Goal: Task Accomplishment & Management: Complete application form

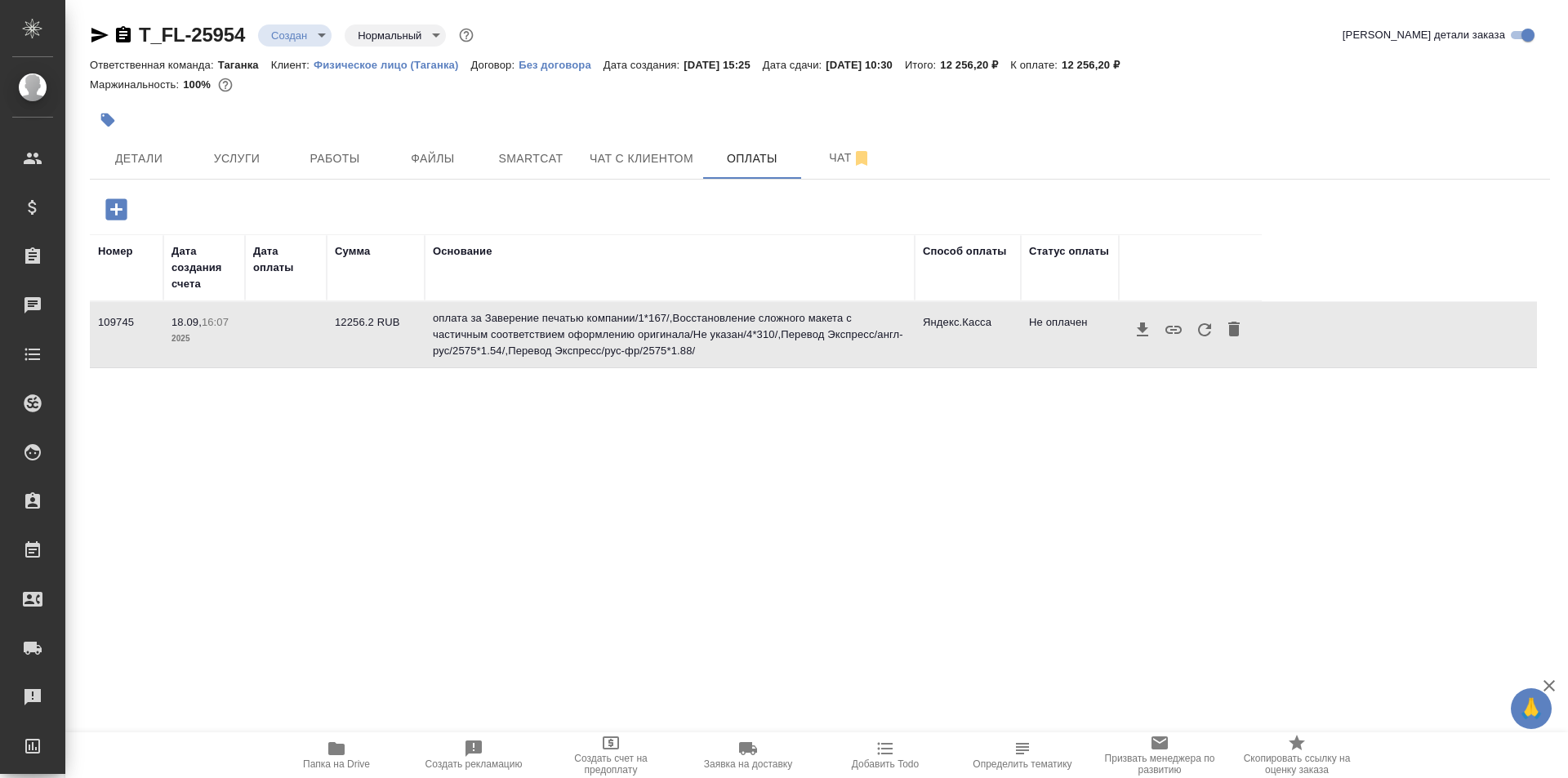
click at [1203, 325] on icon "button" at bounding box center [1204, 330] width 13 height 13
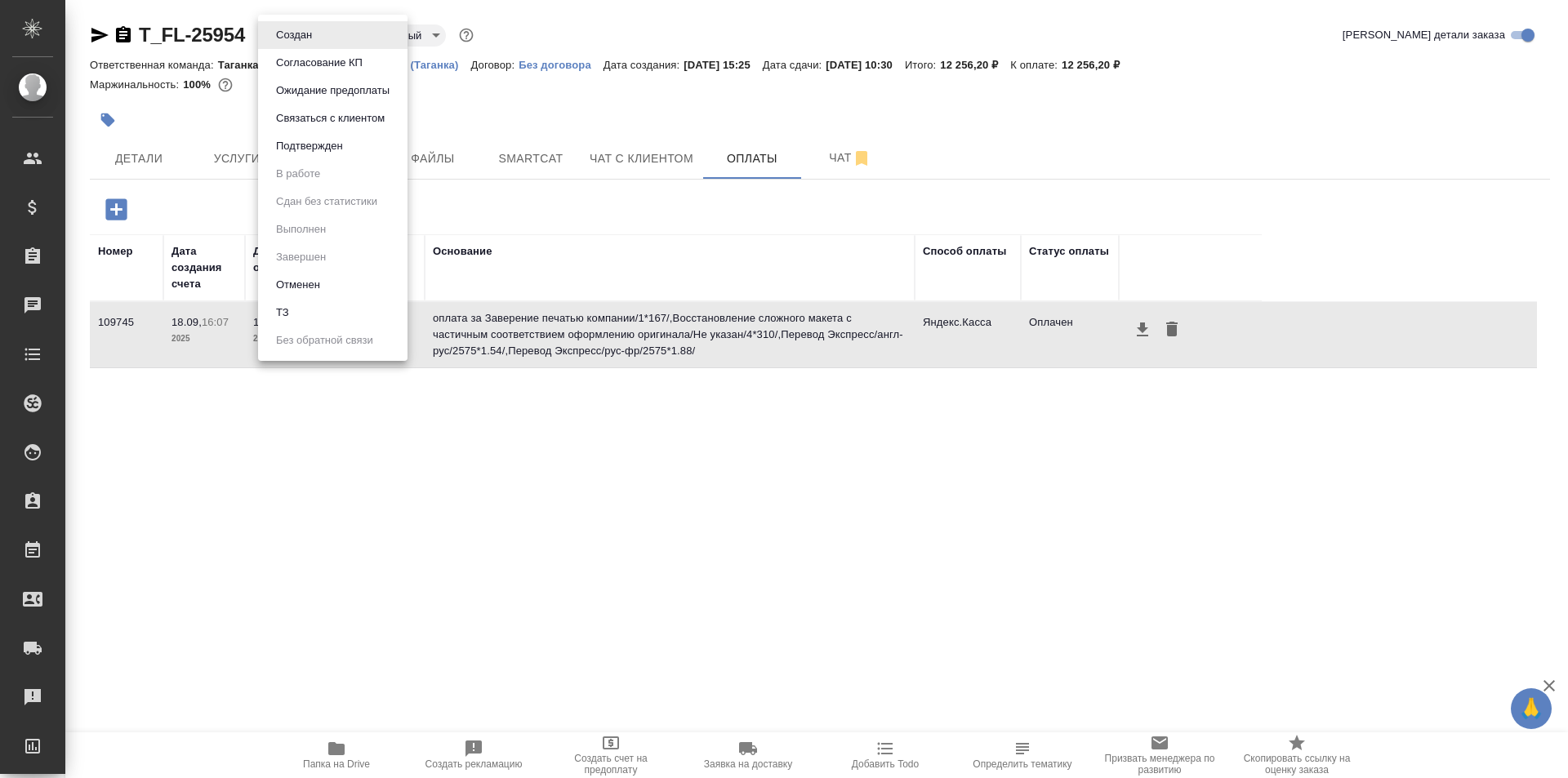
click at [321, 29] on body "🙏 .cls-1 fill:#fff; AWATERA Galisheva [PERSON_NAME] Спецификации Заказы 0 Чаты …" at bounding box center [784, 454] width 1568 height 909
click at [380, 144] on li "Подтвержден" at bounding box center [333, 146] width 150 height 28
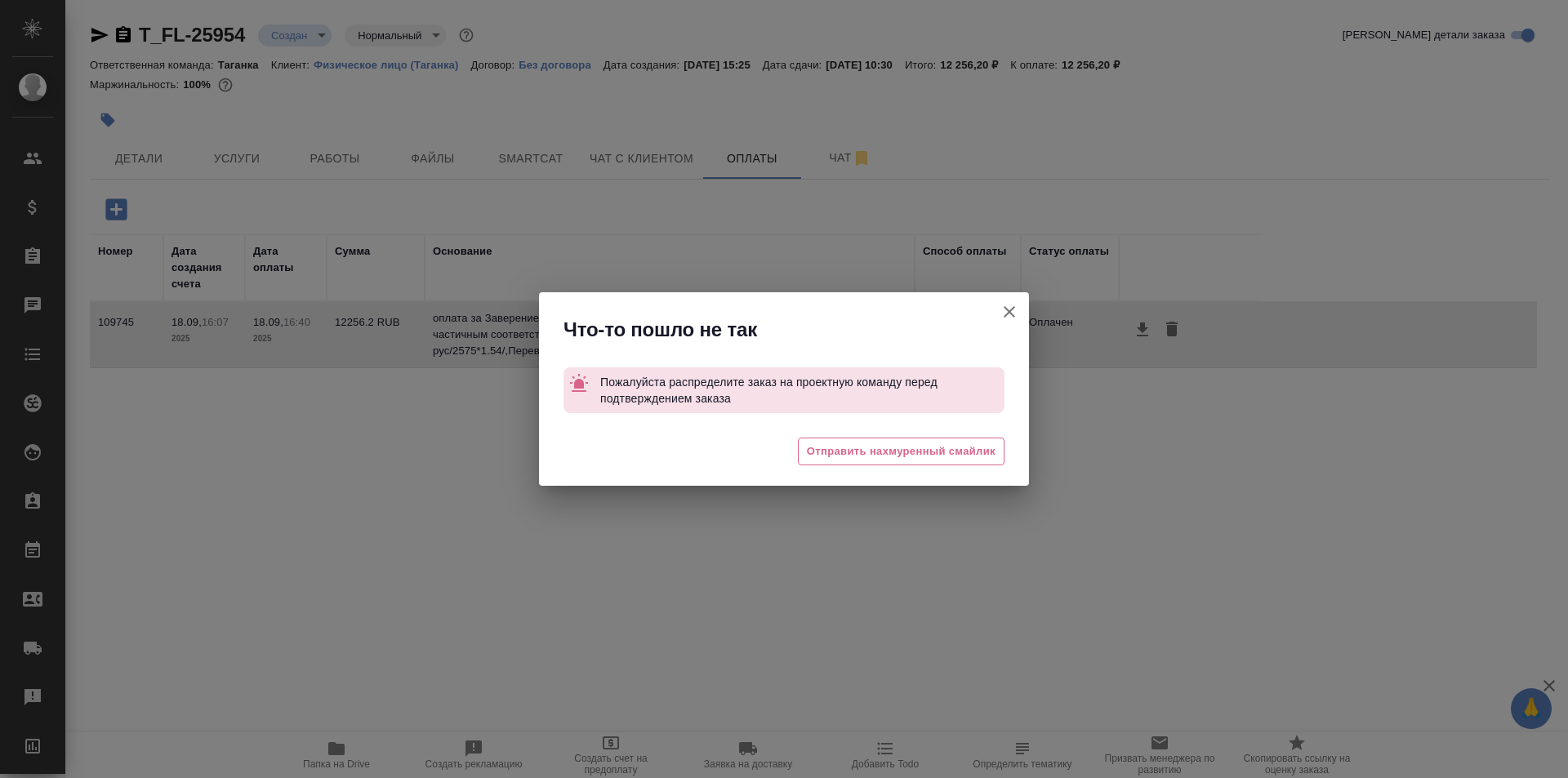
click at [1011, 311] on icon "button" at bounding box center [1009, 312] width 12 height 12
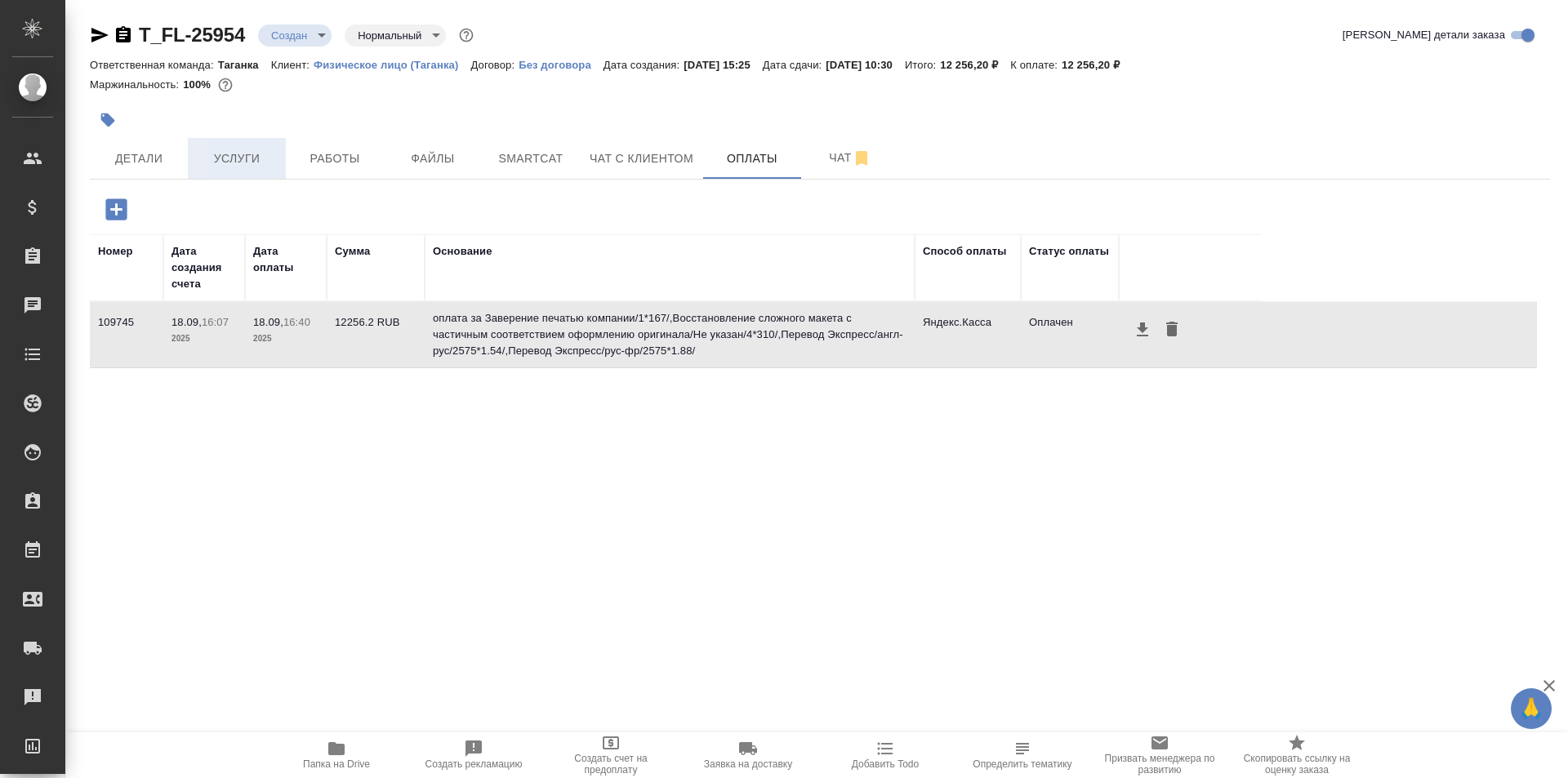
click at [267, 149] on span "Услуги" at bounding box center [237, 159] width 78 height 21
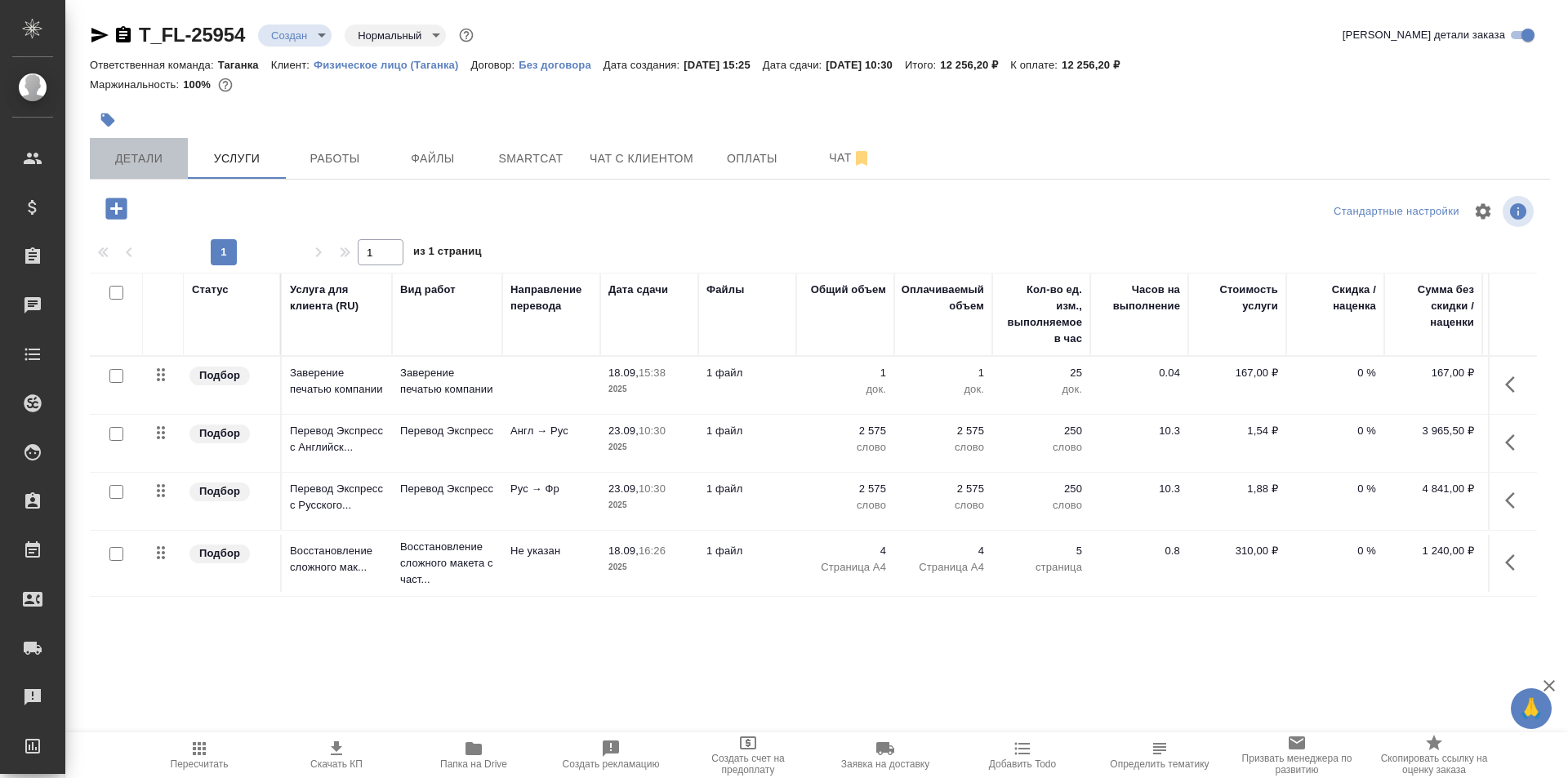
click at [156, 174] on button "Детали" at bounding box center [139, 158] width 98 height 41
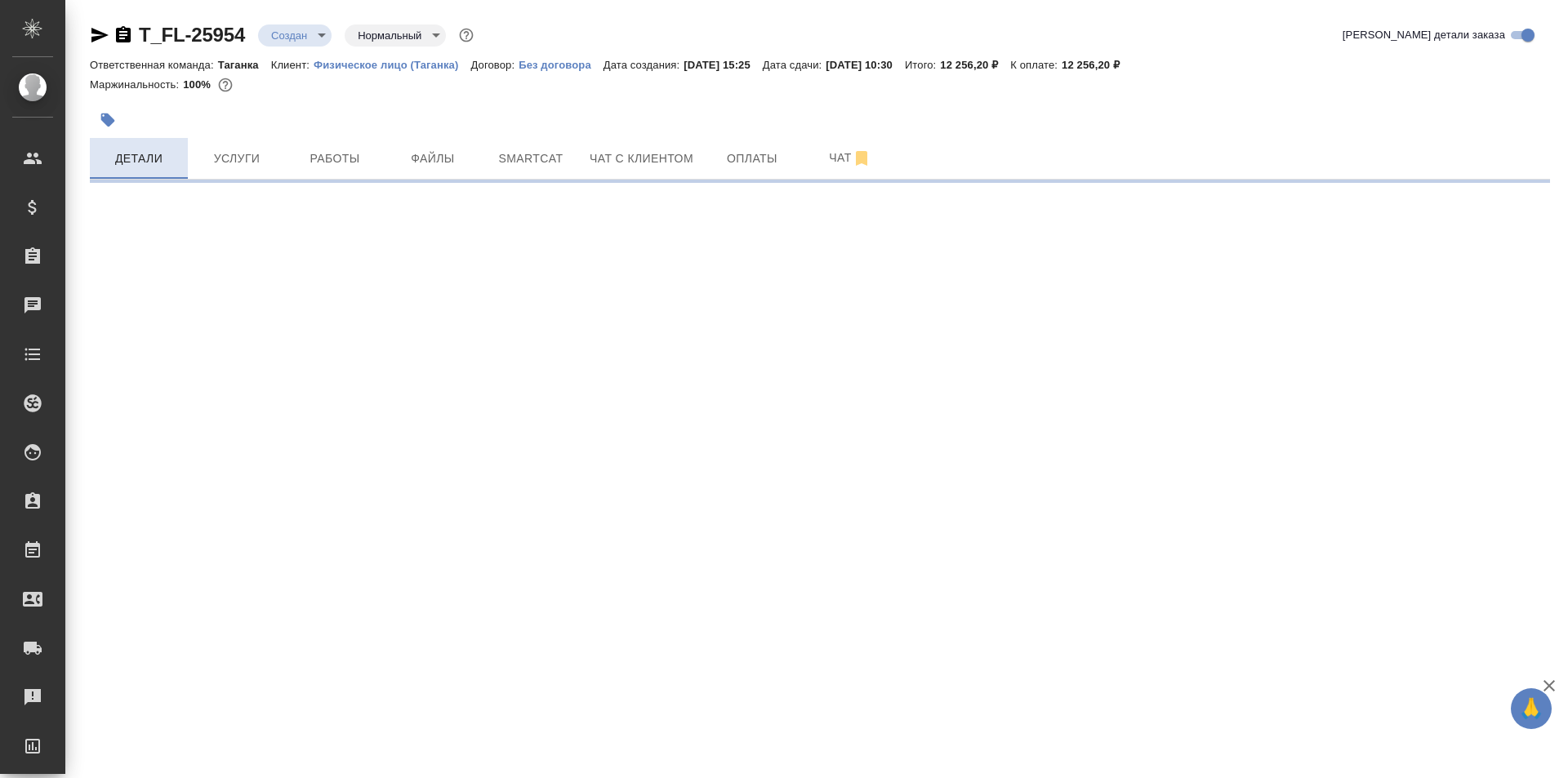
select select "RU"
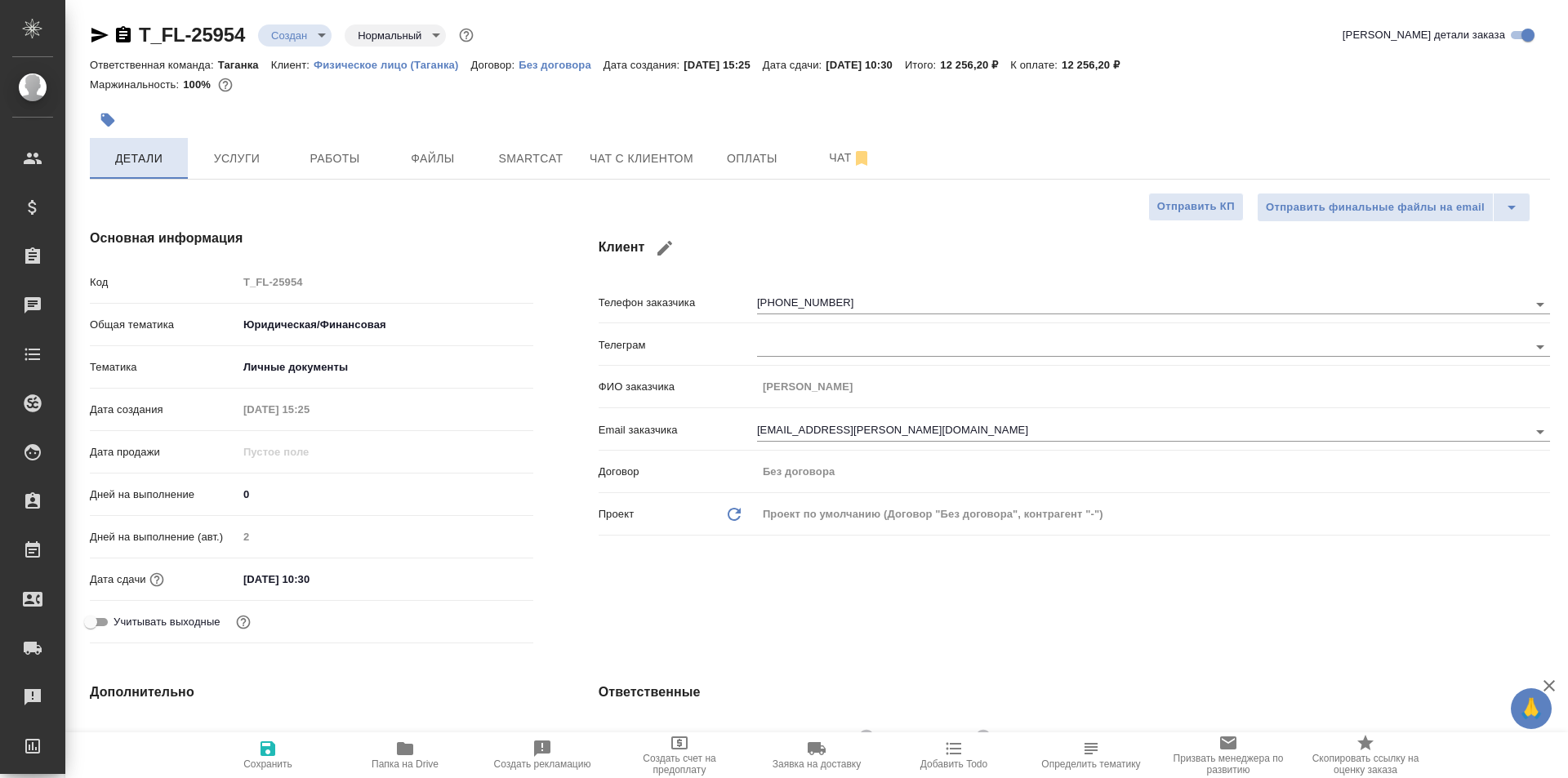
type textarea "x"
click at [249, 144] on button "Услуги" at bounding box center [237, 158] width 98 height 41
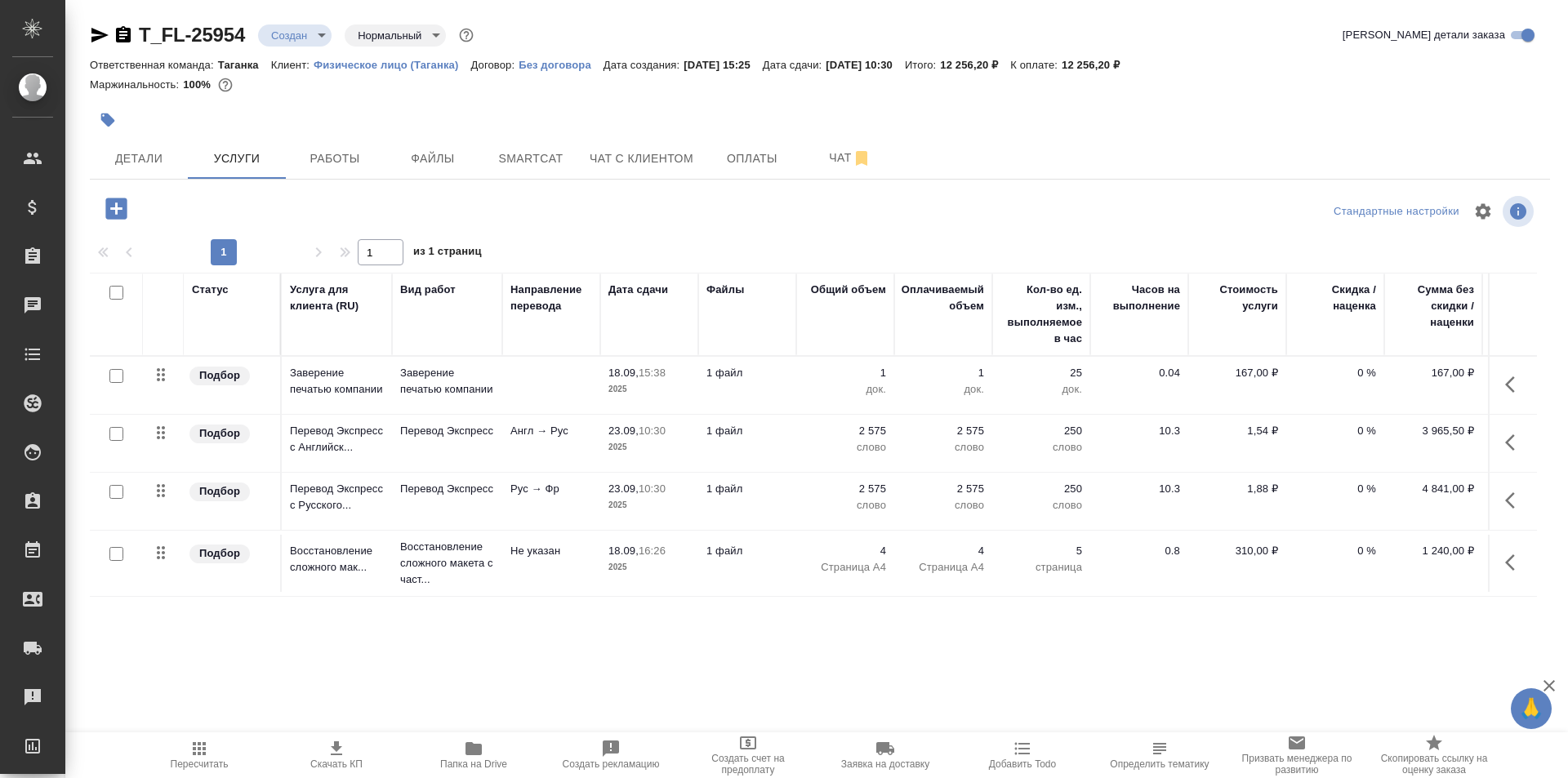
click at [823, 428] on p "2 575" at bounding box center [845, 431] width 82 height 16
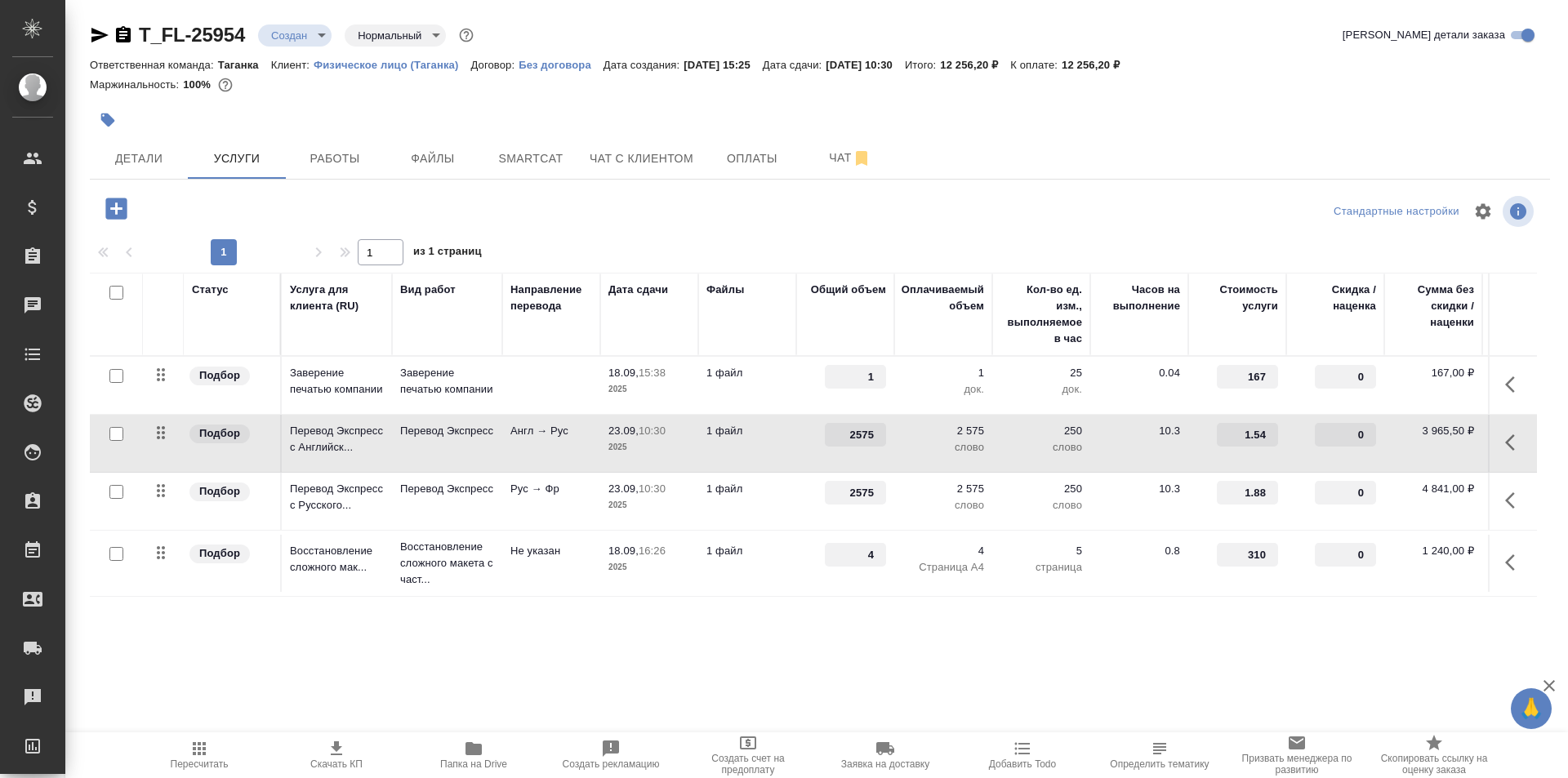
click at [823, 428] on div "2575" at bounding box center [845, 434] width 82 height 24
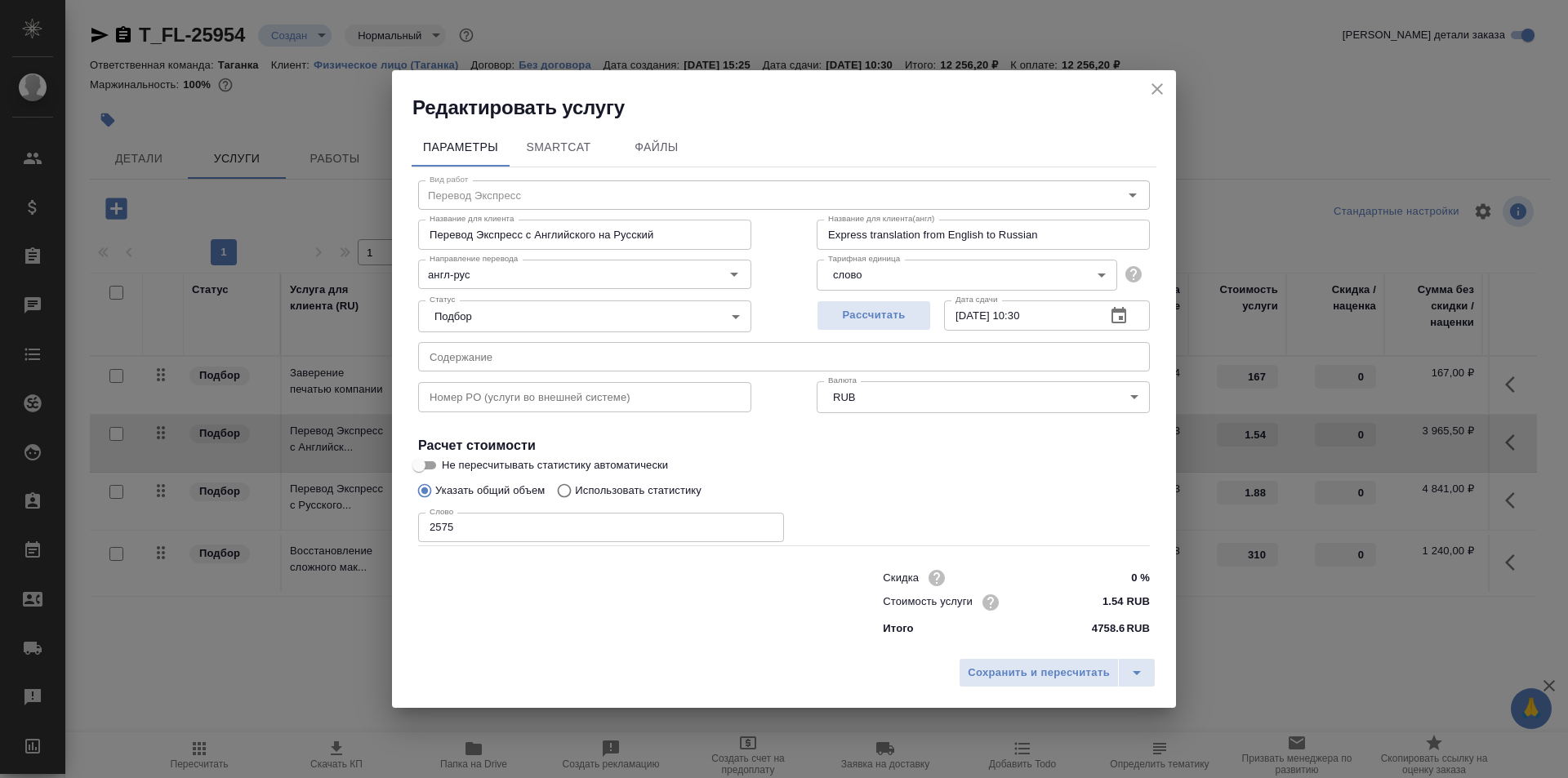
click at [1116, 317] on icon "button" at bounding box center [1119, 316] width 20 height 20
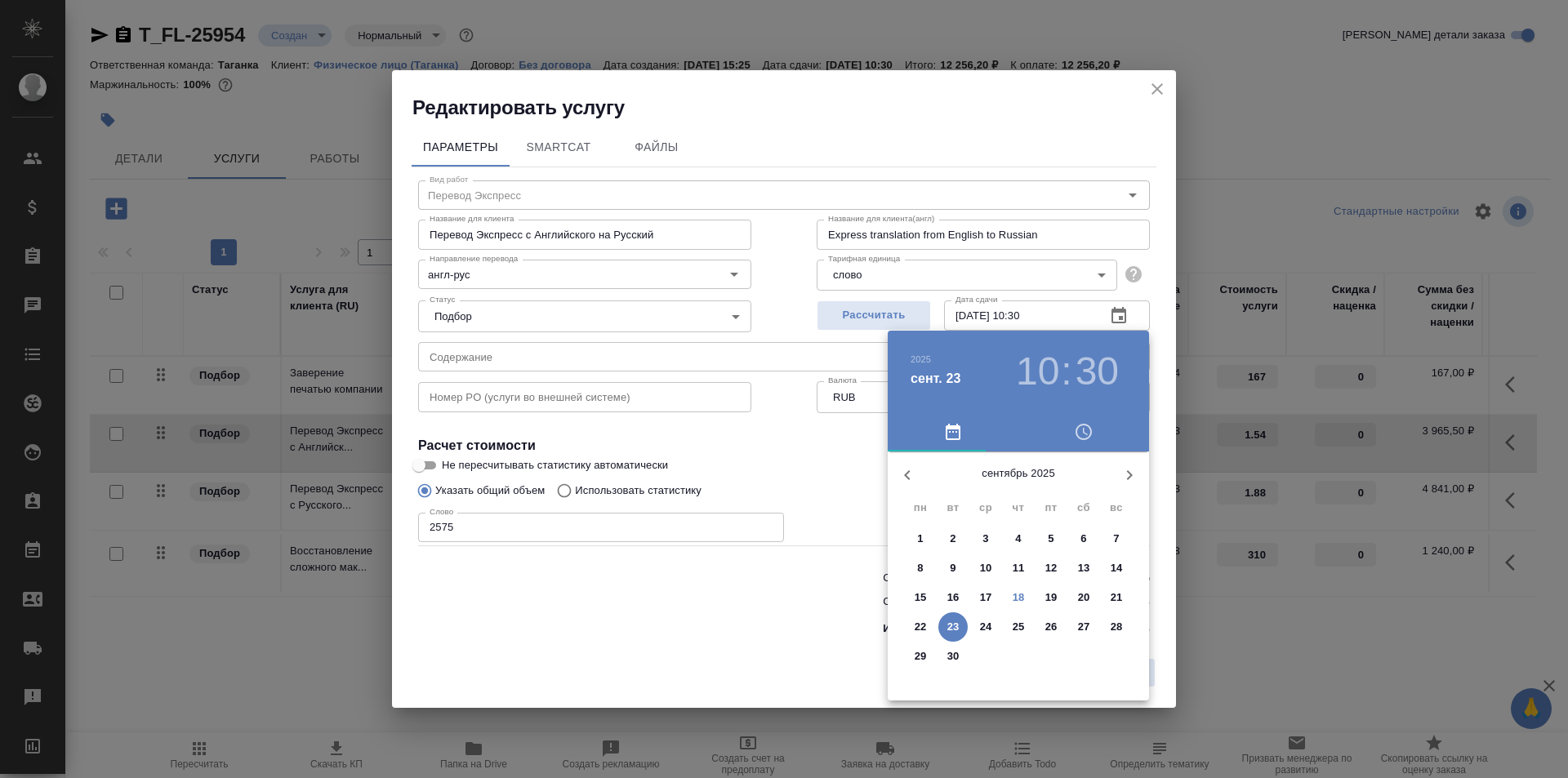
click at [923, 637] on button "22" at bounding box center [920, 627] width 29 height 29
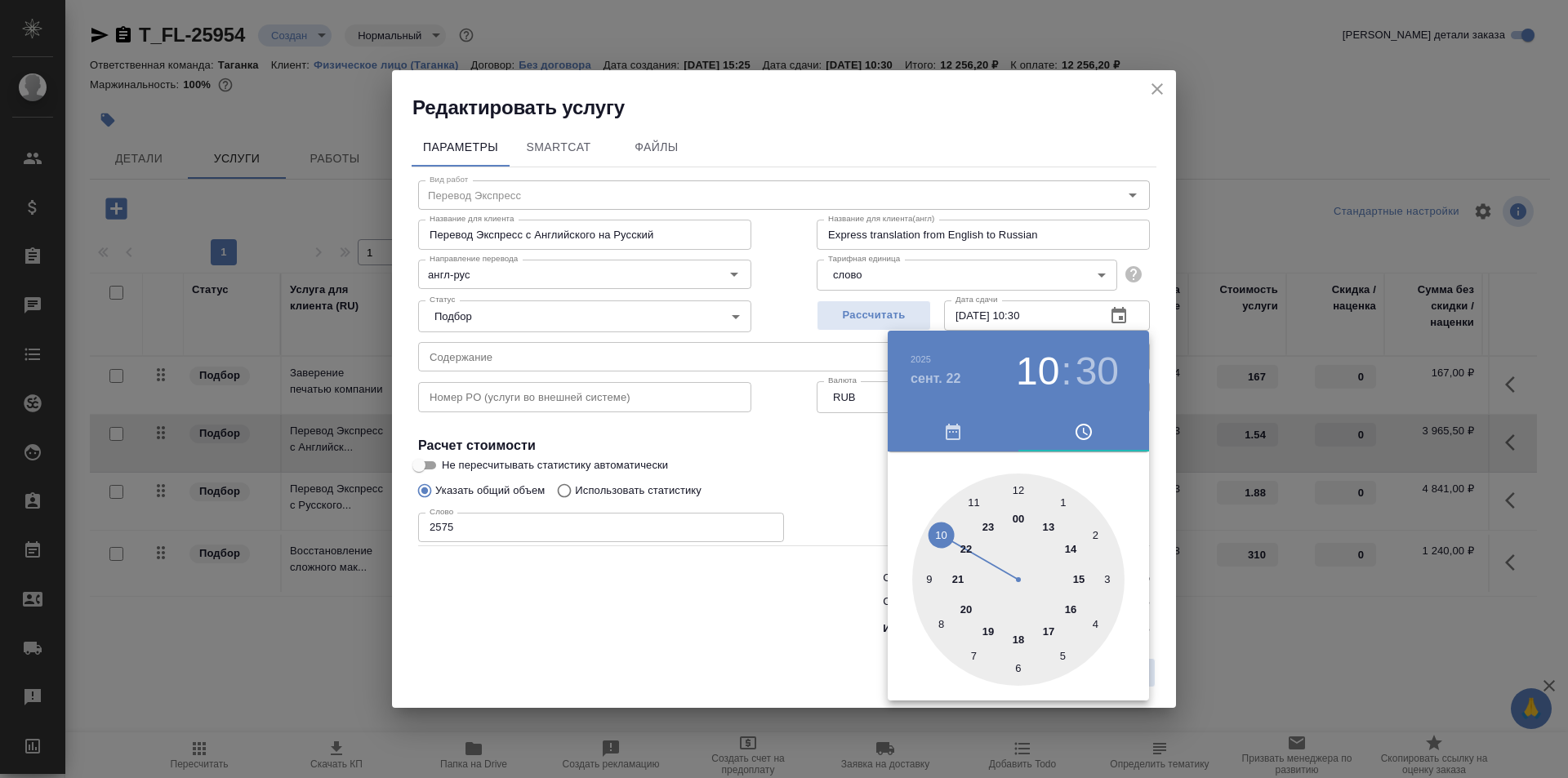
click at [1047, 378] on h3 "10" at bounding box center [1037, 371] width 44 height 45
click at [1073, 554] on div at bounding box center [1018, 579] width 212 height 212
click at [1020, 492] on div at bounding box center [1018, 579] width 212 height 212
type input "[DATE] 14:00"
click at [1154, 406] on div at bounding box center [784, 389] width 1568 height 778
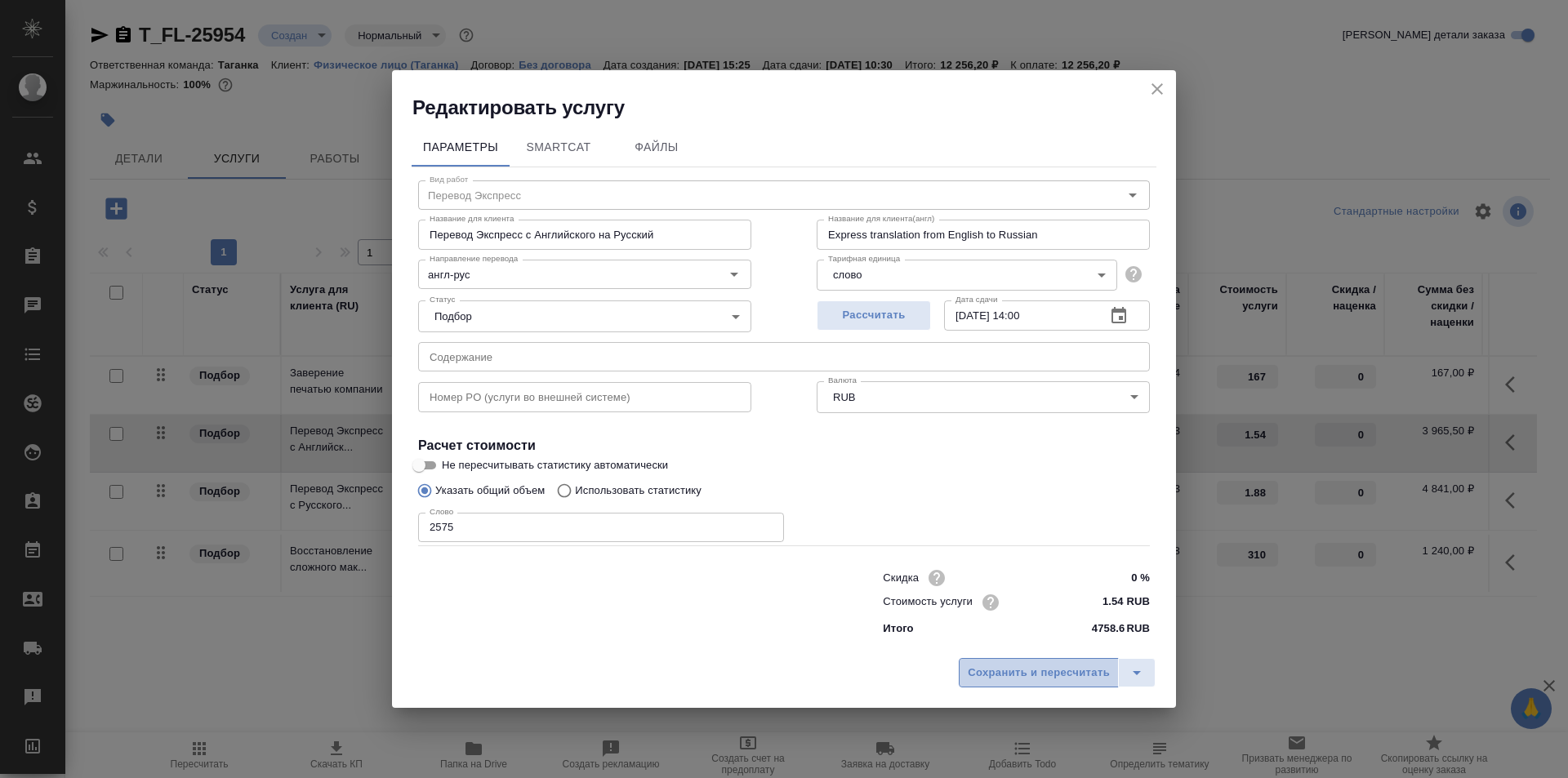
click at [1037, 671] on span "Сохранить и пересчитать" at bounding box center [1038, 673] width 142 height 19
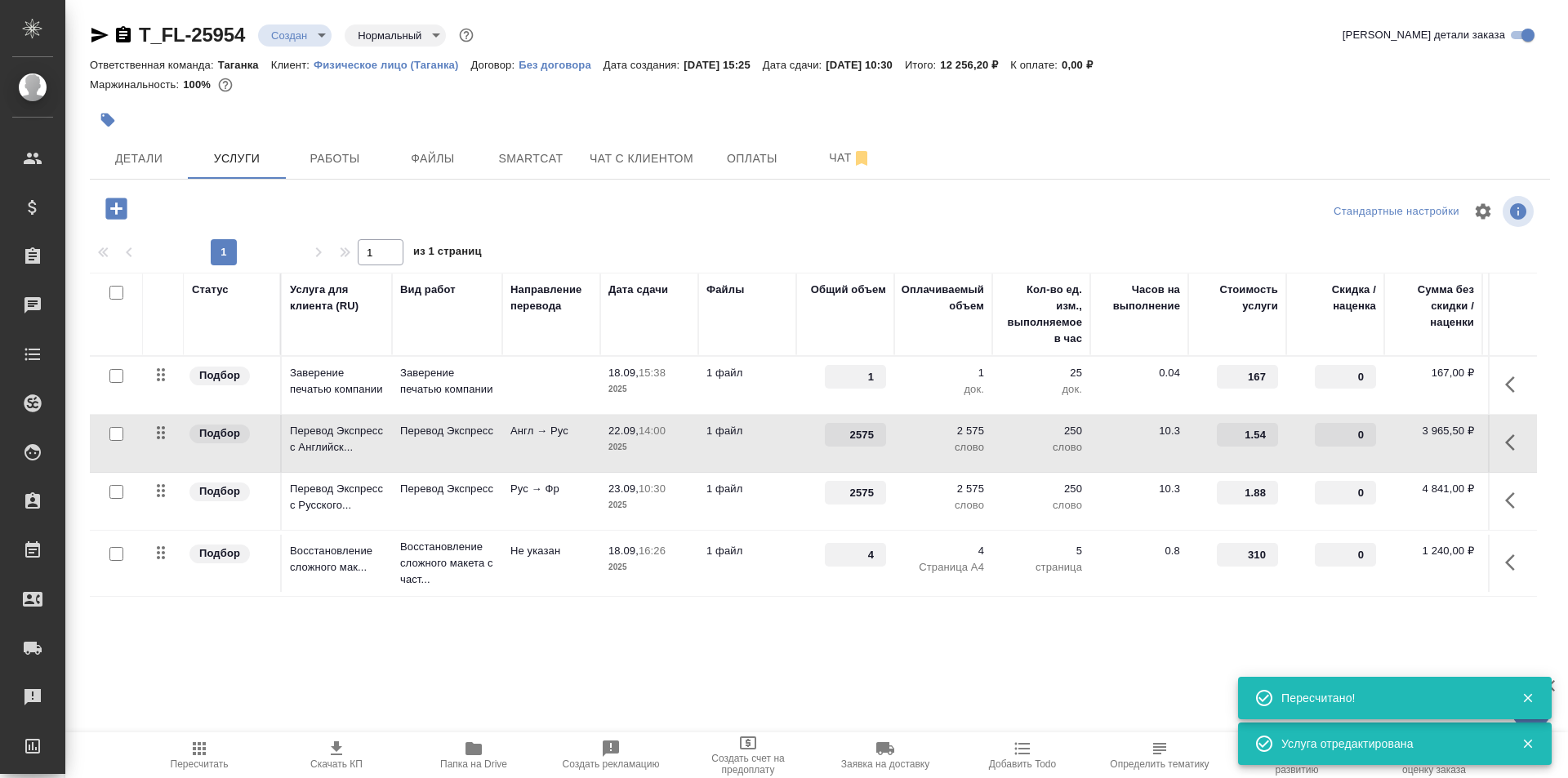
click at [788, 497] on td "1 файл" at bounding box center [747, 501] width 98 height 57
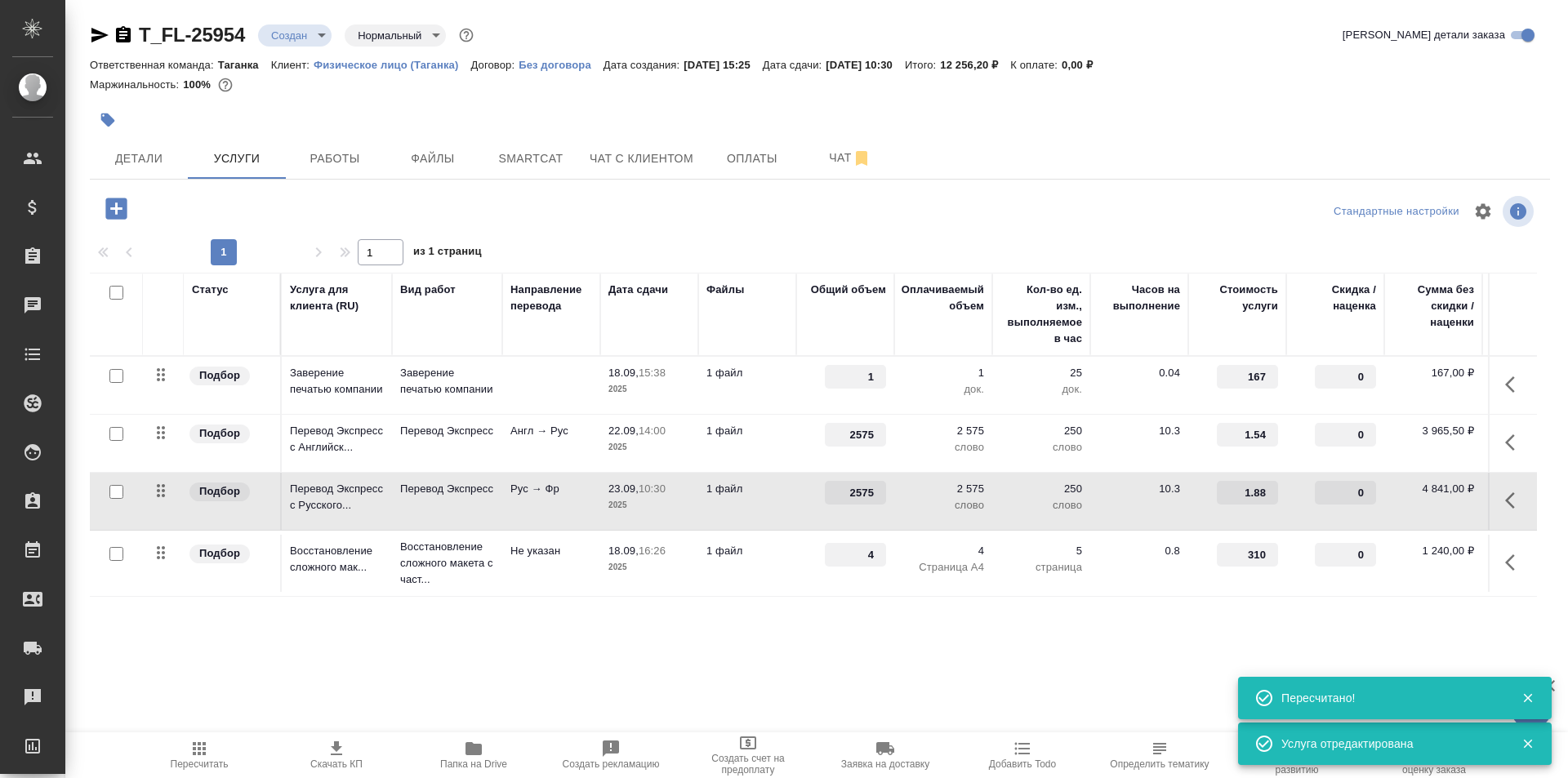
click at [788, 497] on td "1 файл" at bounding box center [747, 501] width 98 height 57
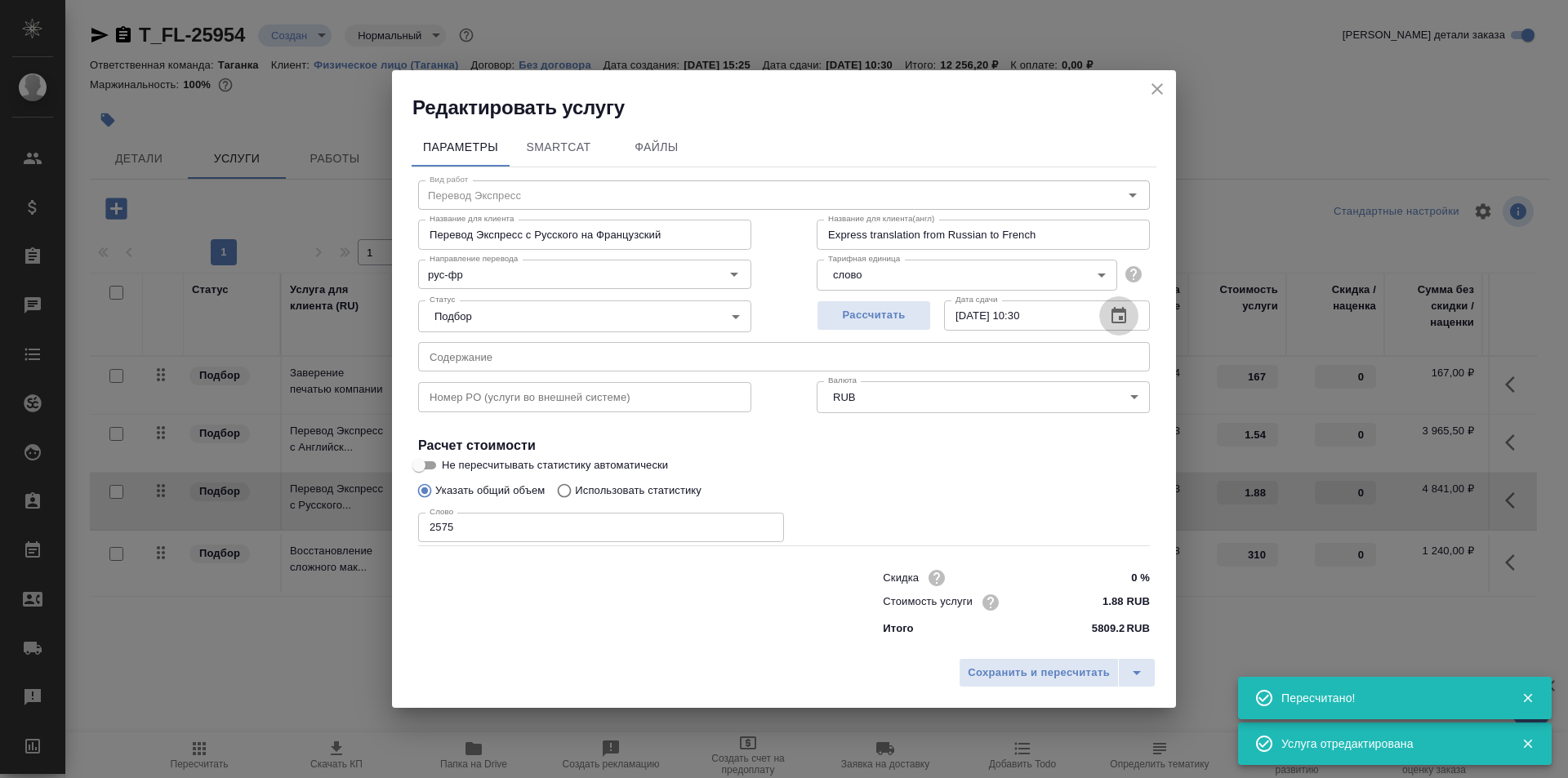
click at [1119, 316] on icon "button" at bounding box center [1118, 316] width 15 height 16
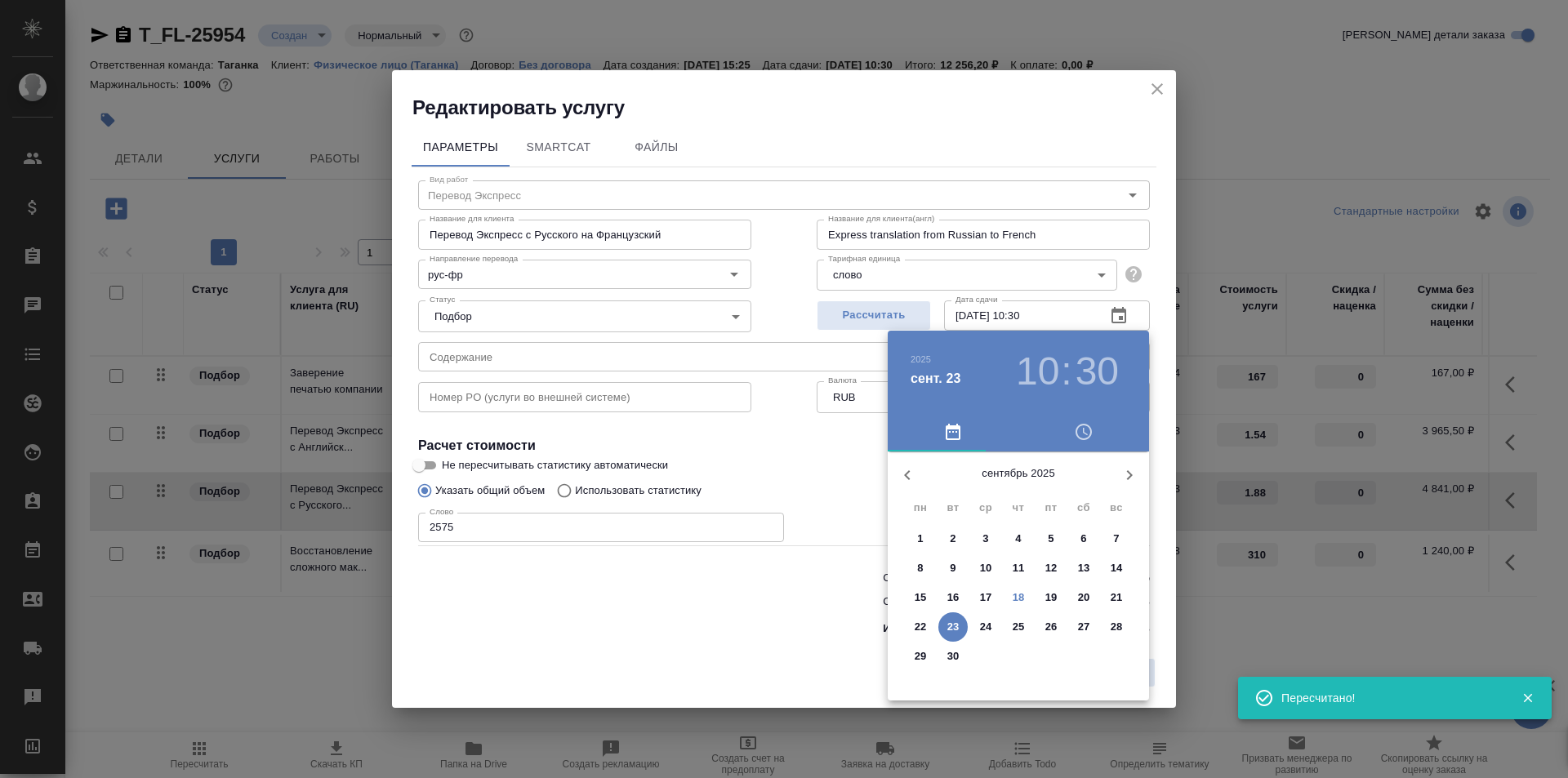
click at [920, 619] on p "22" at bounding box center [920, 627] width 13 height 16
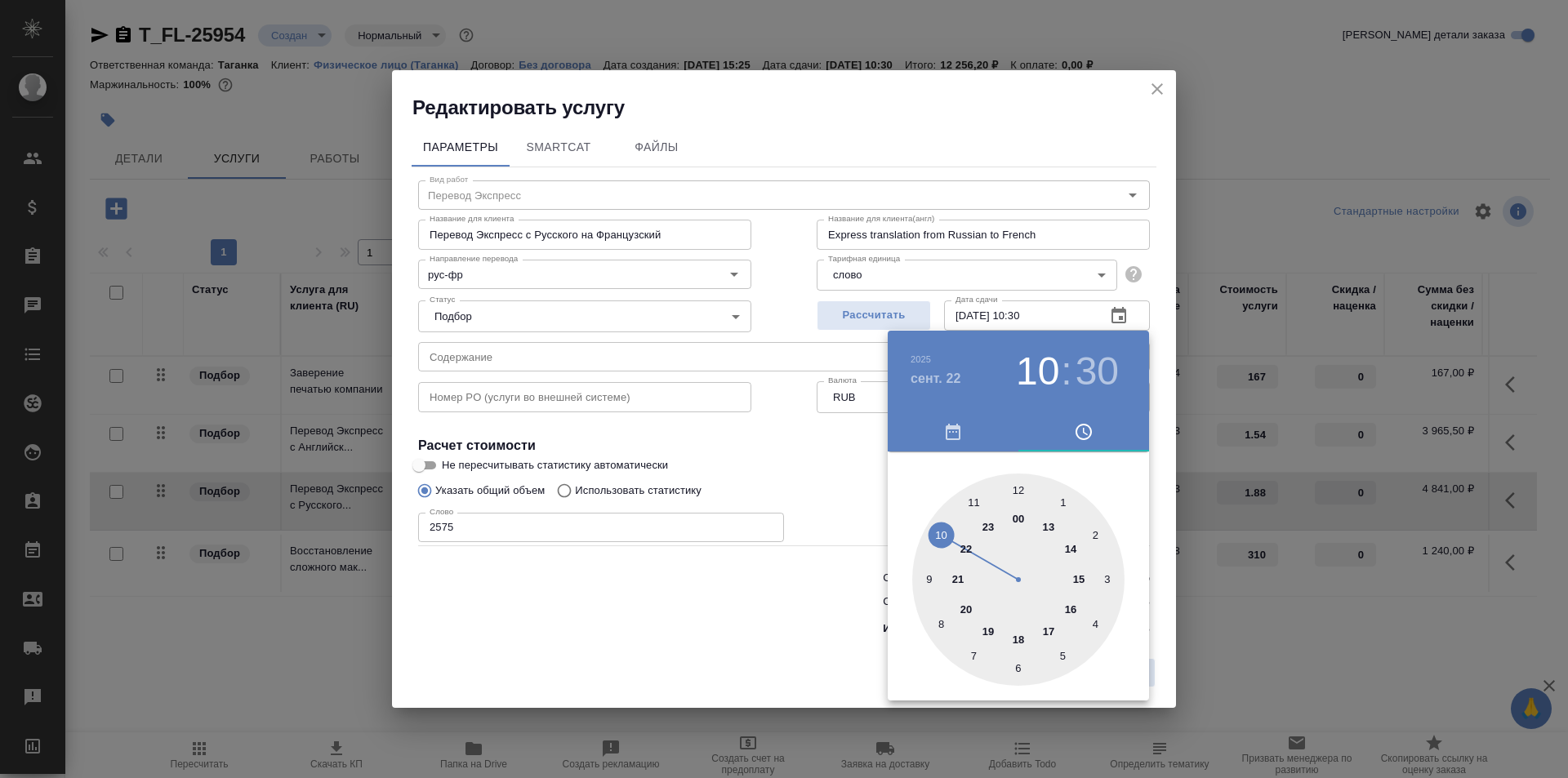
click at [1076, 608] on div at bounding box center [1018, 579] width 212 height 212
click at [1016, 493] on div at bounding box center [1018, 579] width 212 height 212
click at [1056, 370] on h3 "16" at bounding box center [1037, 371] width 44 height 45
click at [1062, 545] on div at bounding box center [1018, 579] width 212 height 212
type input "[DATE] 14:00"
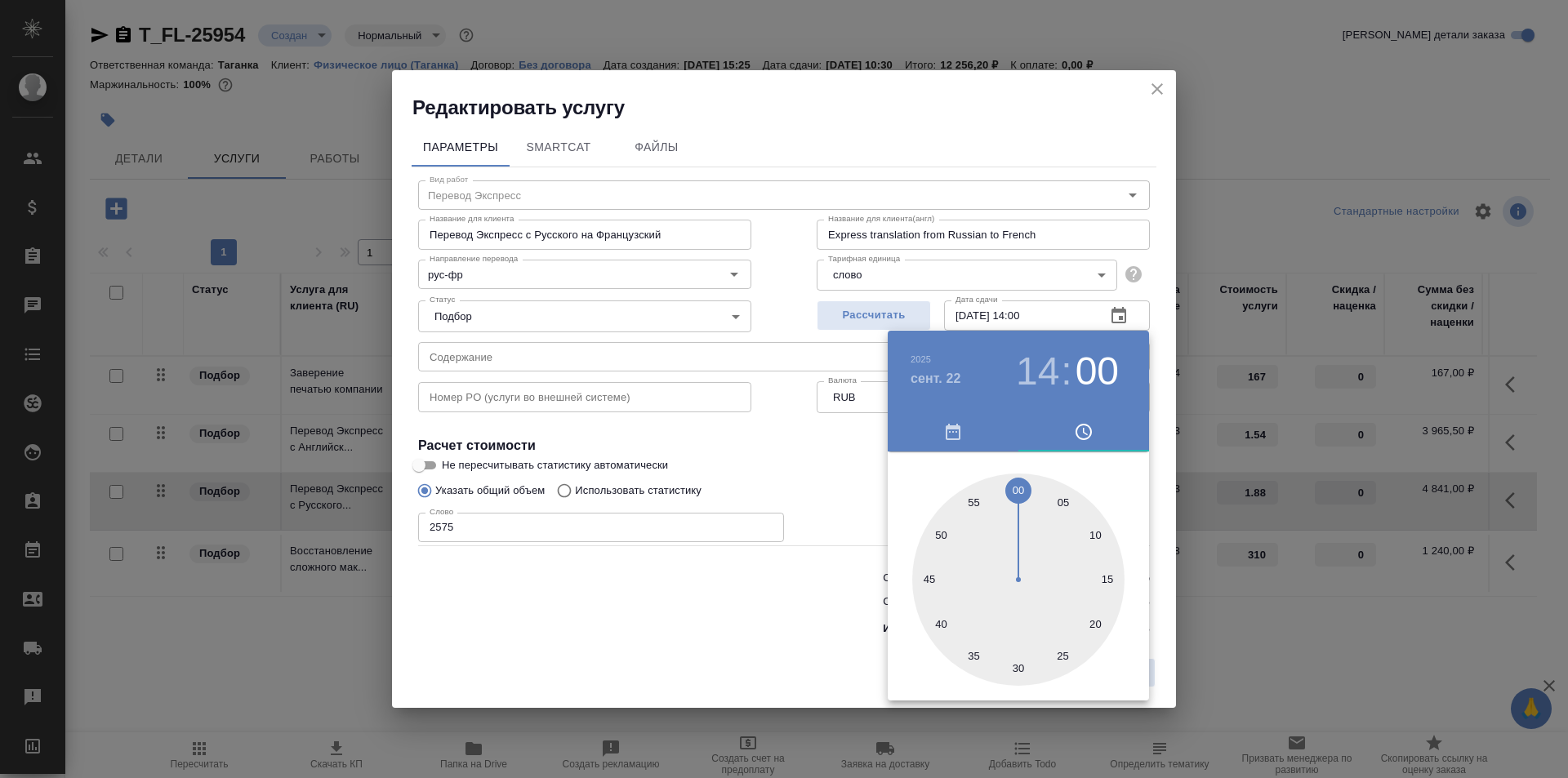
click at [862, 450] on div at bounding box center [784, 389] width 1568 height 778
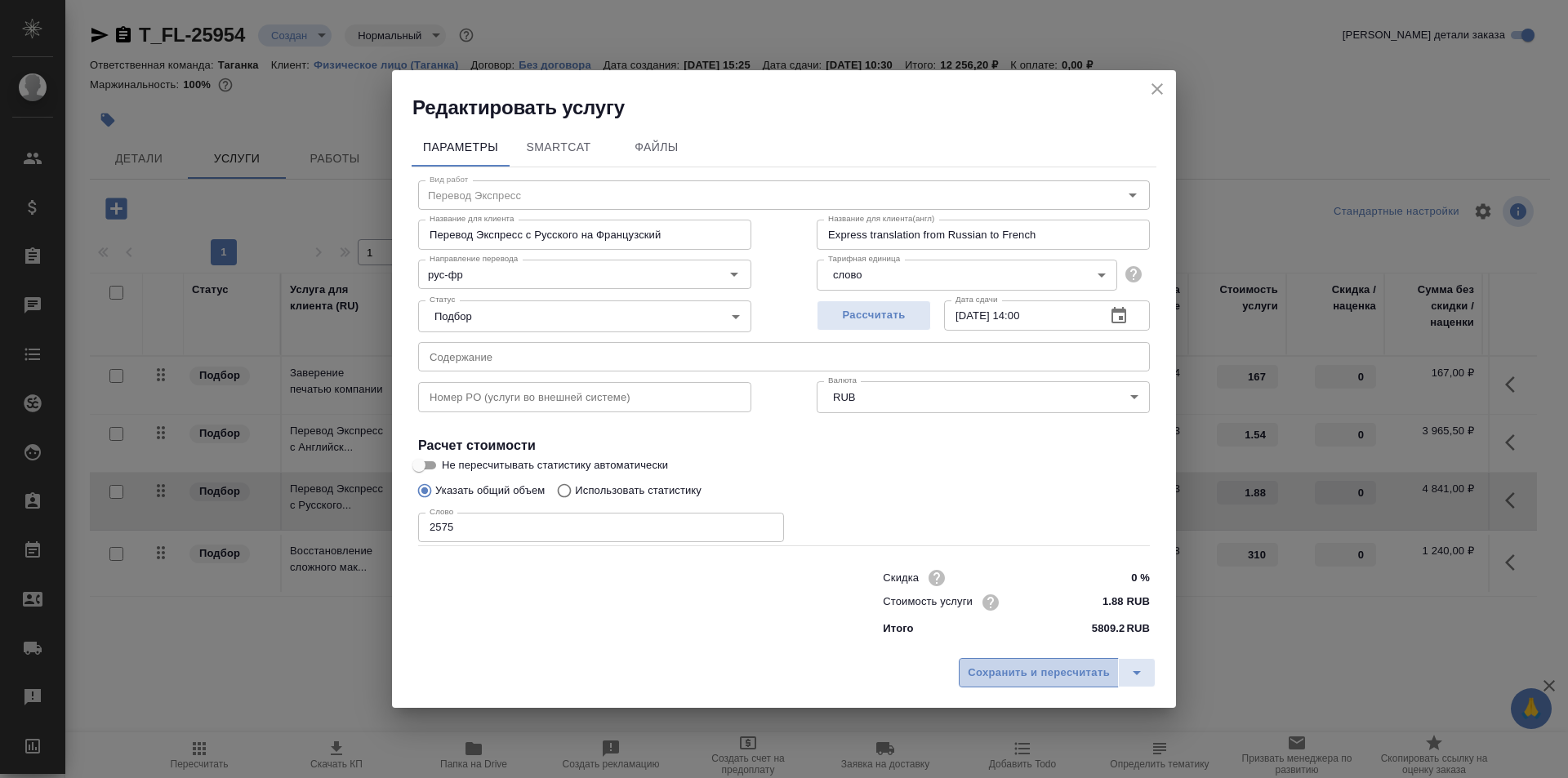
click at [1037, 664] on span "Сохранить и пересчитать" at bounding box center [1038, 673] width 142 height 19
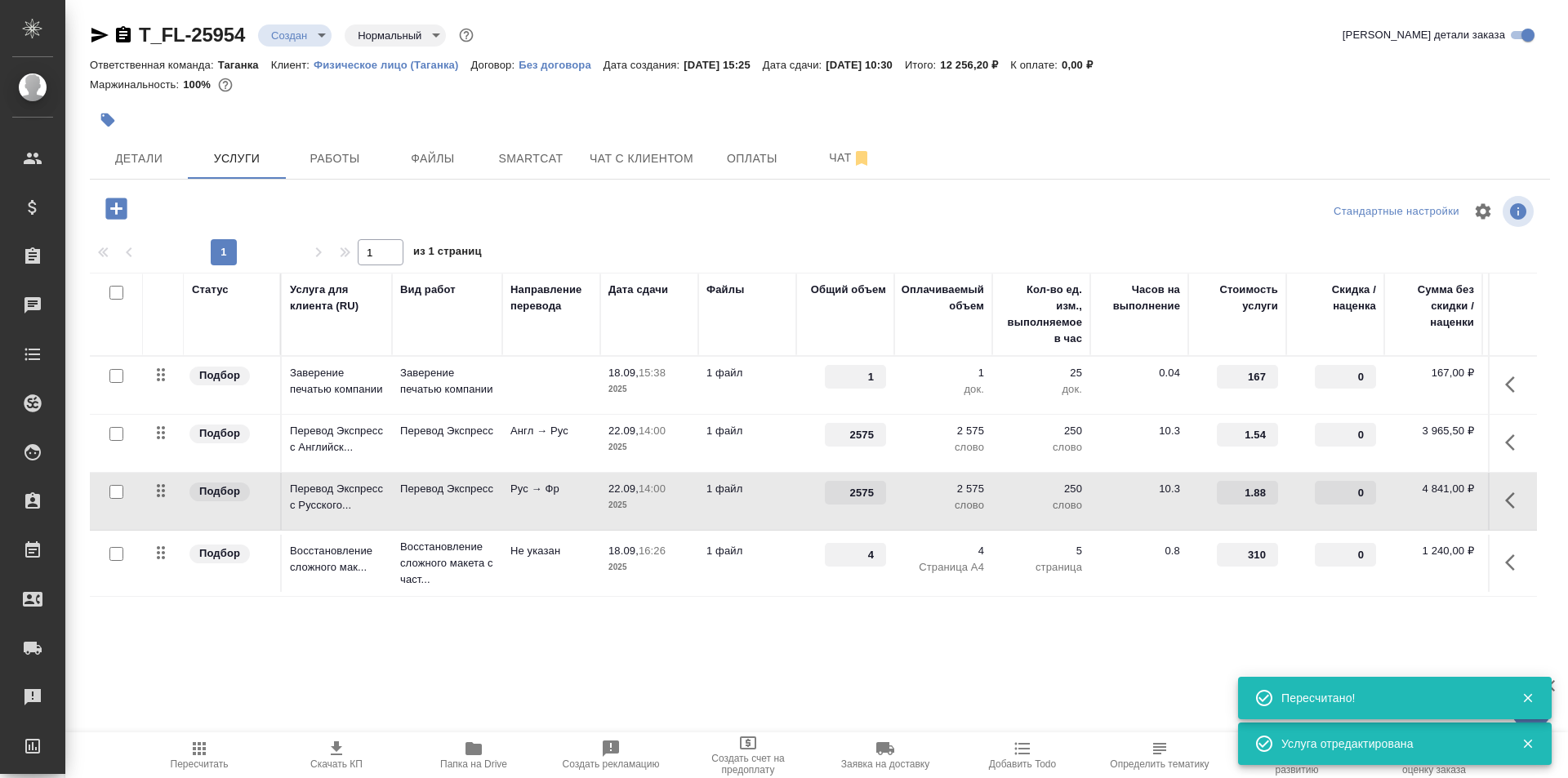
click at [791, 559] on td "1 файл" at bounding box center [747, 563] width 98 height 57
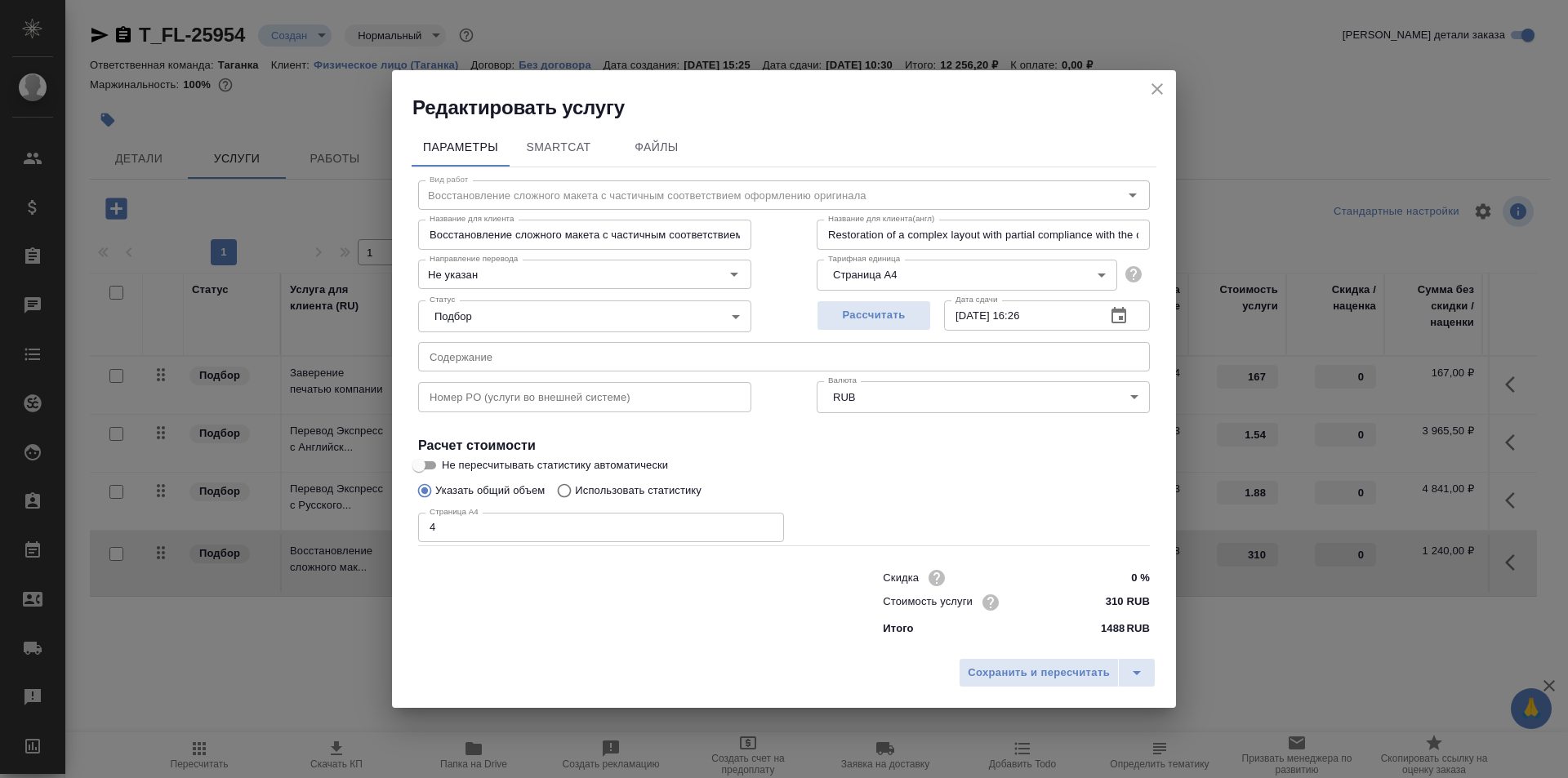
click at [1108, 310] on button "button" at bounding box center [1118, 316] width 39 height 39
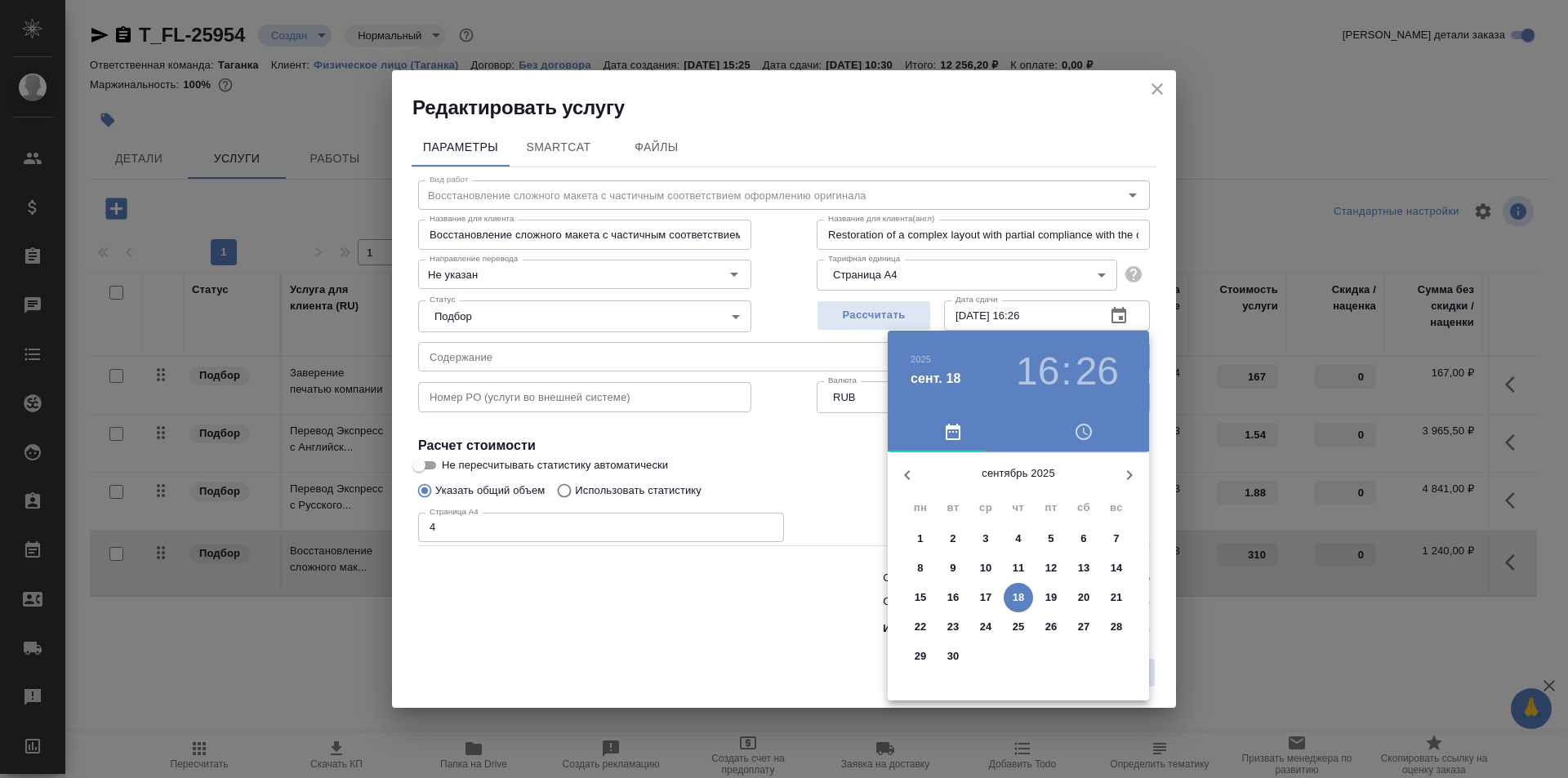
click at [930, 627] on span "22" at bounding box center [920, 627] width 29 height 16
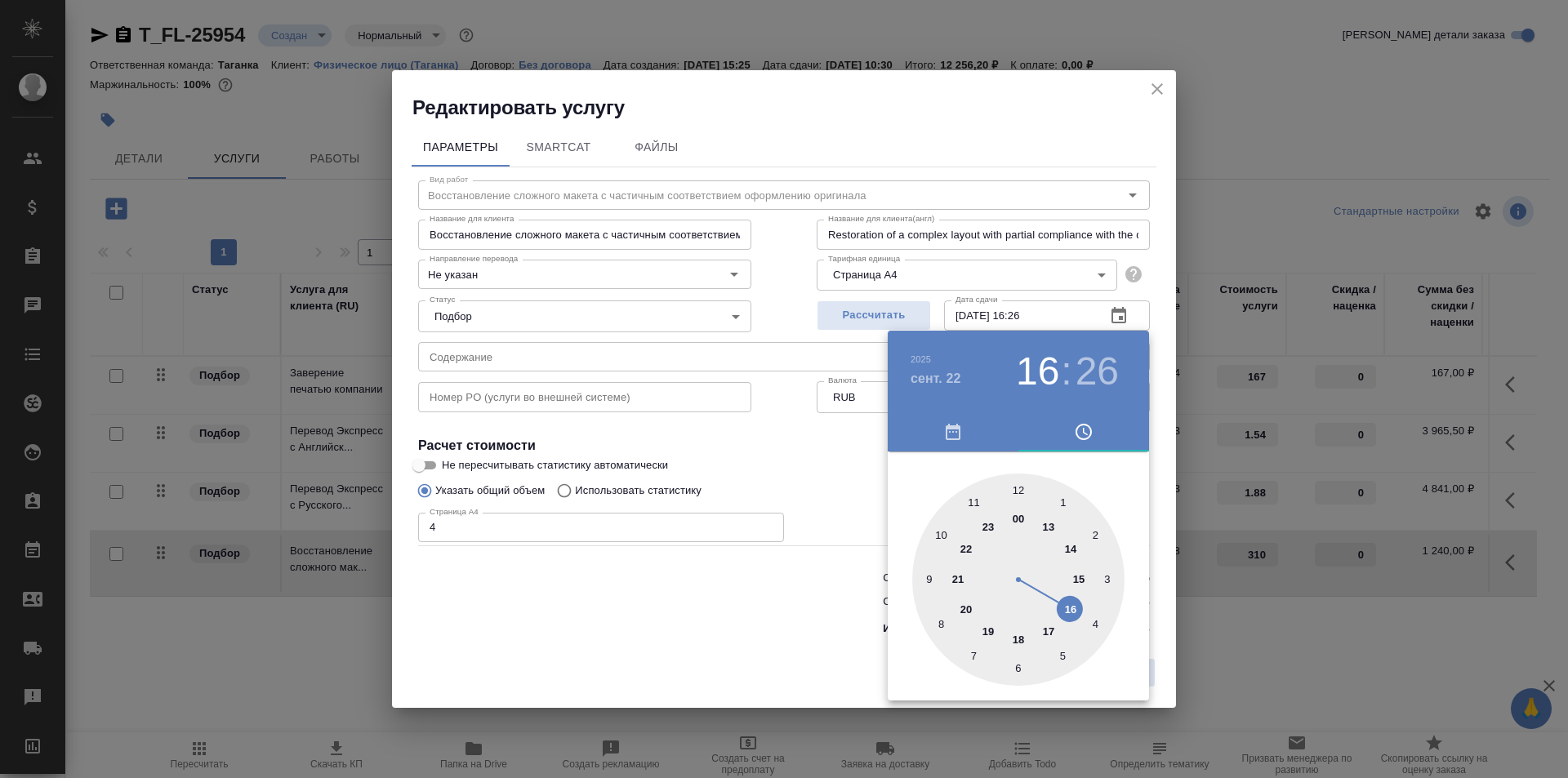
click at [1073, 545] on div at bounding box center [1018, 579] width 212 height 212
click at [1014, 495] on div at bounding box center [1018, 579] width 212 height 212
type input "[DATE] 14:00"
click at [854, 475] on div at bounding box center [784, 389] width 1568 height 778
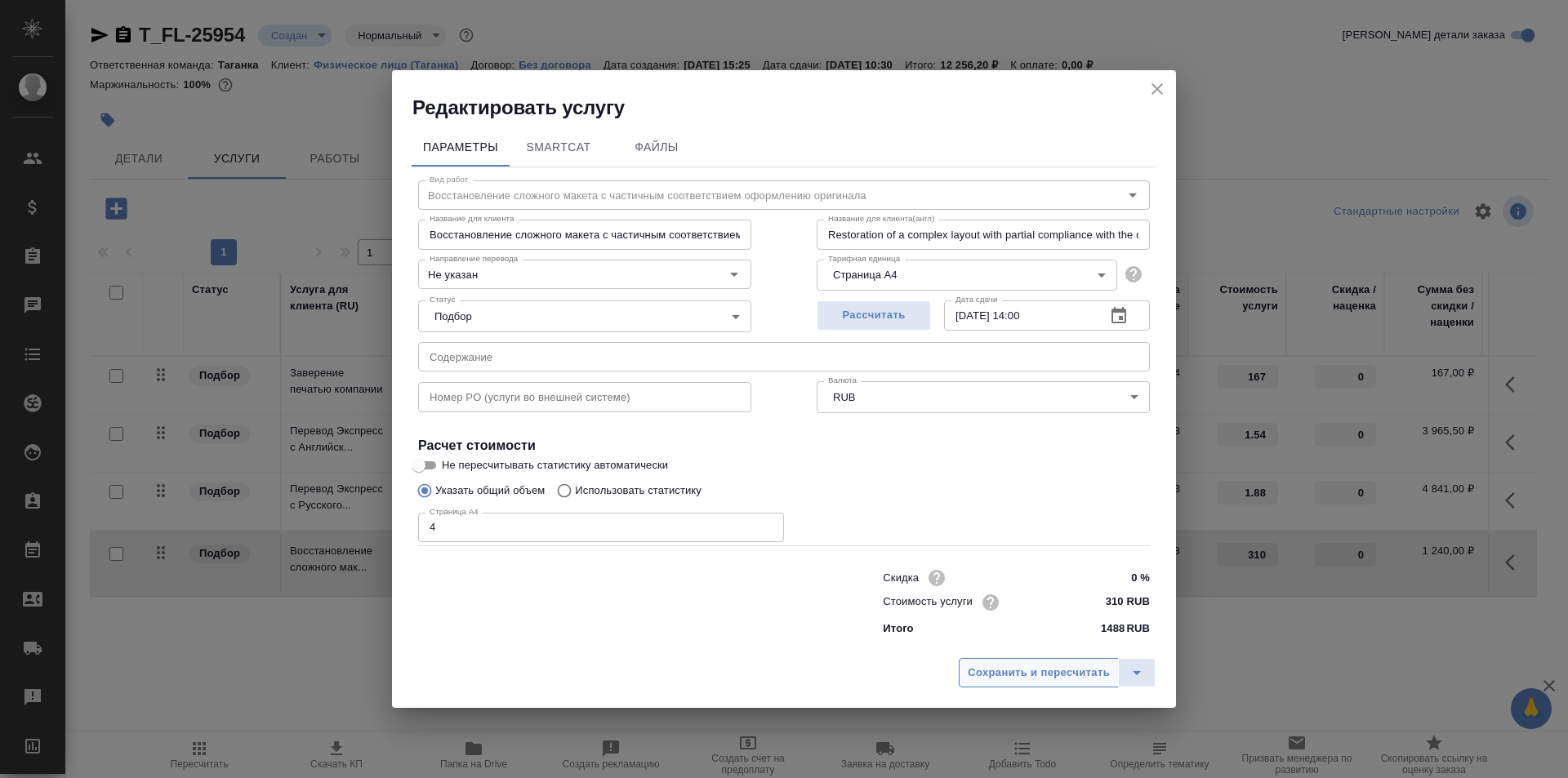
click at [1073, 662] on button "Сохранить и пересчитать" at bounding box center [1038, 673] width 160 height 29
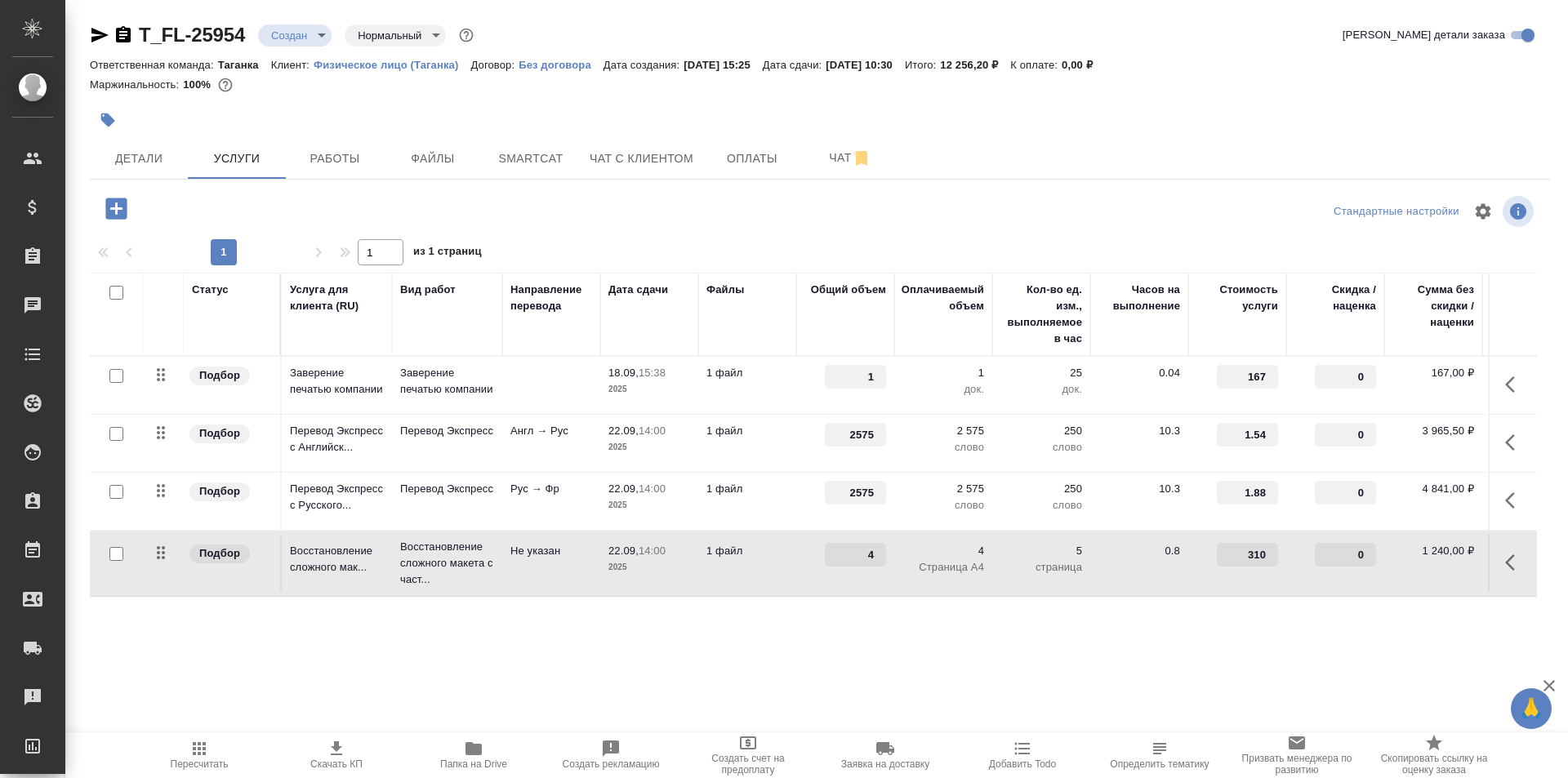
click at [759, 374] on p "1 файл" at bounding box center [747, 373] width 82 height 16
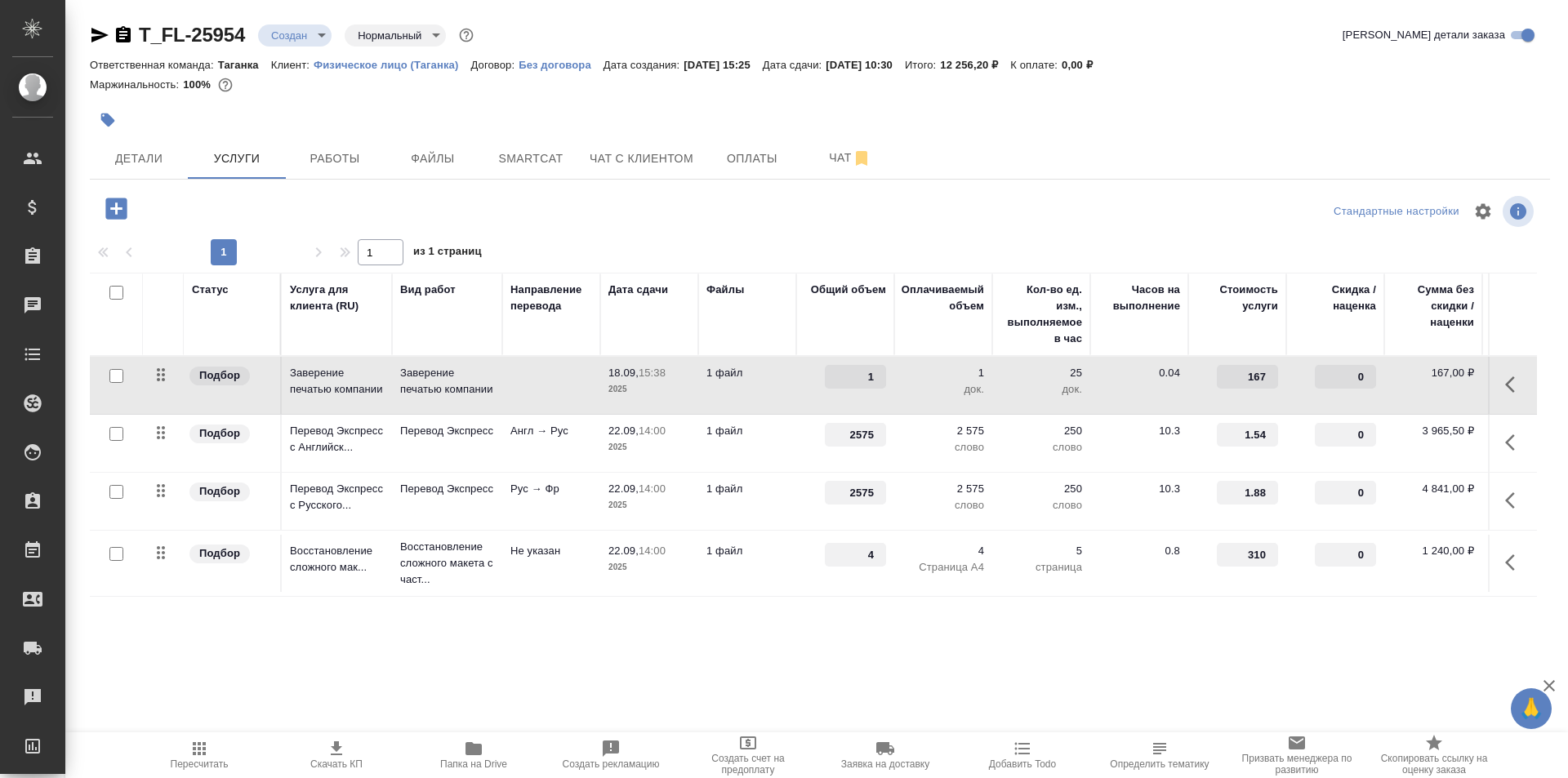
click at [759, 374] on p "1 файл" at bounding box center [747, 373] width 82 height 16
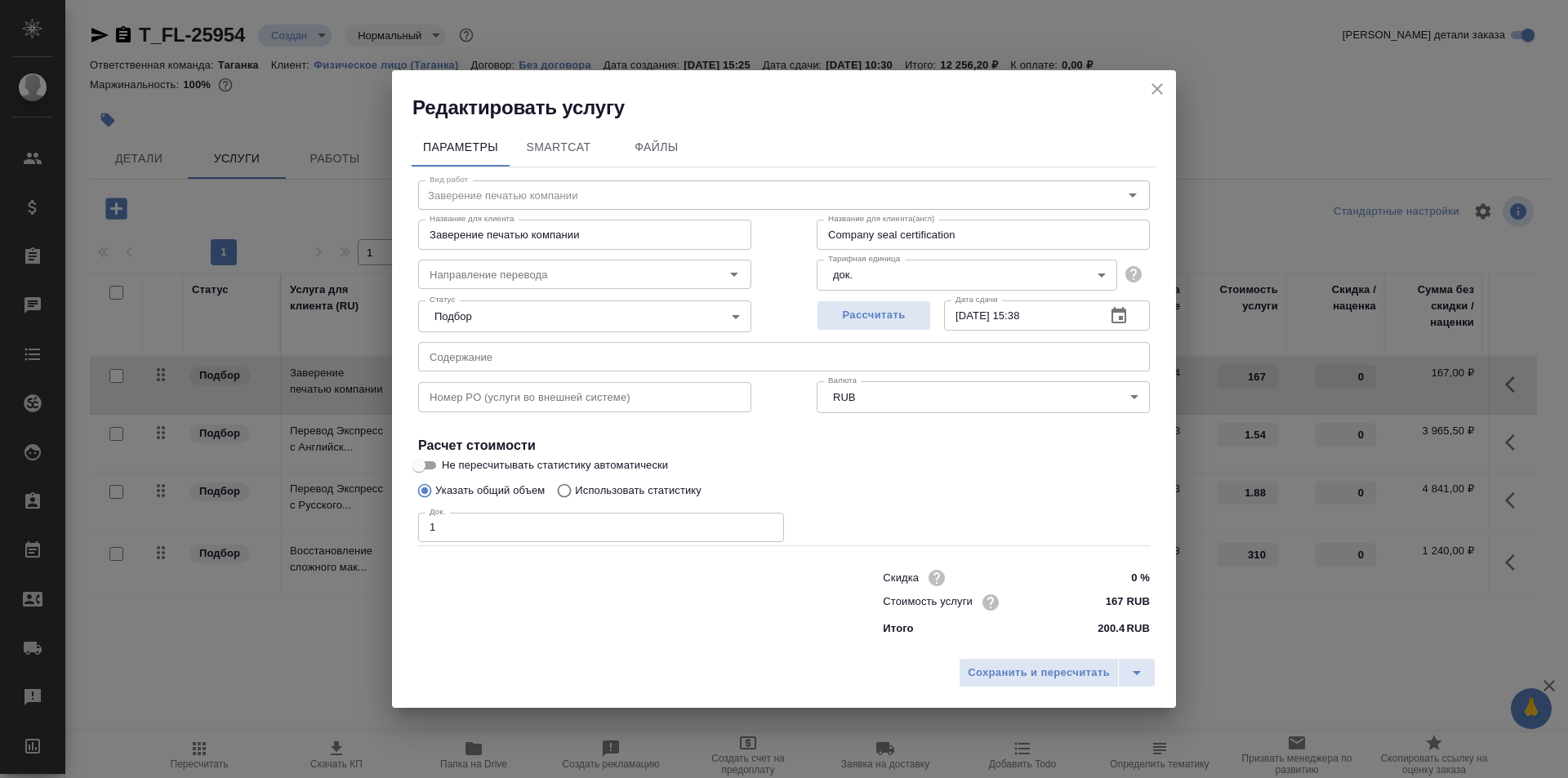
click at [1051, 322] on input "[DATE] 15:38" at bounding box center [1018, 315] width 149 height 29
click at [1130, 318] on button "button" at bounding box center [1118, 316] width 39 height 39
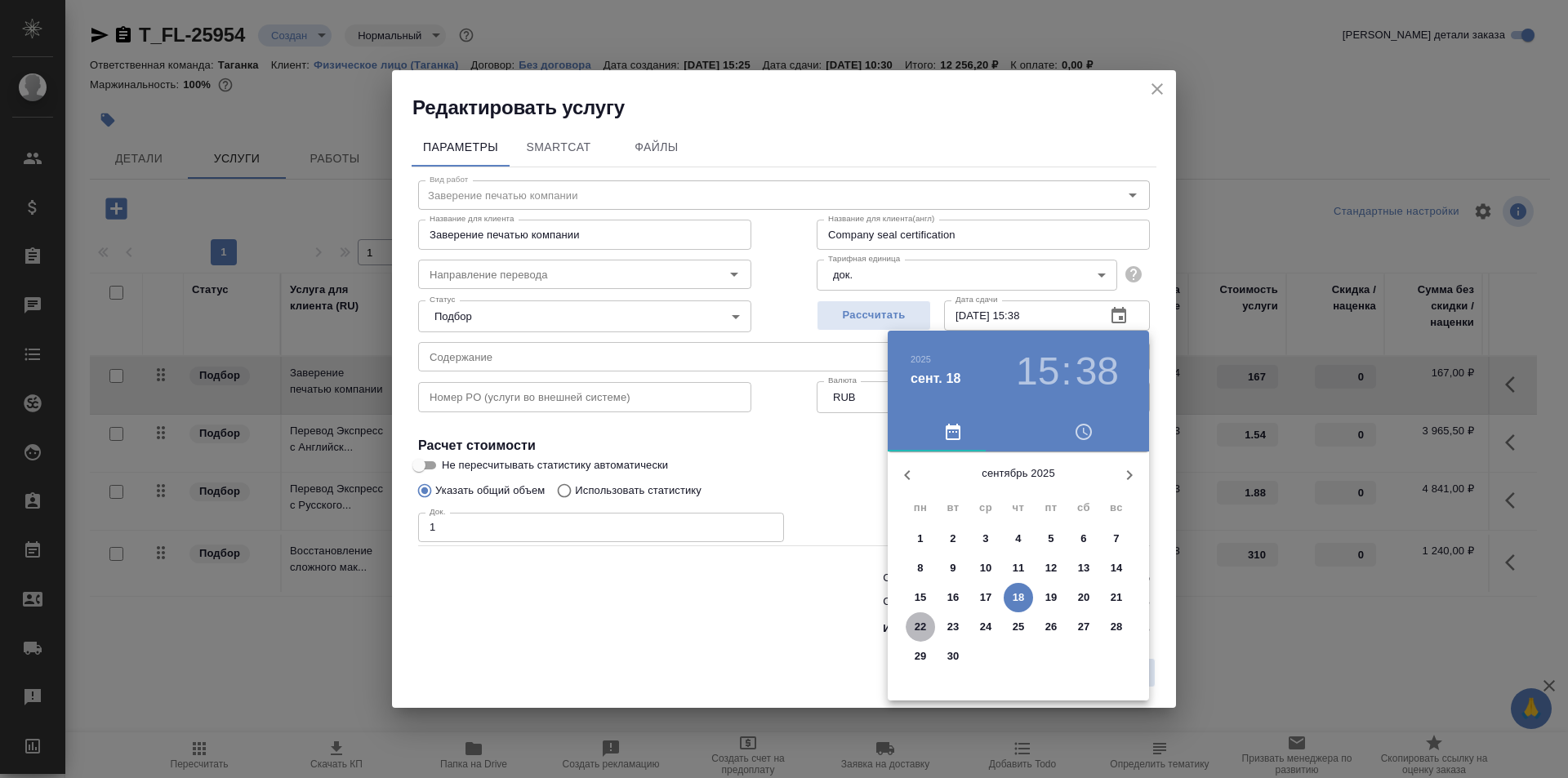
click at [919, 619] on p "22" at bounding box center [920, 627] width 13 height 16
type input "[DATE] 15:38"
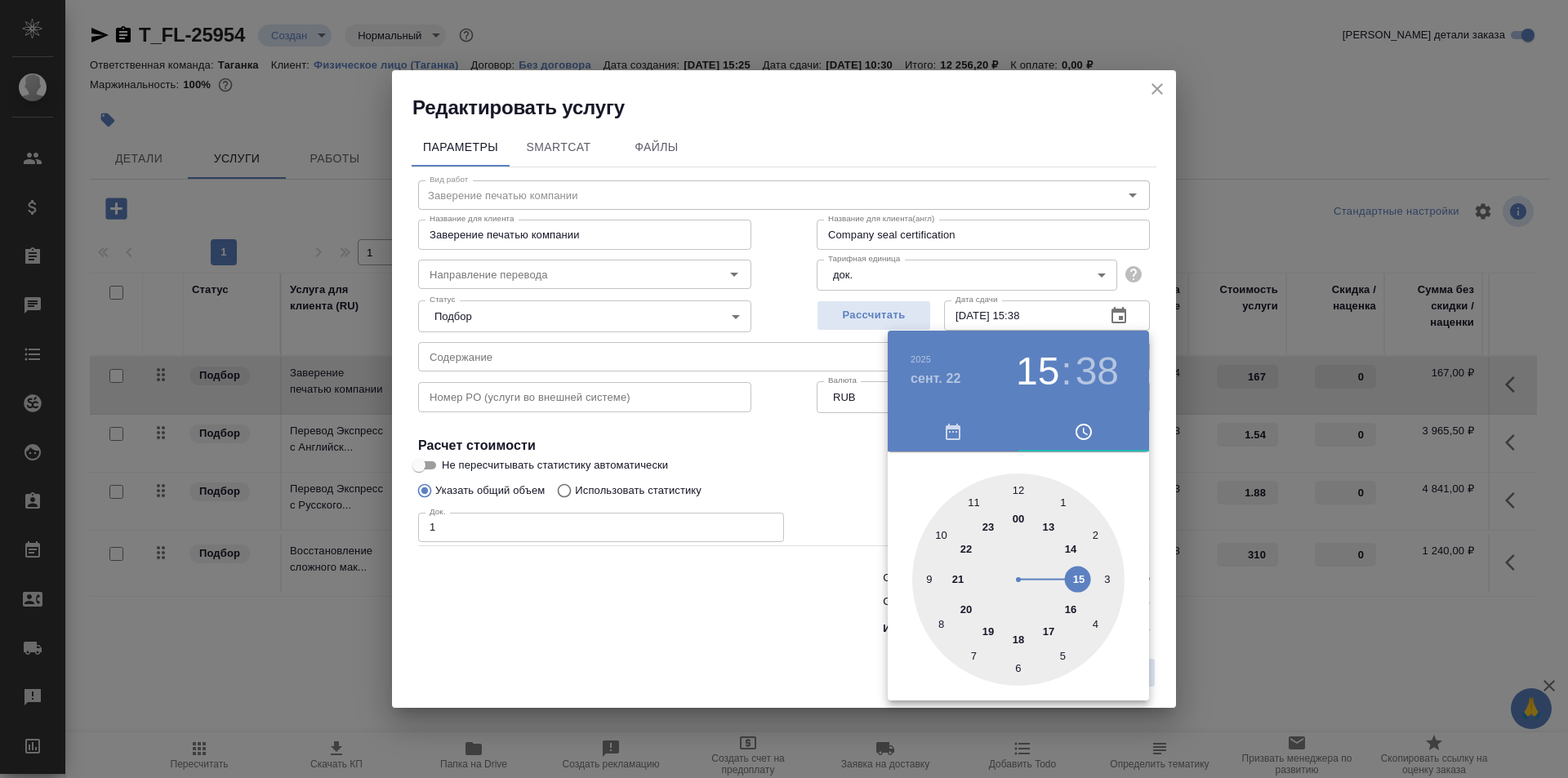
click at [823, 424] on div at bounding box center [784, 389] width 1568 height 778
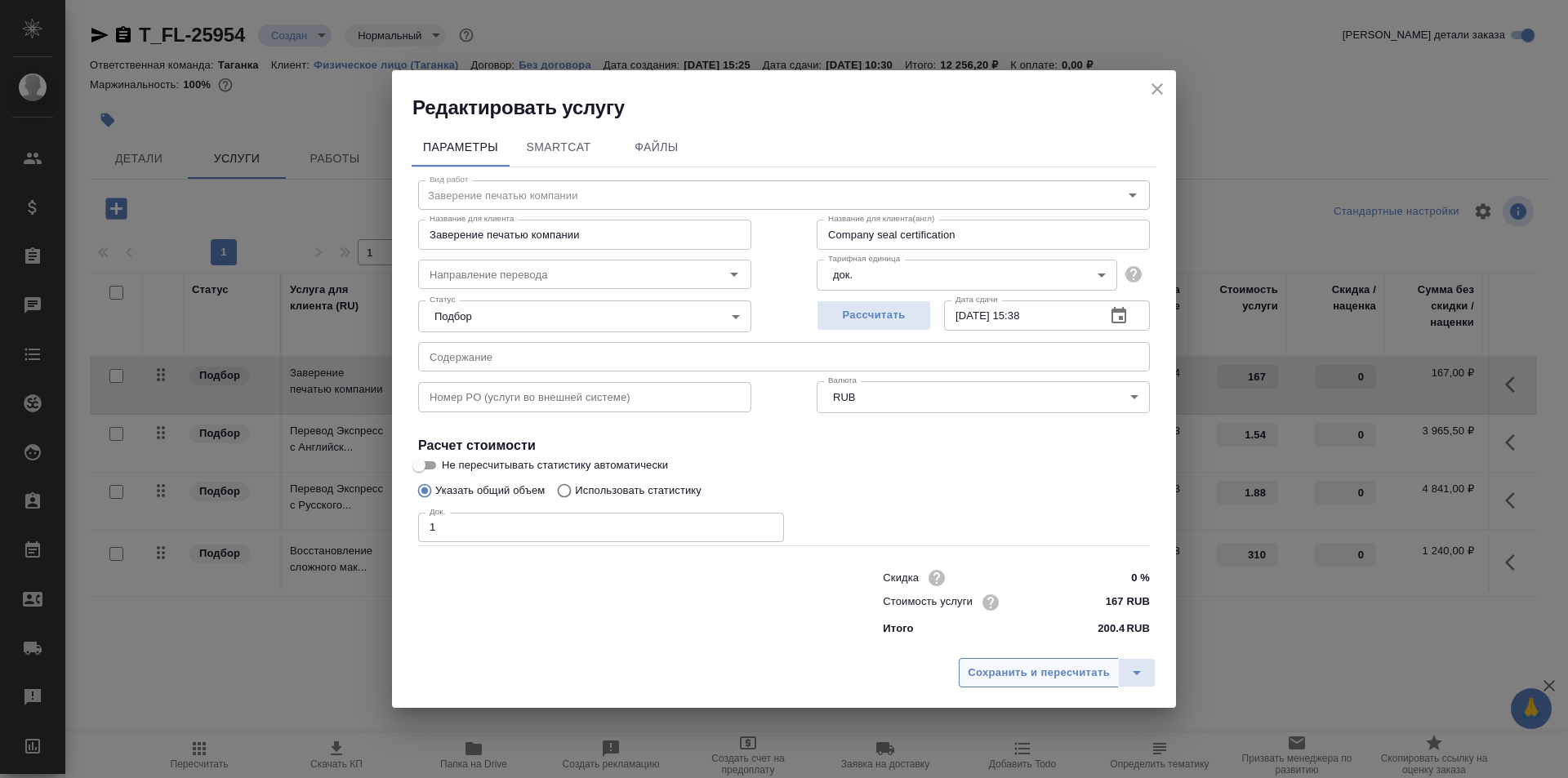
click at [1006, 665] on span "Сохранить и пересчитать" at bounding box center [1038, 673] width 142 height 19
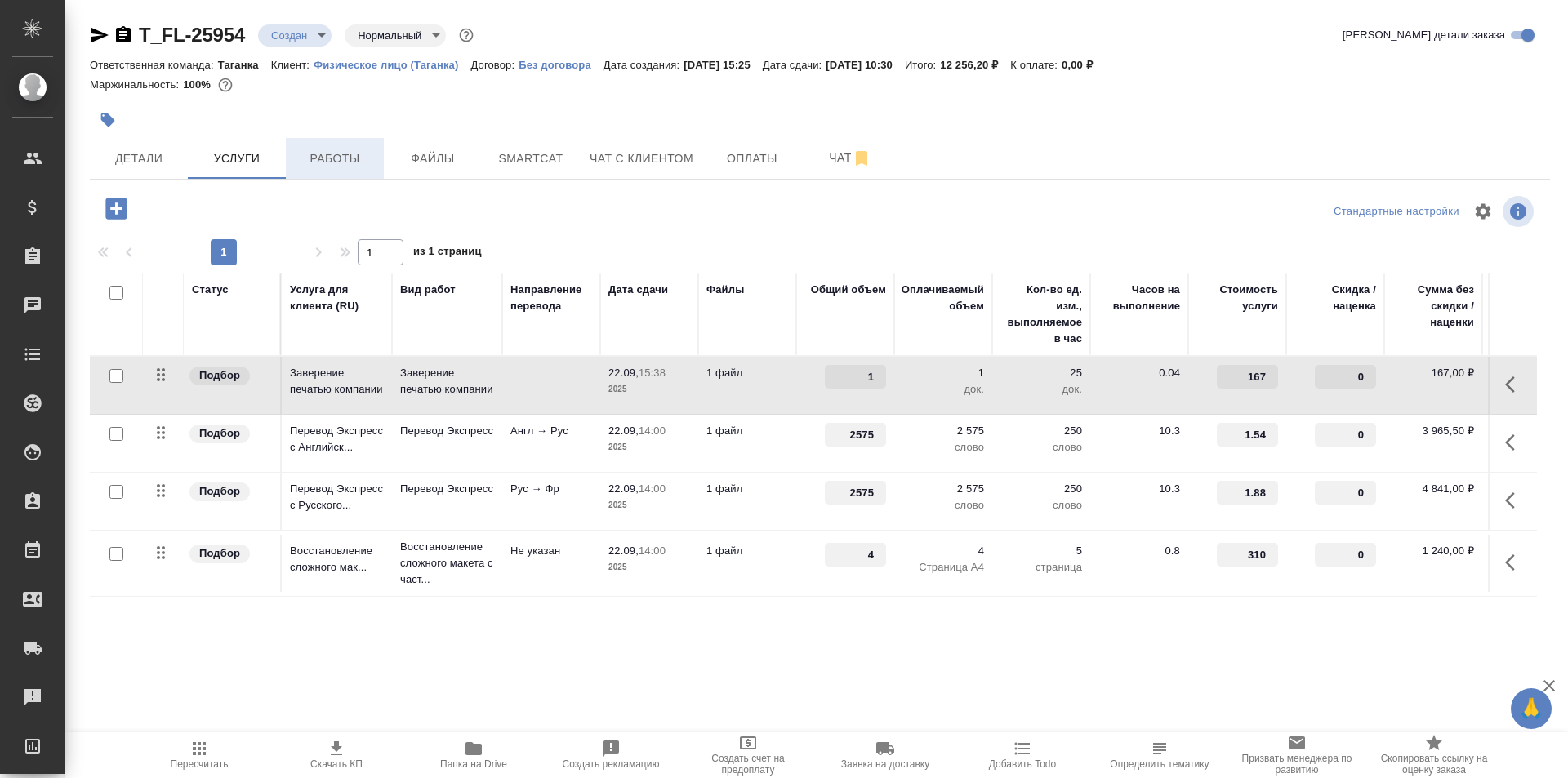
click at [324, 145] on button "Работы" at bounding box center [335, 158] width 98 height 41
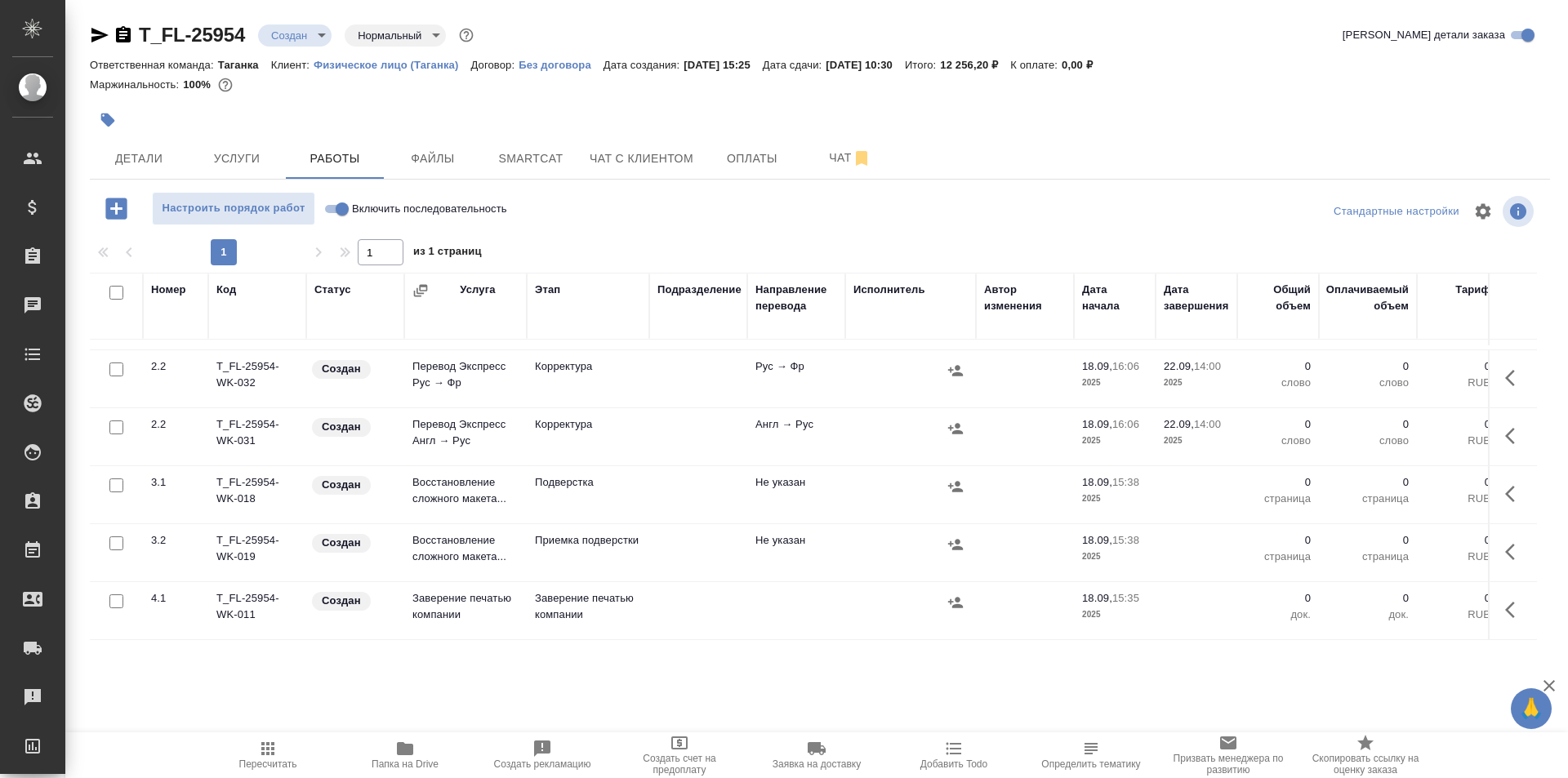
scroll to position [258, 0]
click at [119, 594] on input "checkbox" at bounding box center [116, 600] width 14 height 14
checkbox input "true"
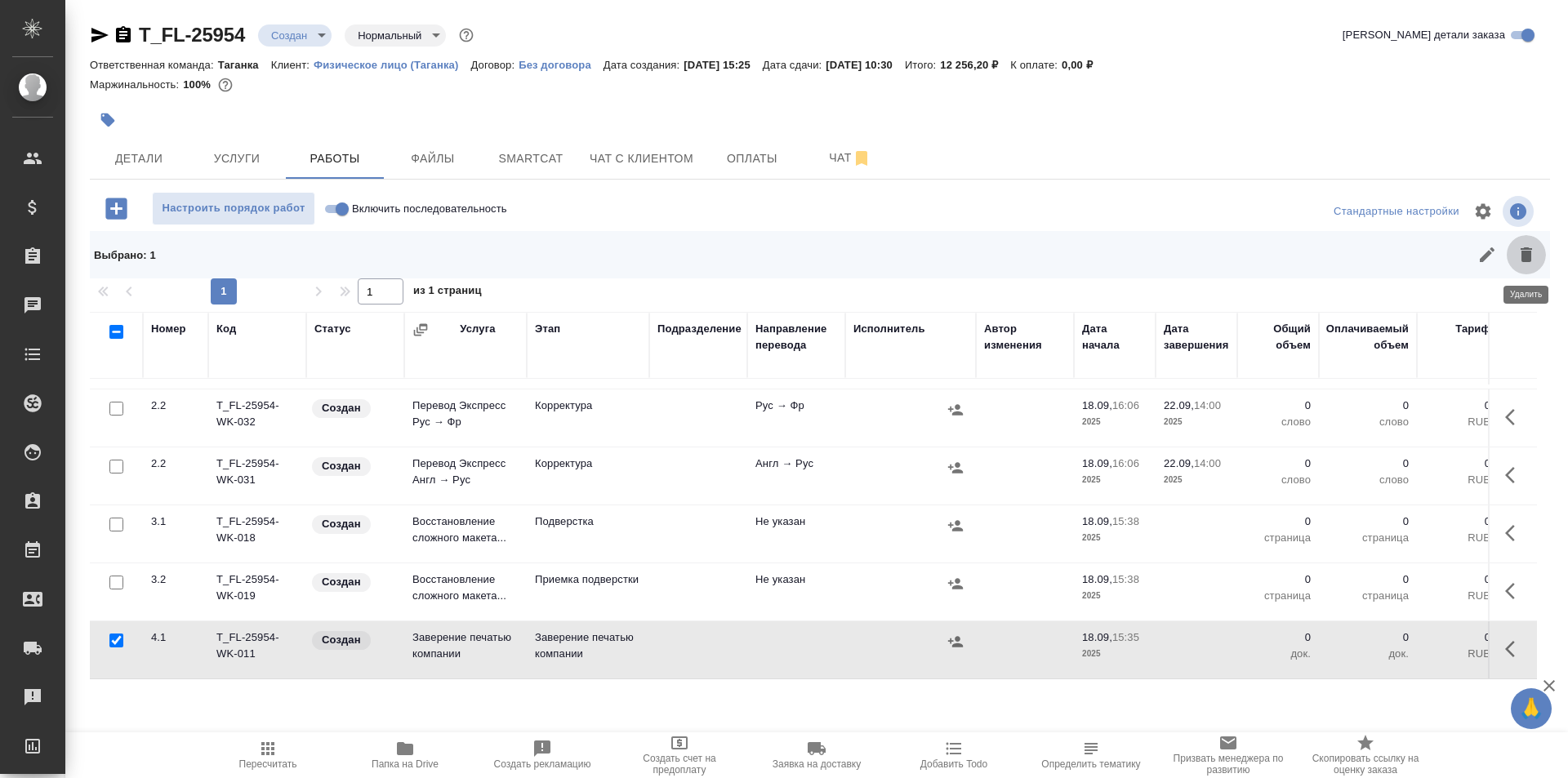
click at [1523, 258] on icon "button" at bounding box center [1526, 255] width 12 height 15
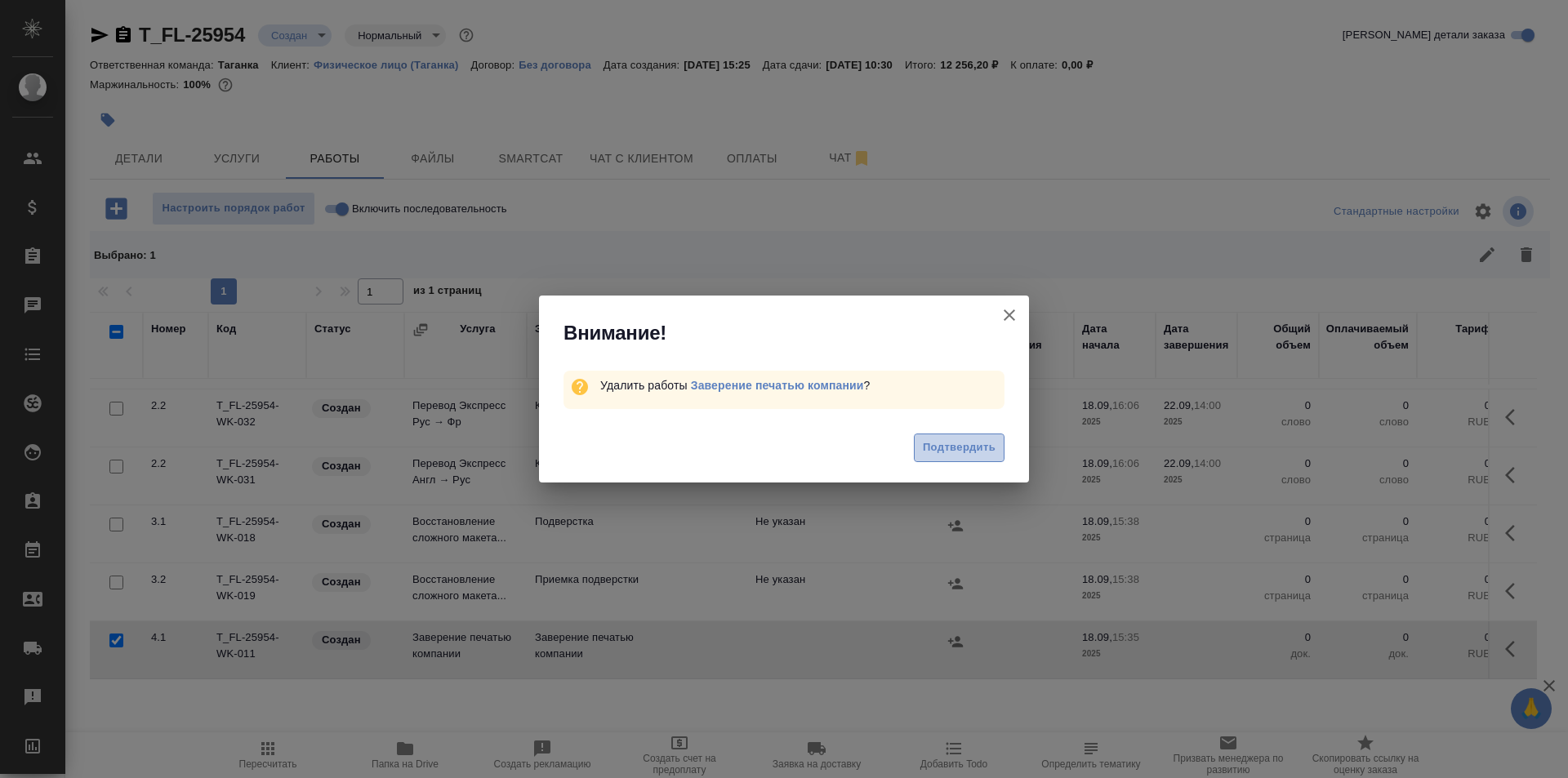
click at [976, 441] on span "Подтвердить" at bounding box center [959, 448] width 73 height 19
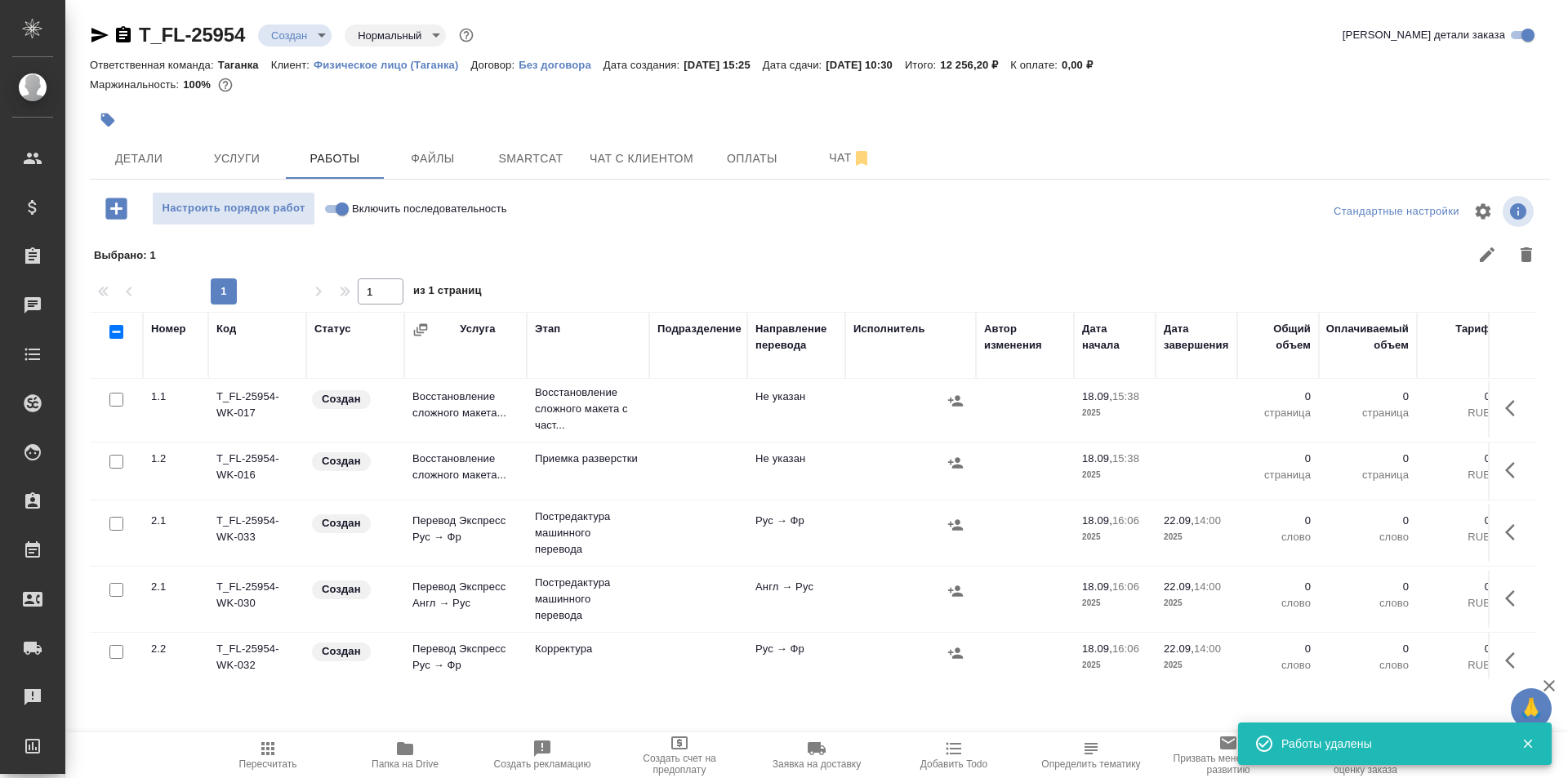
scroll to position [0, 0]
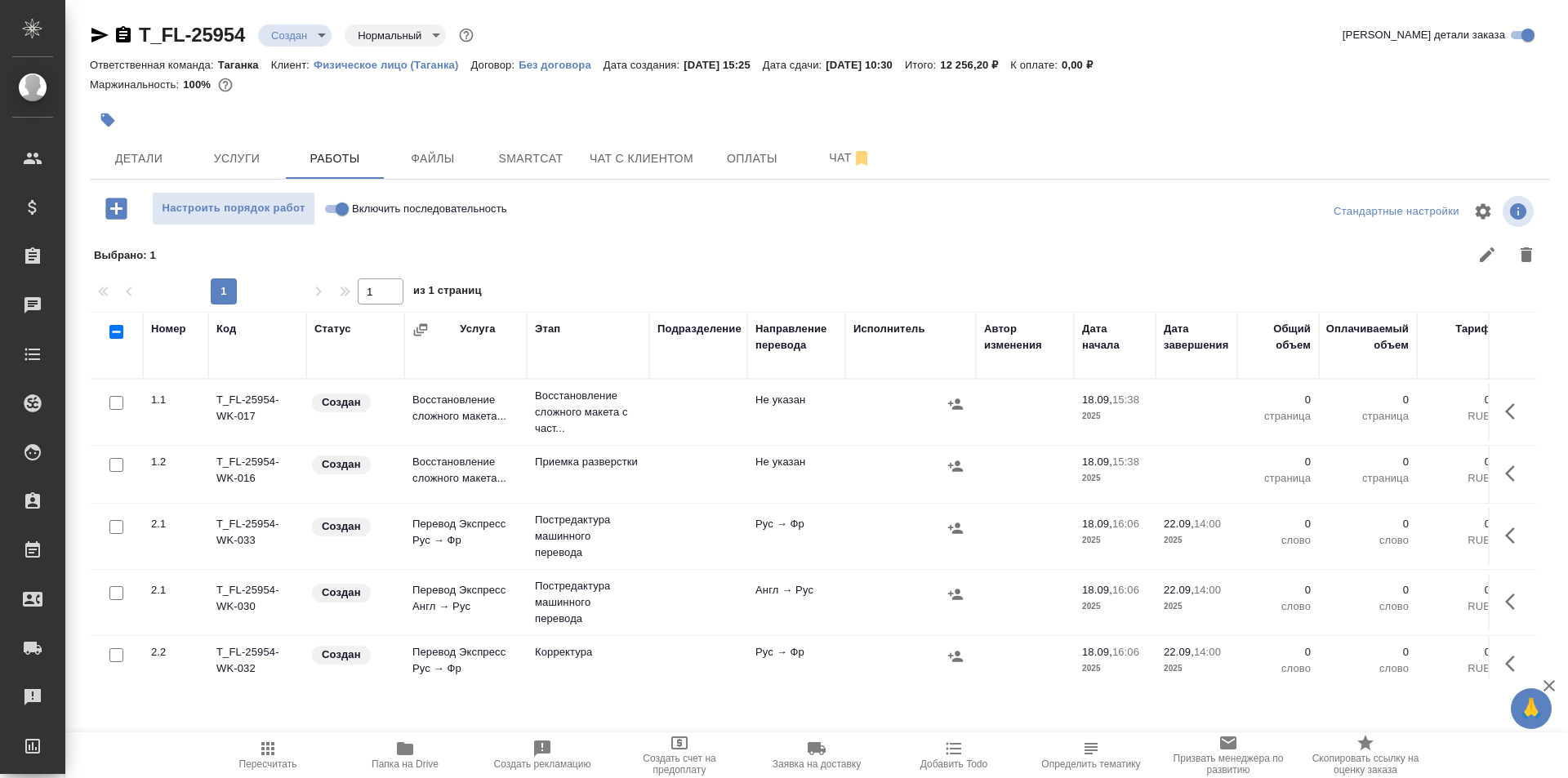
click at [338, 211] on input "Включить последовательность" at bounding box center [342, 209] width 59 height 20
checkbox input "true"
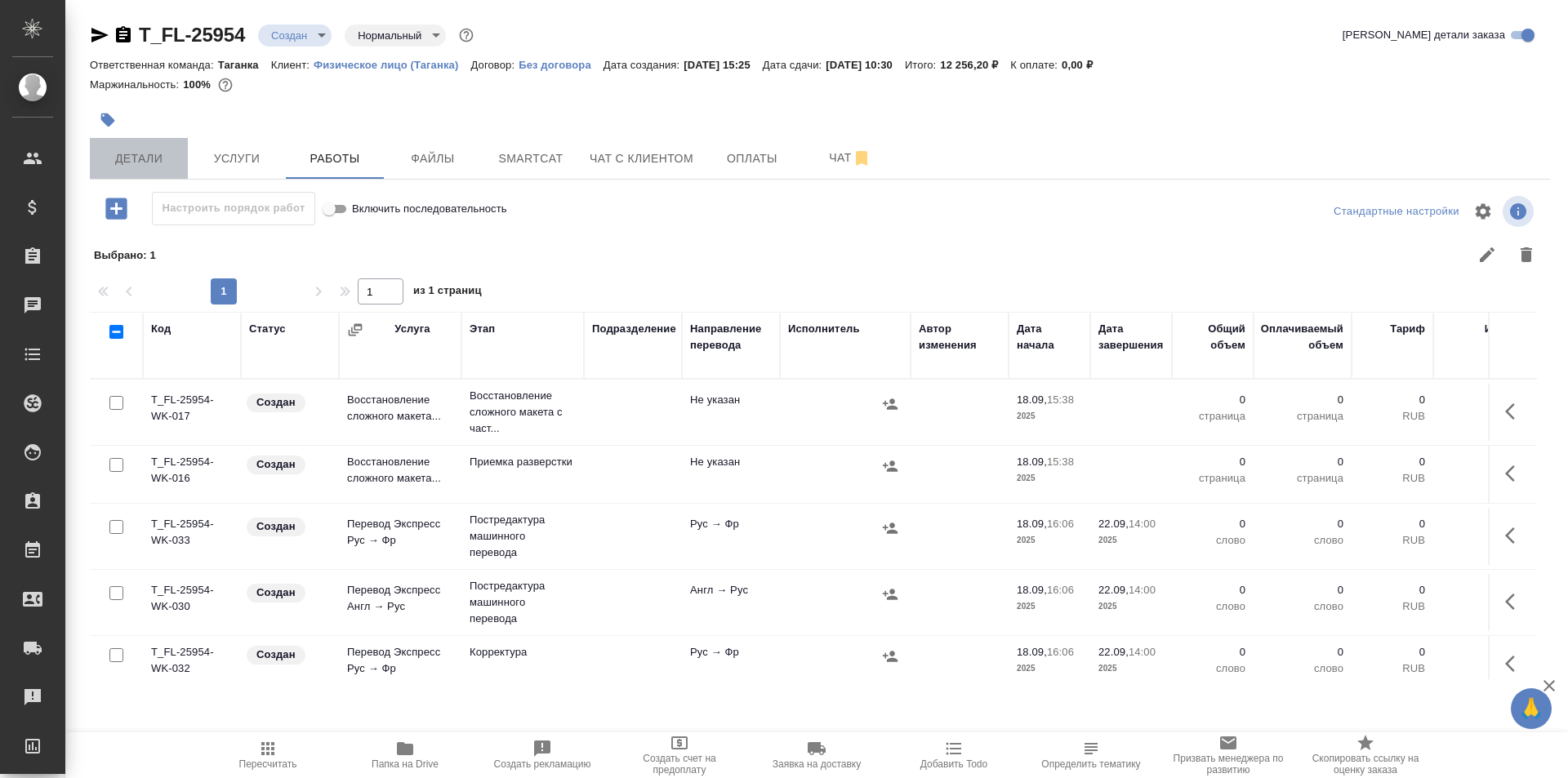
click at [135, 157] on span "Детали" at bounding box center [139, 159] width 78 height 21
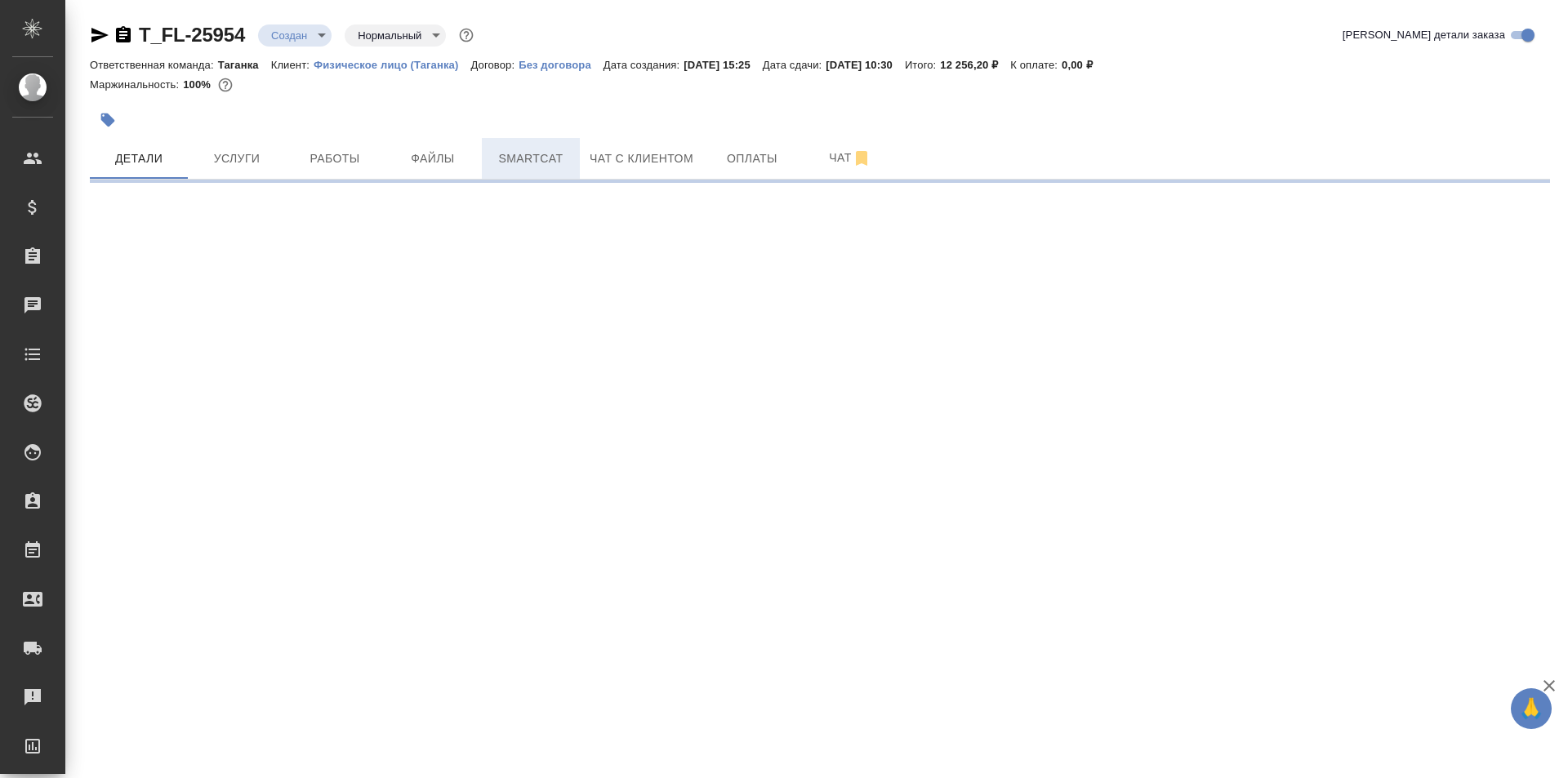
select select "RU"
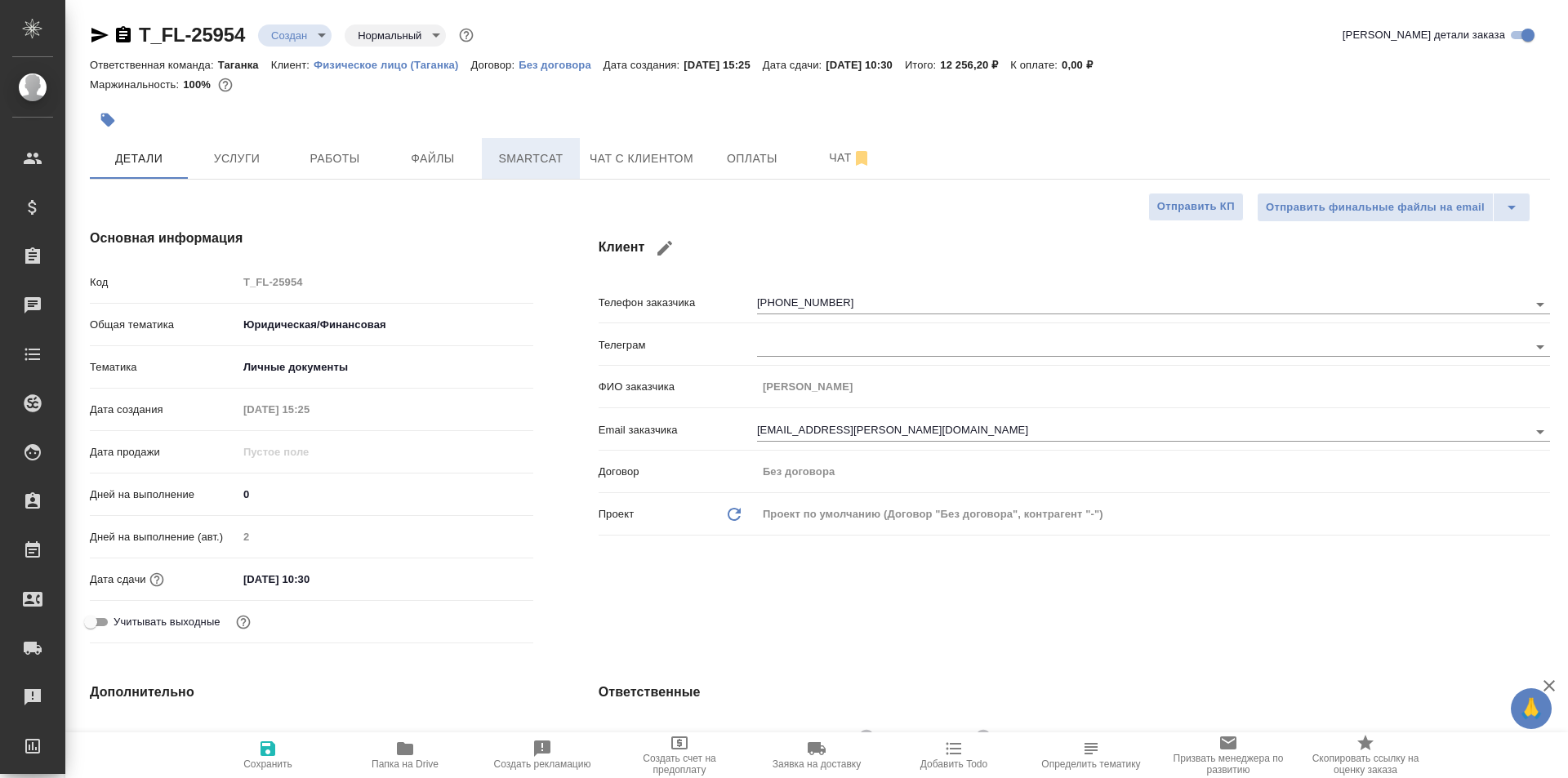
type textarea "x"
click at [253, 164] on span "Услуги" at bounding box center [237, 159] width 78 height 21
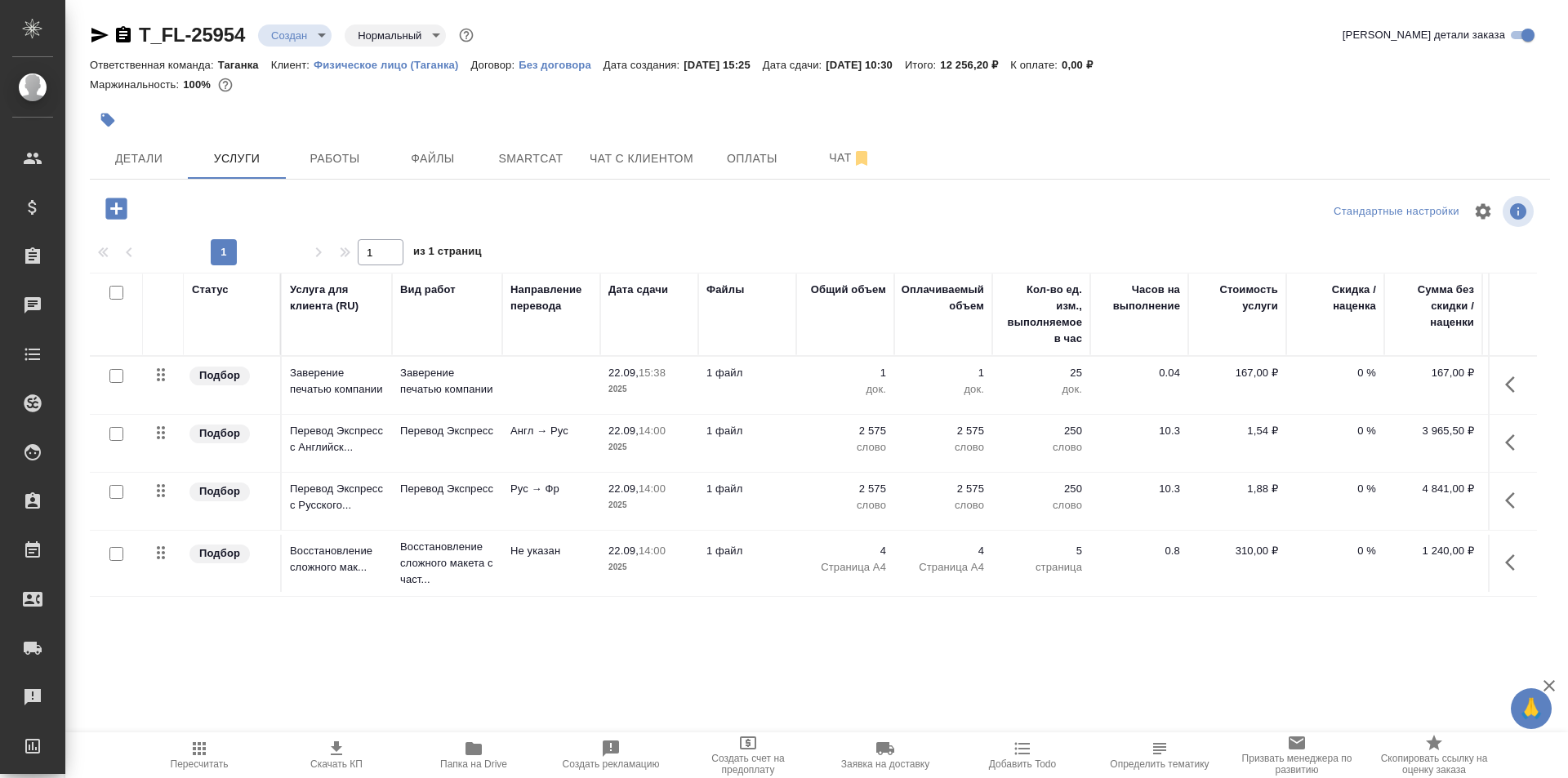
click at [113, 431] on input "checkbox" at bounding box center [116, 433] width 14 height 14
checkbox input "true"
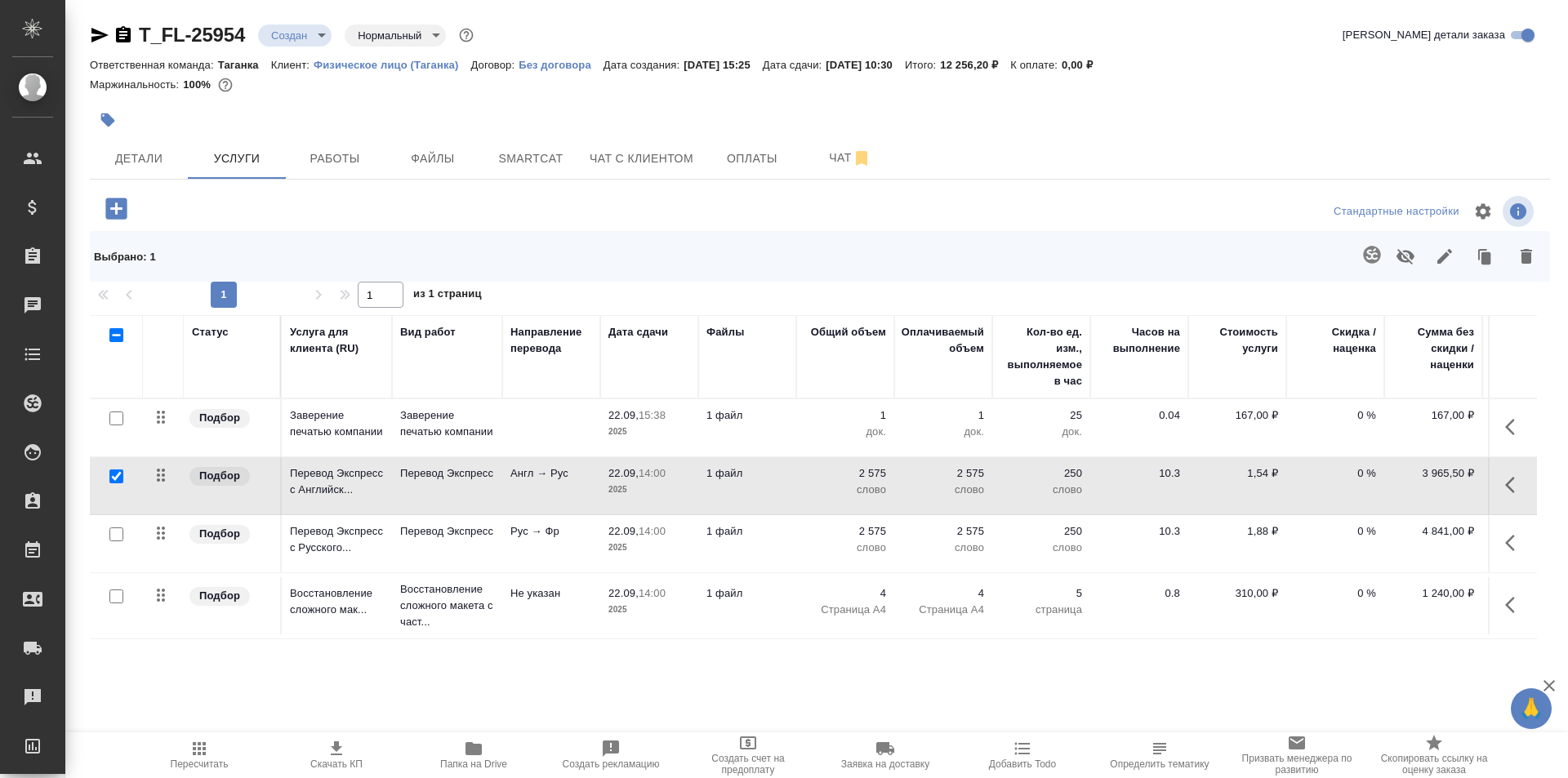
click at [1365, 253] on icon "button" at bounding box center [1371, 254] width 17 height 17
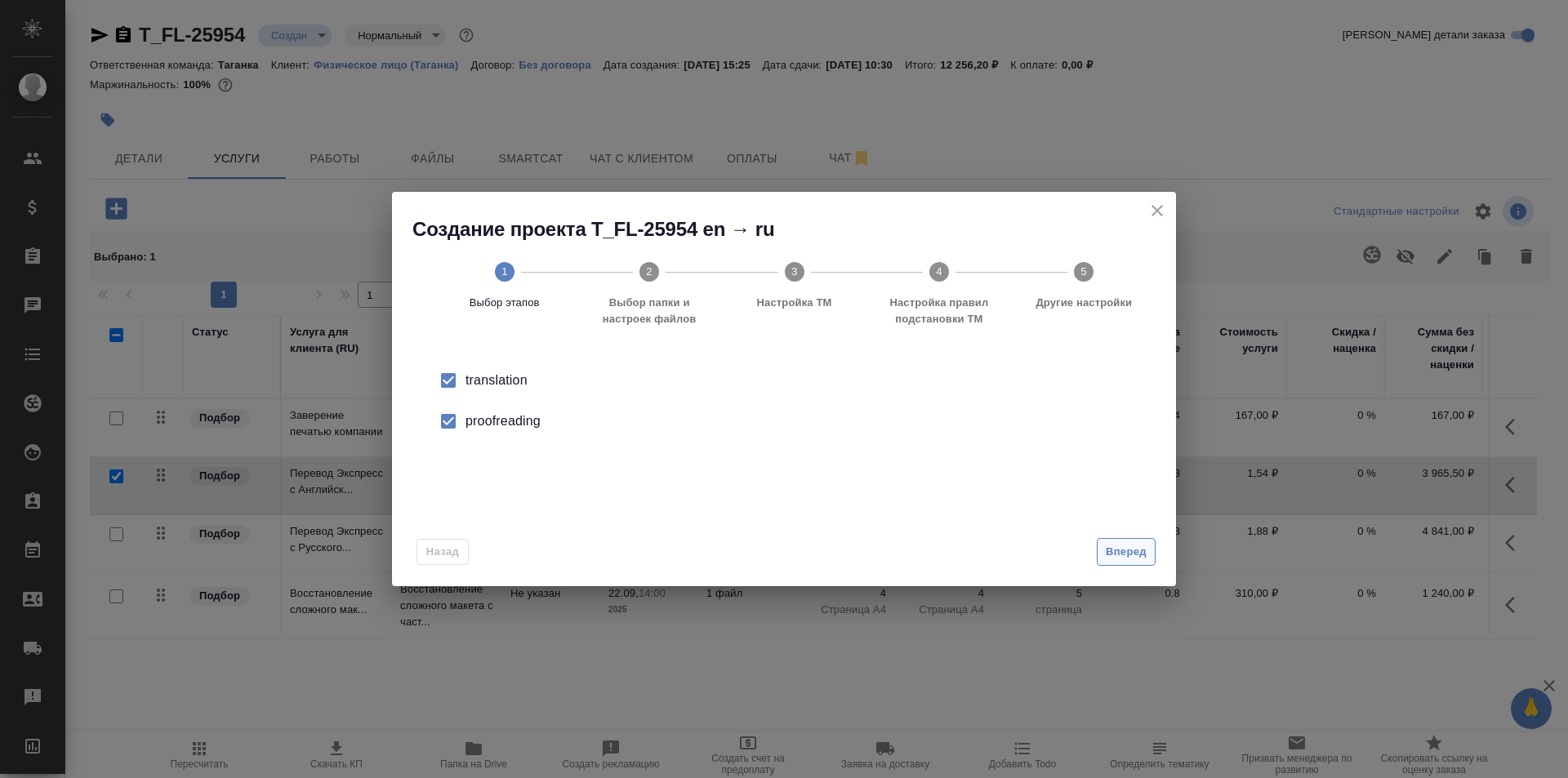
click at [1114, 547] on span "Вперед" at bounding box center [1125, 552] width 41 height 19
click at [1017, 403] on div "Папка с файлами для перевода" at bounding box center [784, 382] width 732 height 44
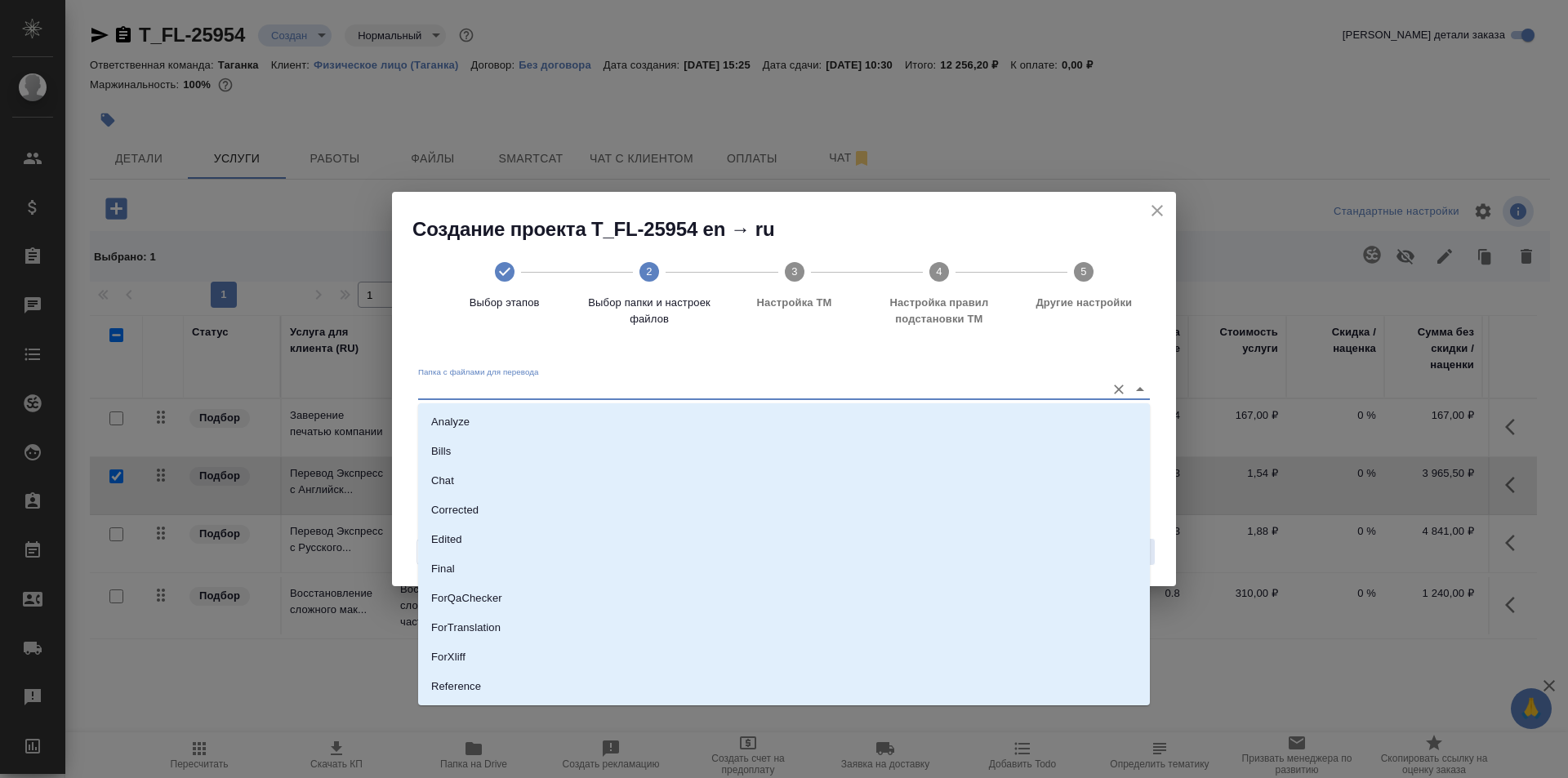
click at [1016, 390] on input "Папка с файлами для перевода" at bounding box center [757, 390] width 679 height 20
click at [924, 638] on li "Source" at bounding box center [784, 631] width 732 height 29
type input "Source"
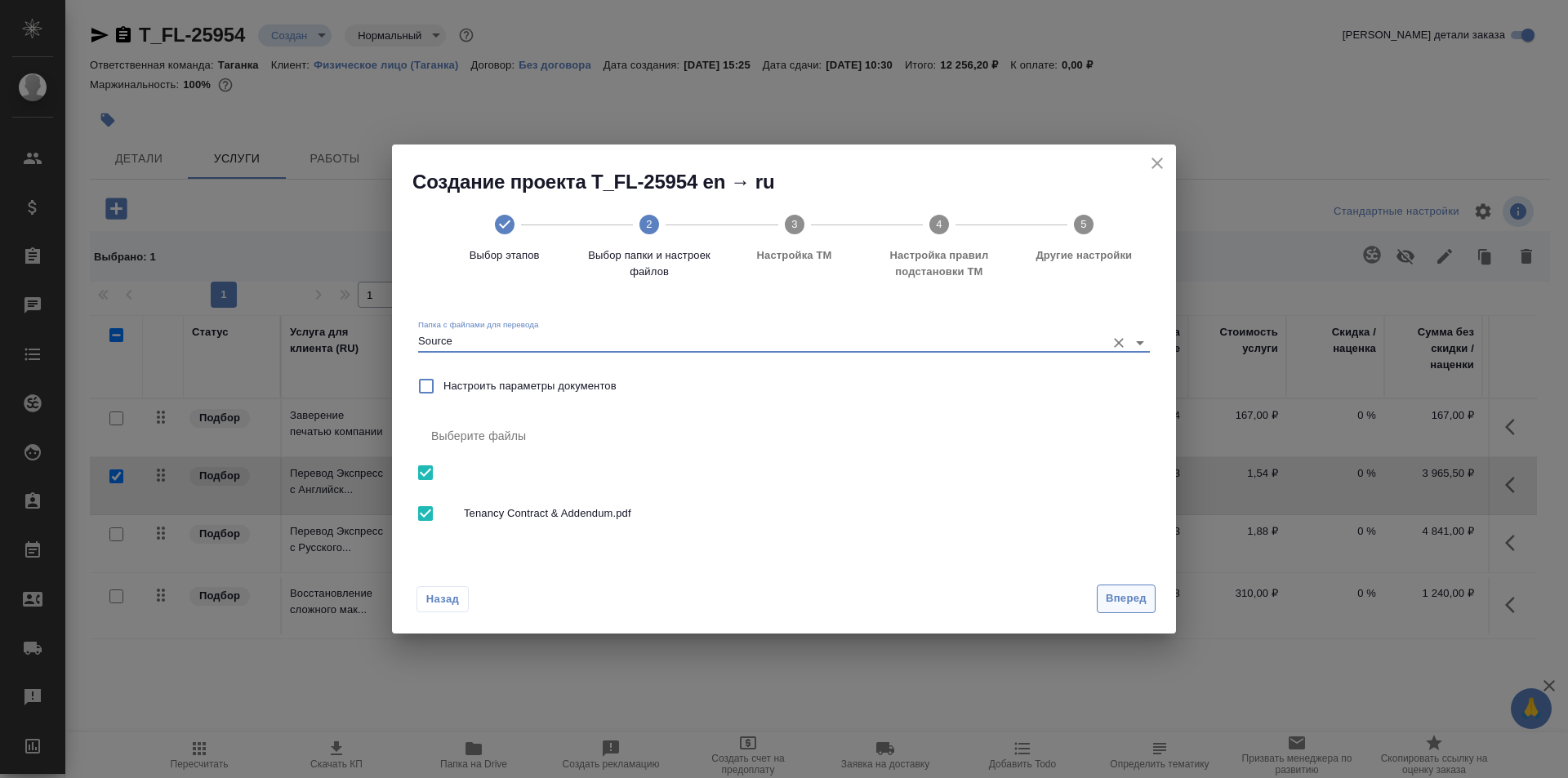
click at [1110, 599] on span "Вперед" at bounding box center [1125, 598] width 41 height 19
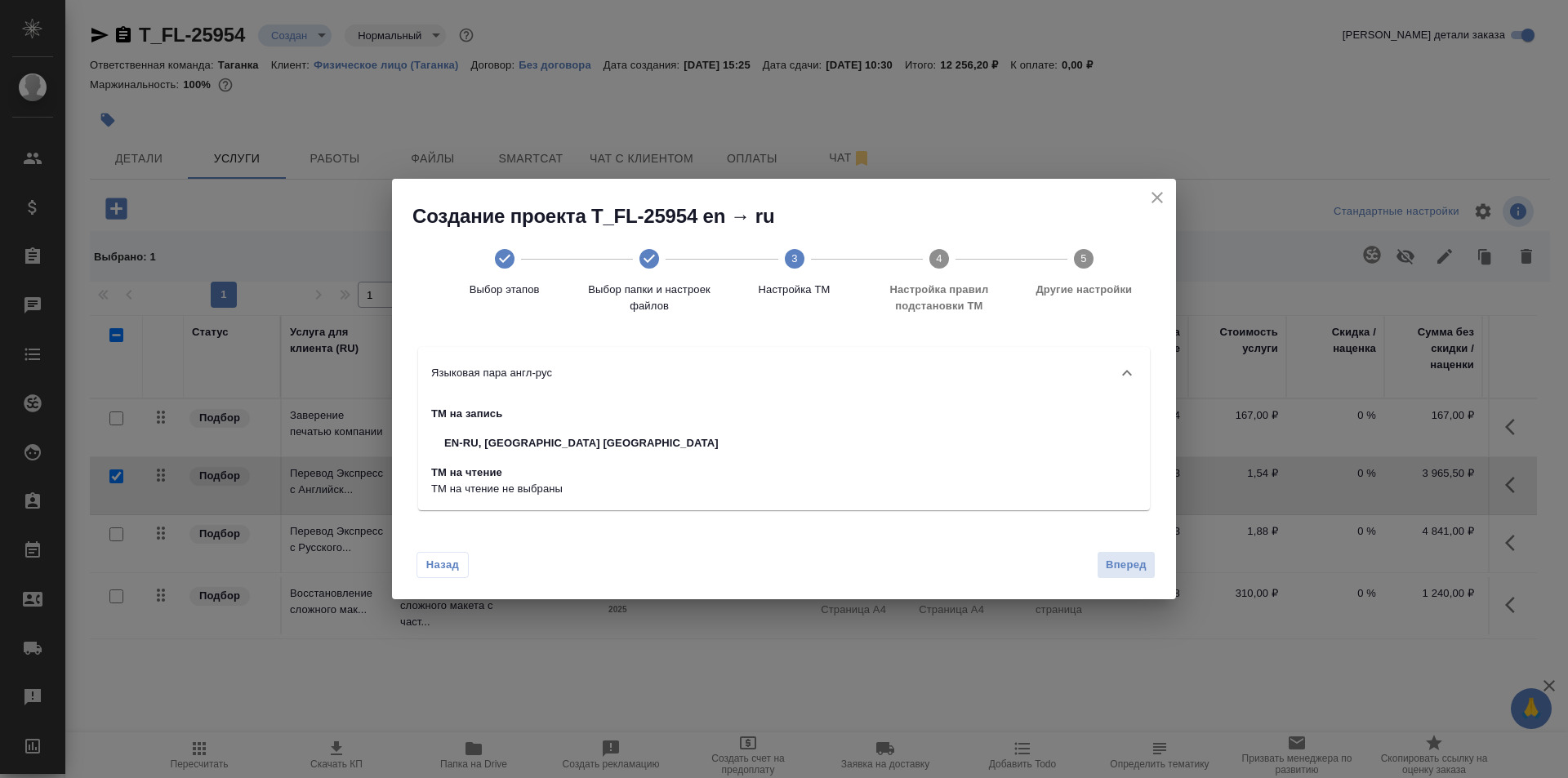
click at [1099, 569] on button "Вперед" at bounding box center [1125, 566] width 59 height 29
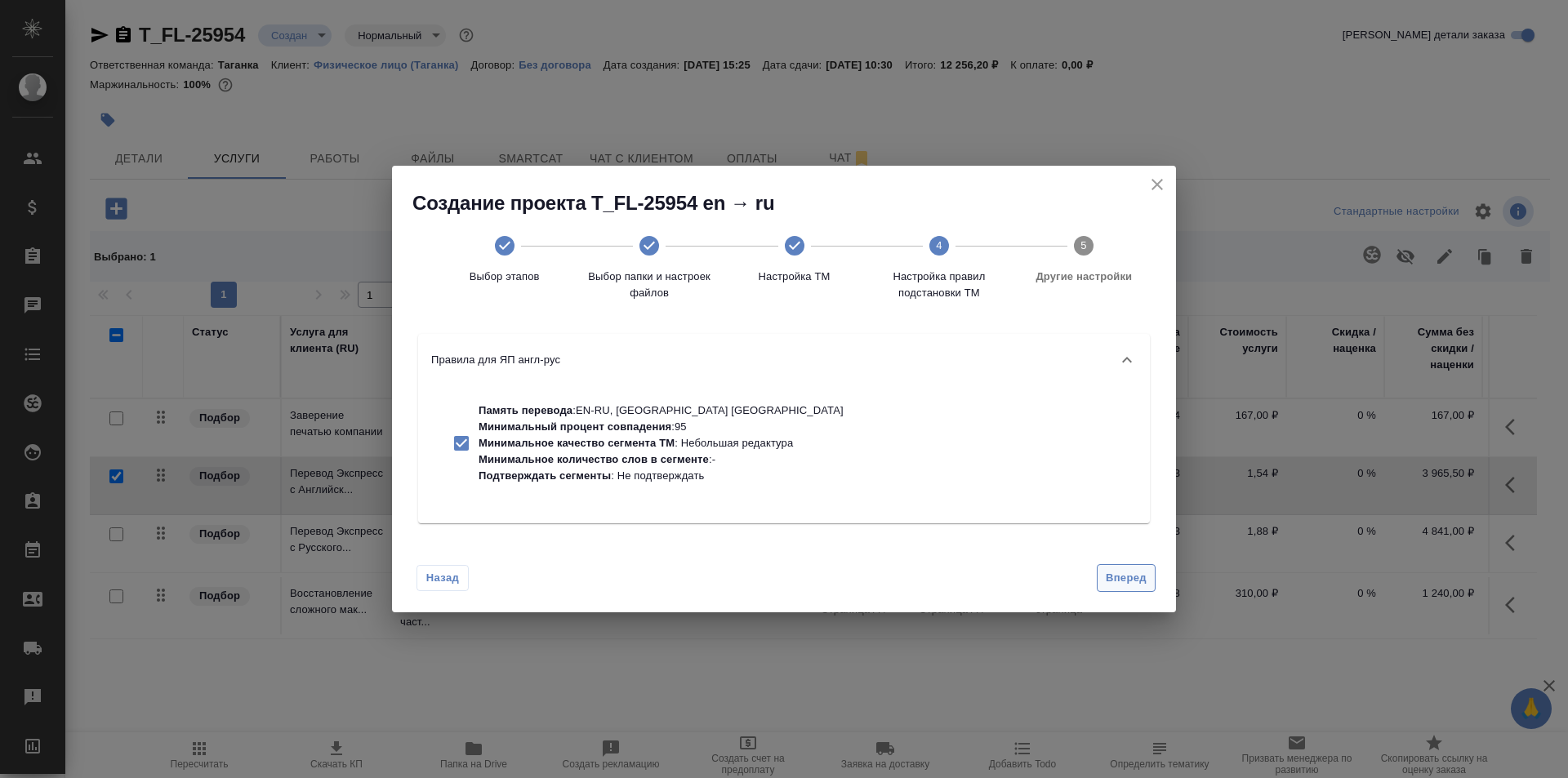
click at [1110, 584] on span "Вперед" at bounding box center [1125, 579] width 41 height 19
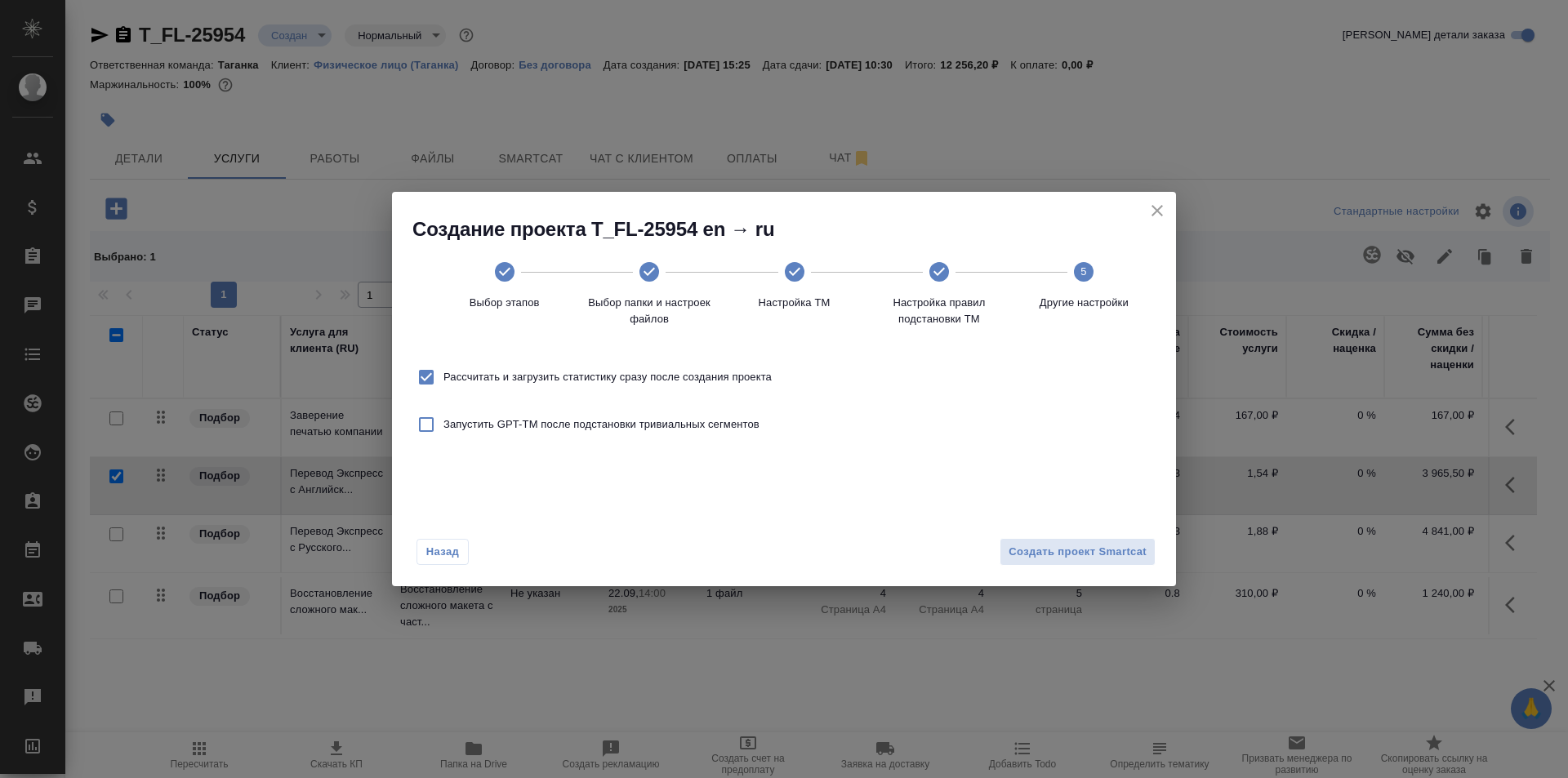
click at [419, 376] on input "Рассчитать и загрузить статистику сразу после создания проекта" at bounding box center [426, 377] width 34 height 34
checkbox input "false"
click at [1027, 559] on span "Создать проект Smartcat" at bounding box center [1077, 552] width 138 height 19
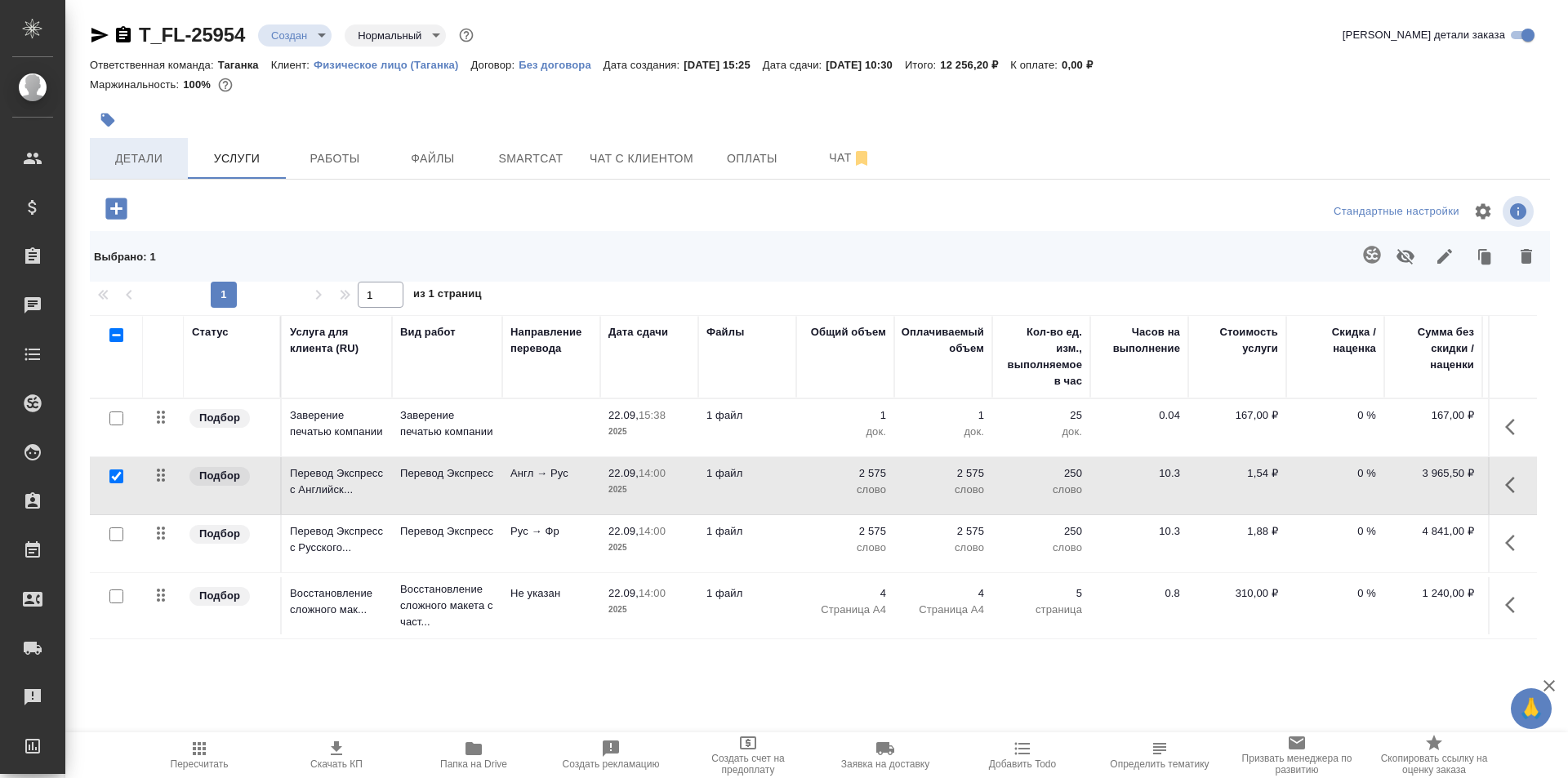
click at [167, 151] on span "Детали" at bounding box center [139, 159] width 78 height 21
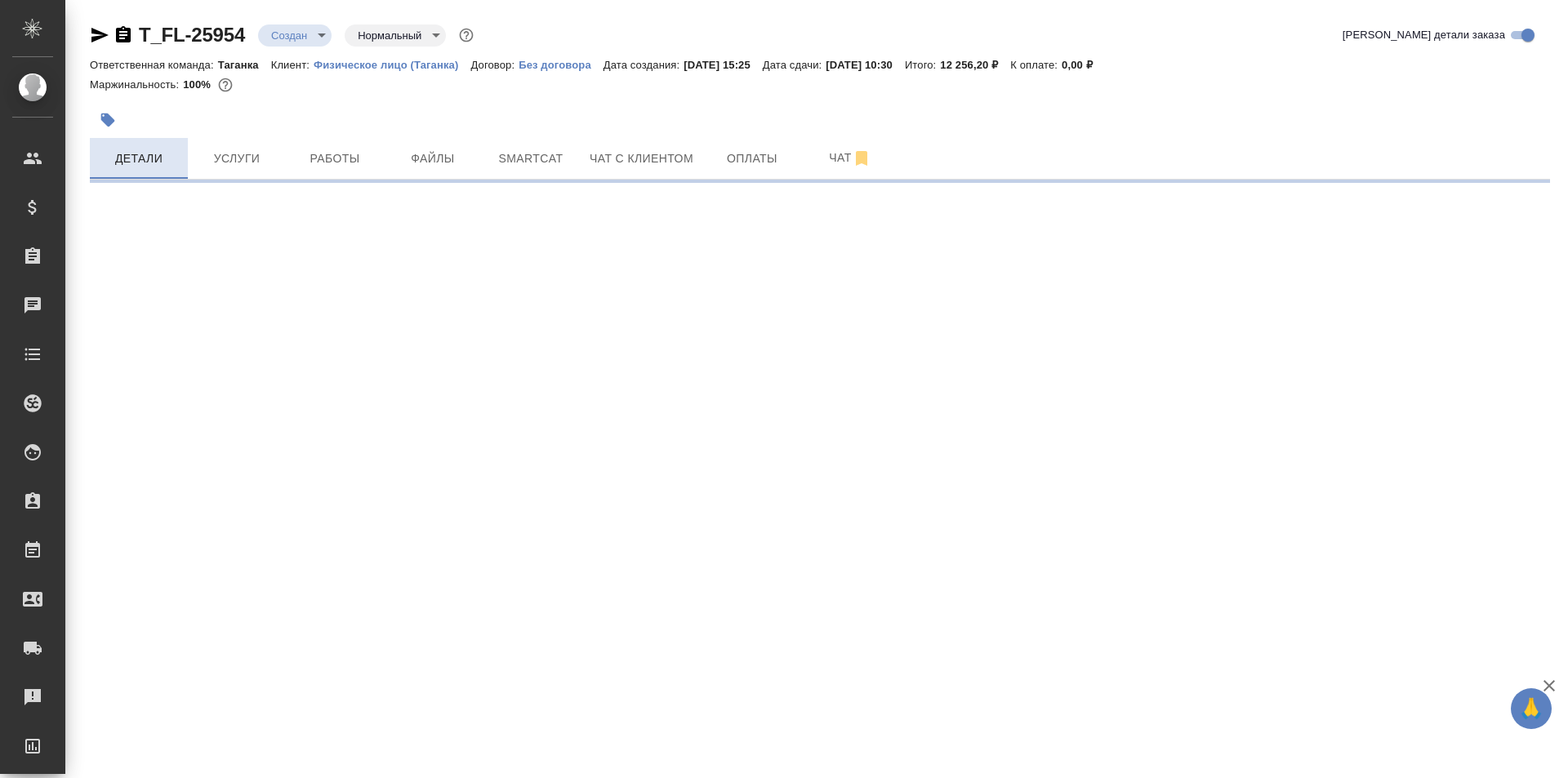
select select "RU"
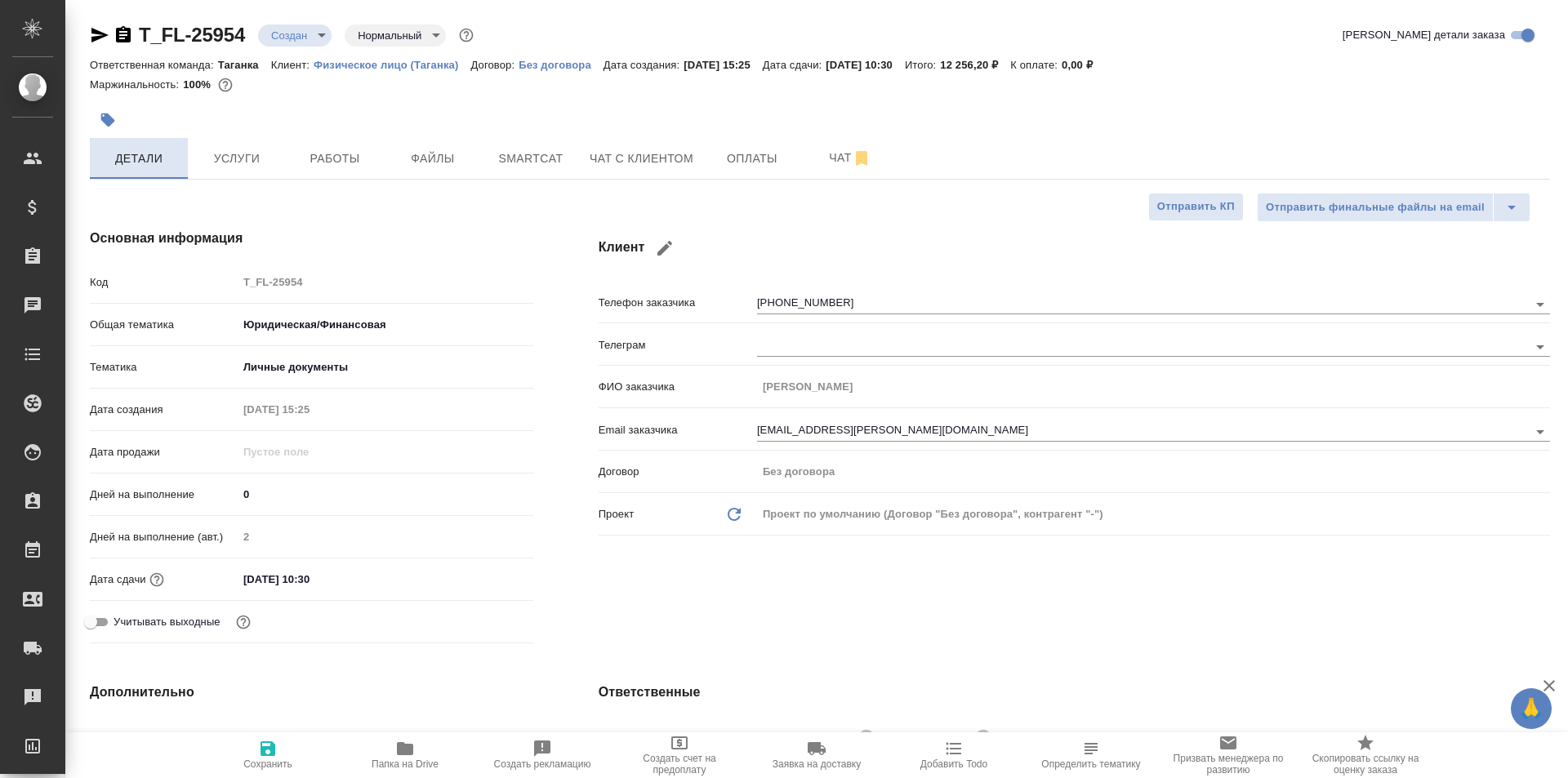
type textarea "x"
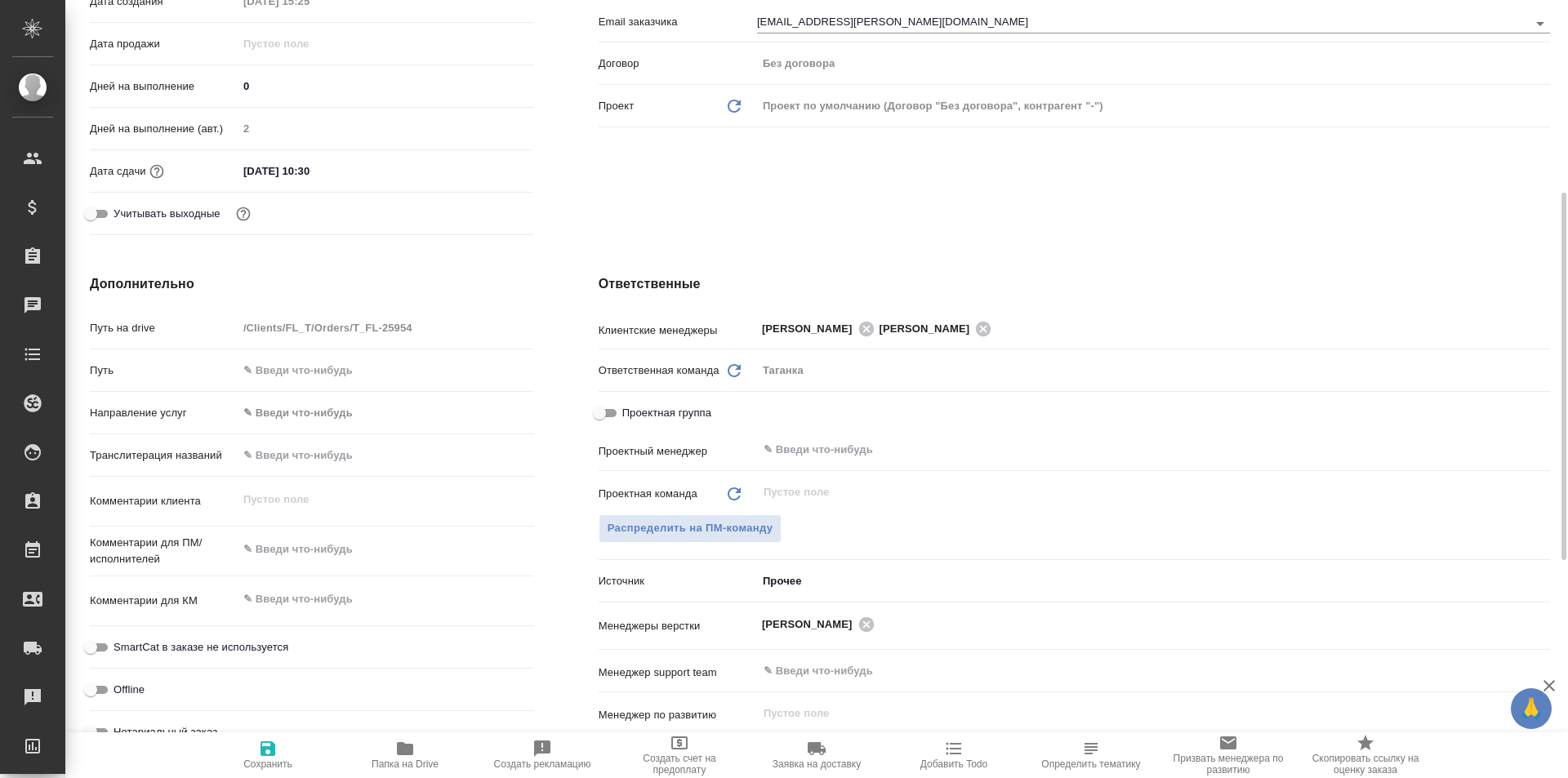
scroll to position [571, 0]
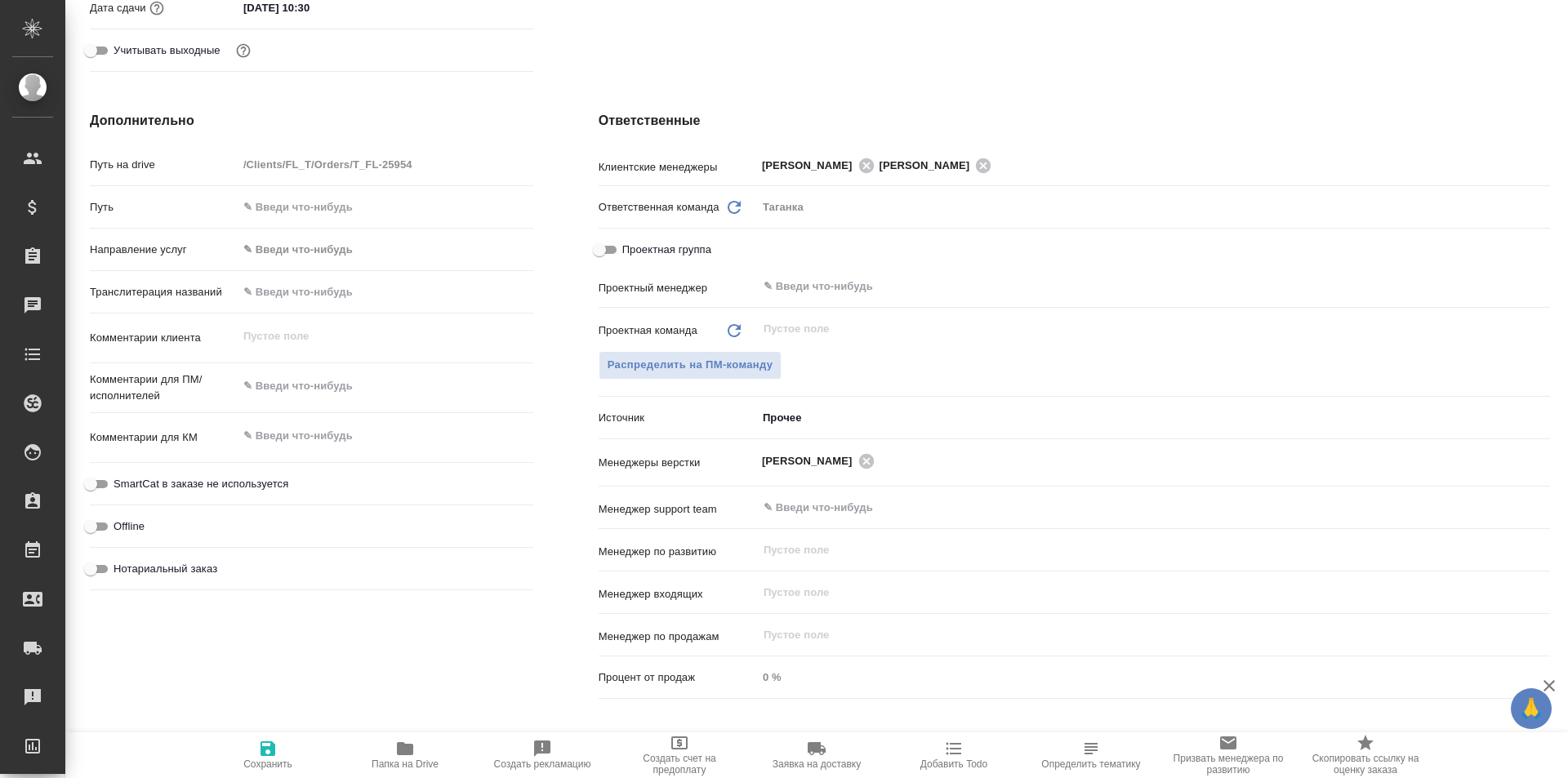
type textarea "x"
click at [351, 374] on textarea at bounding box center [385, 386] width 296 height 28
type textarea "x"
type textarea "п"
type textarea "x"
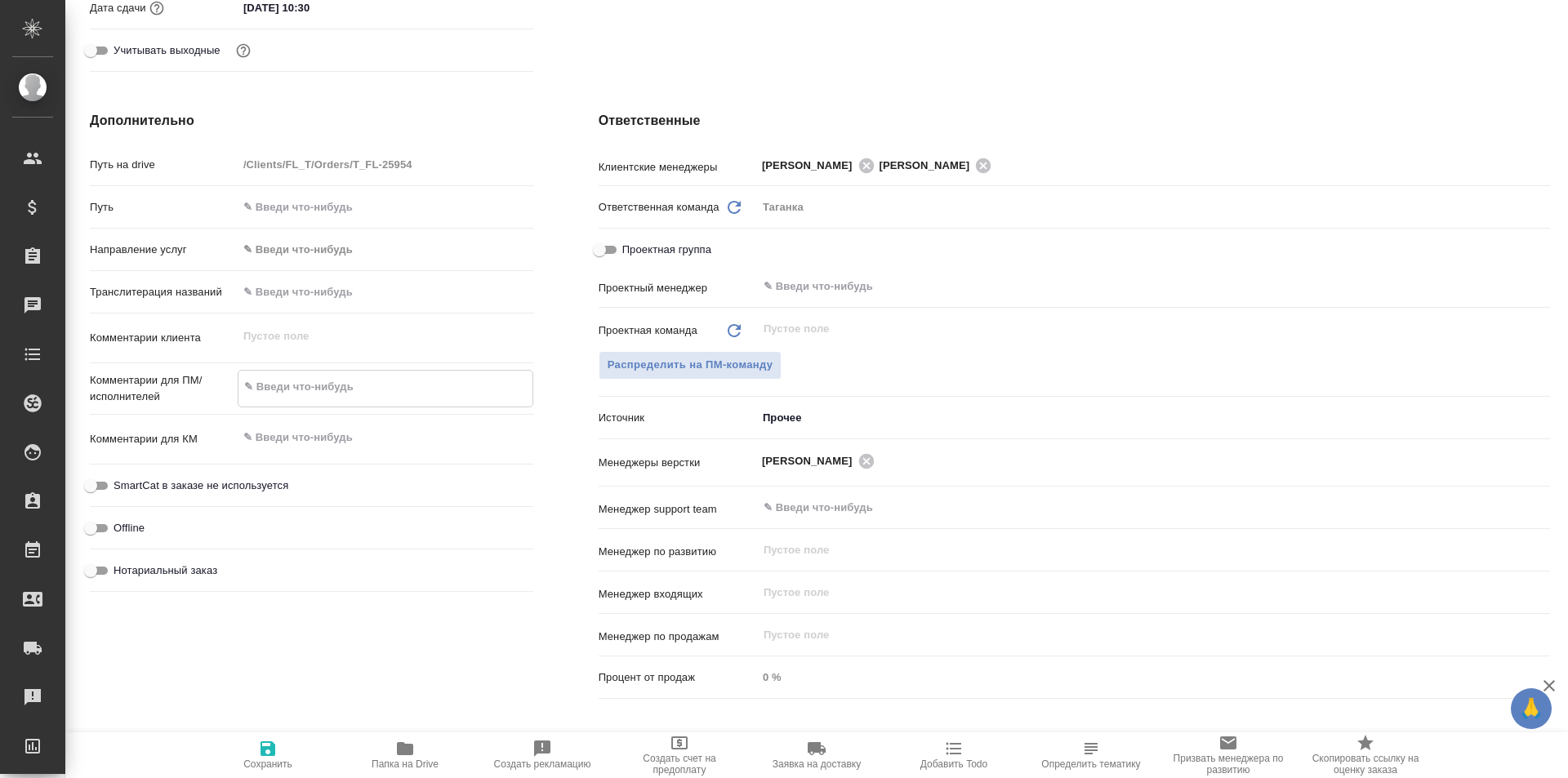
type textarea "x"
type textarea "пе"
type textarea "x"
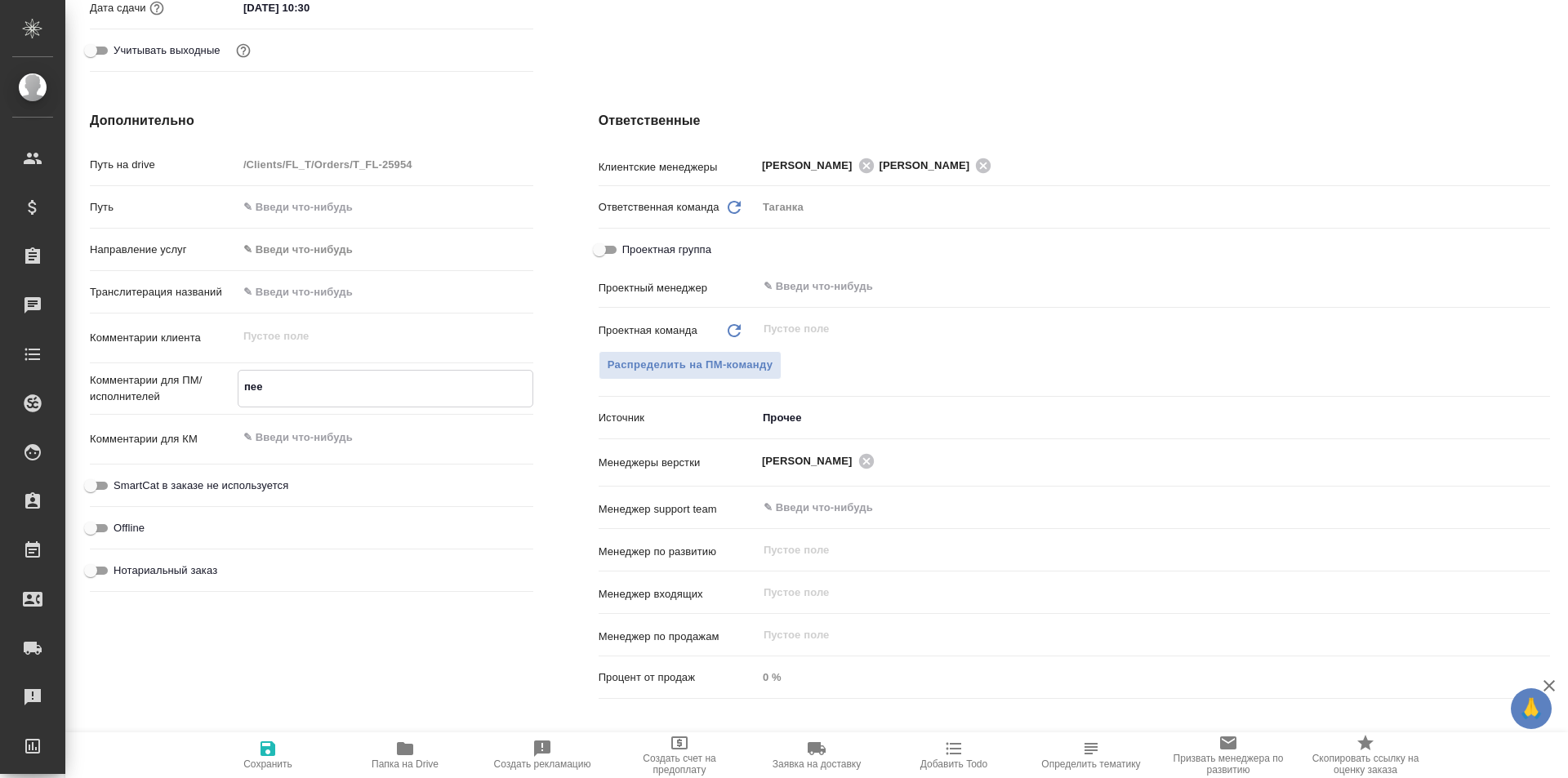
type textarea "пеер"
type textarea "x"
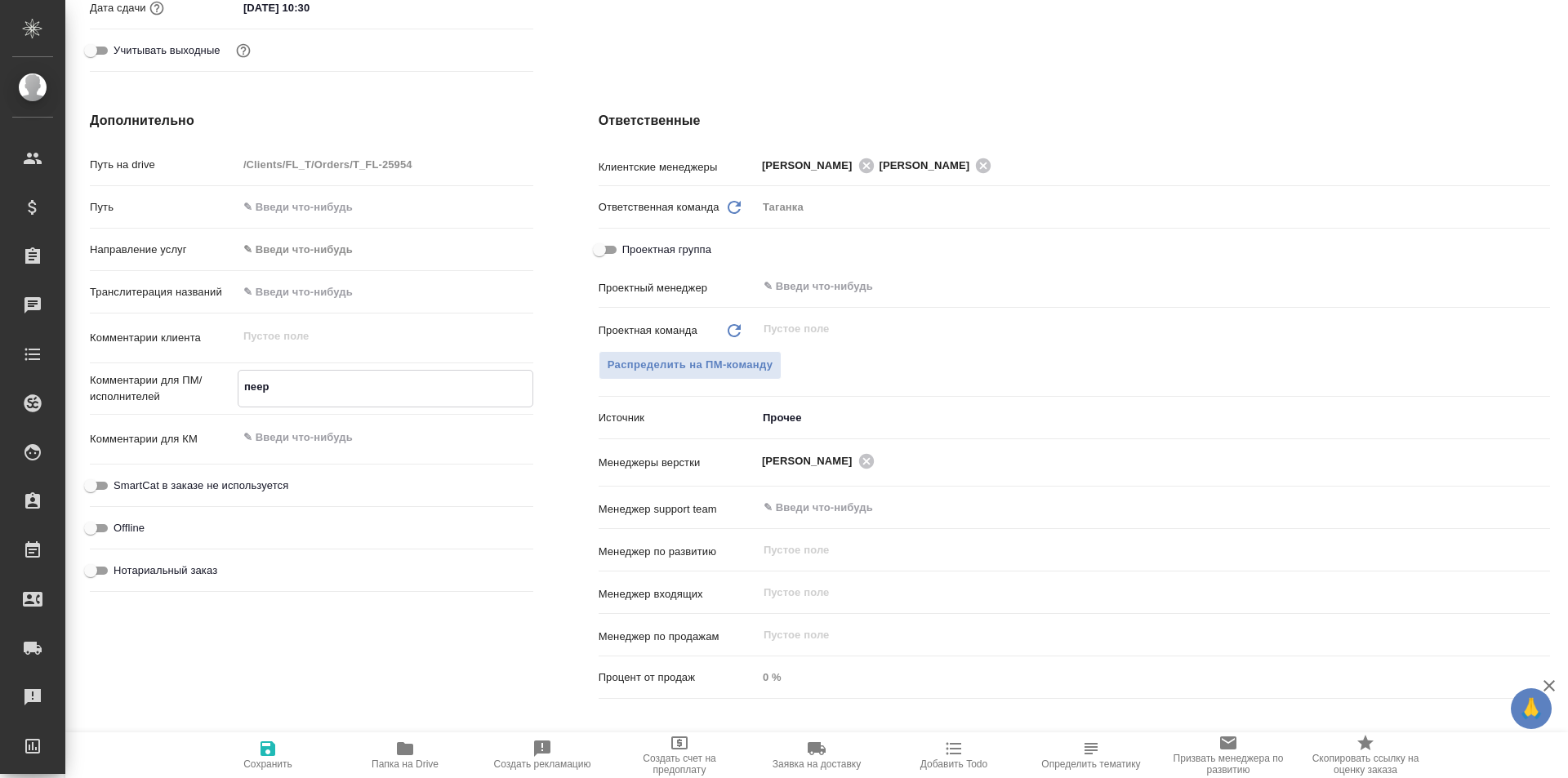
type textarea "пее"
type textarea "x"
type textarea "пе"
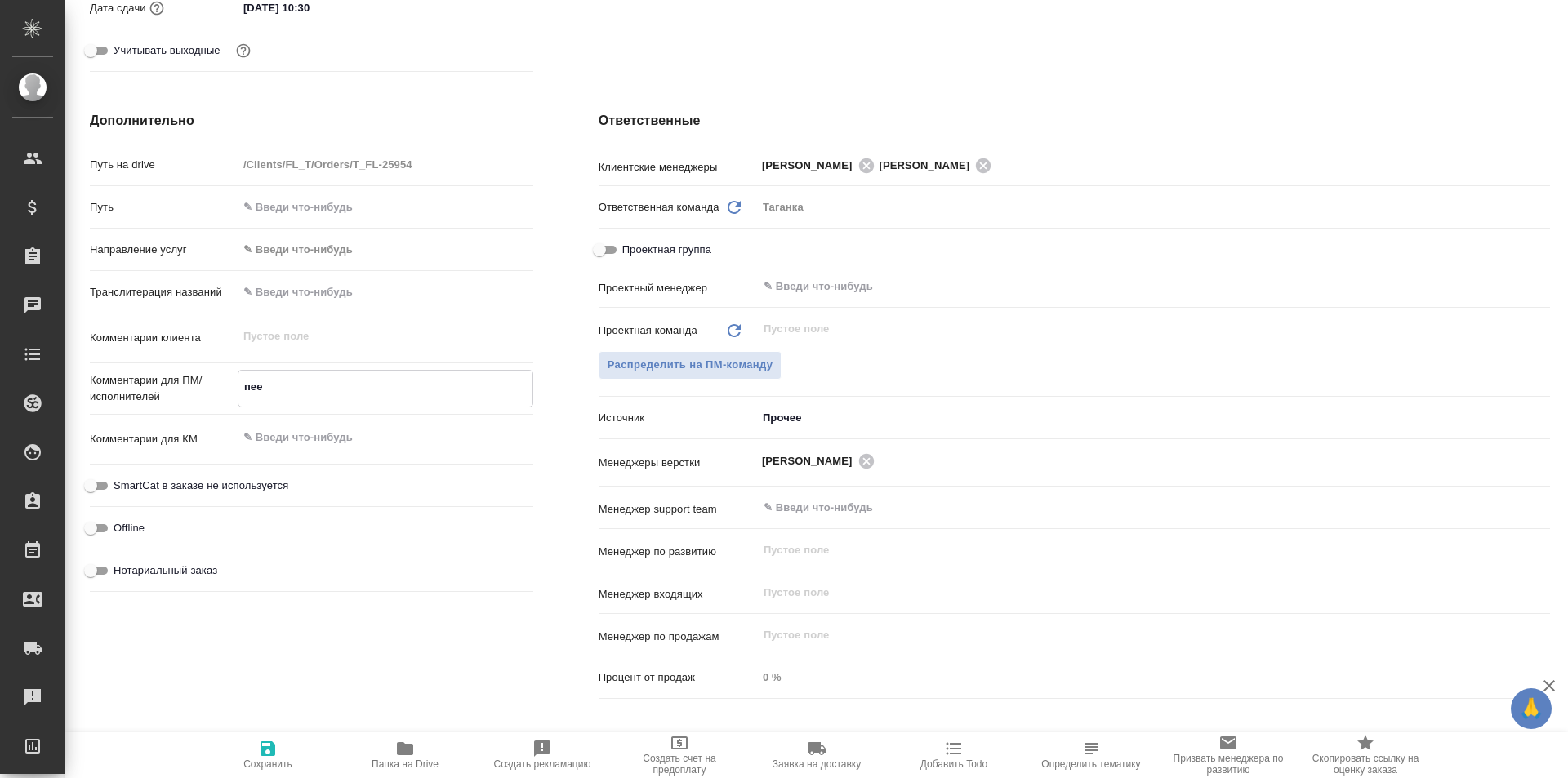
type textarea "x"
type textarea "пер"
type textarea "x"
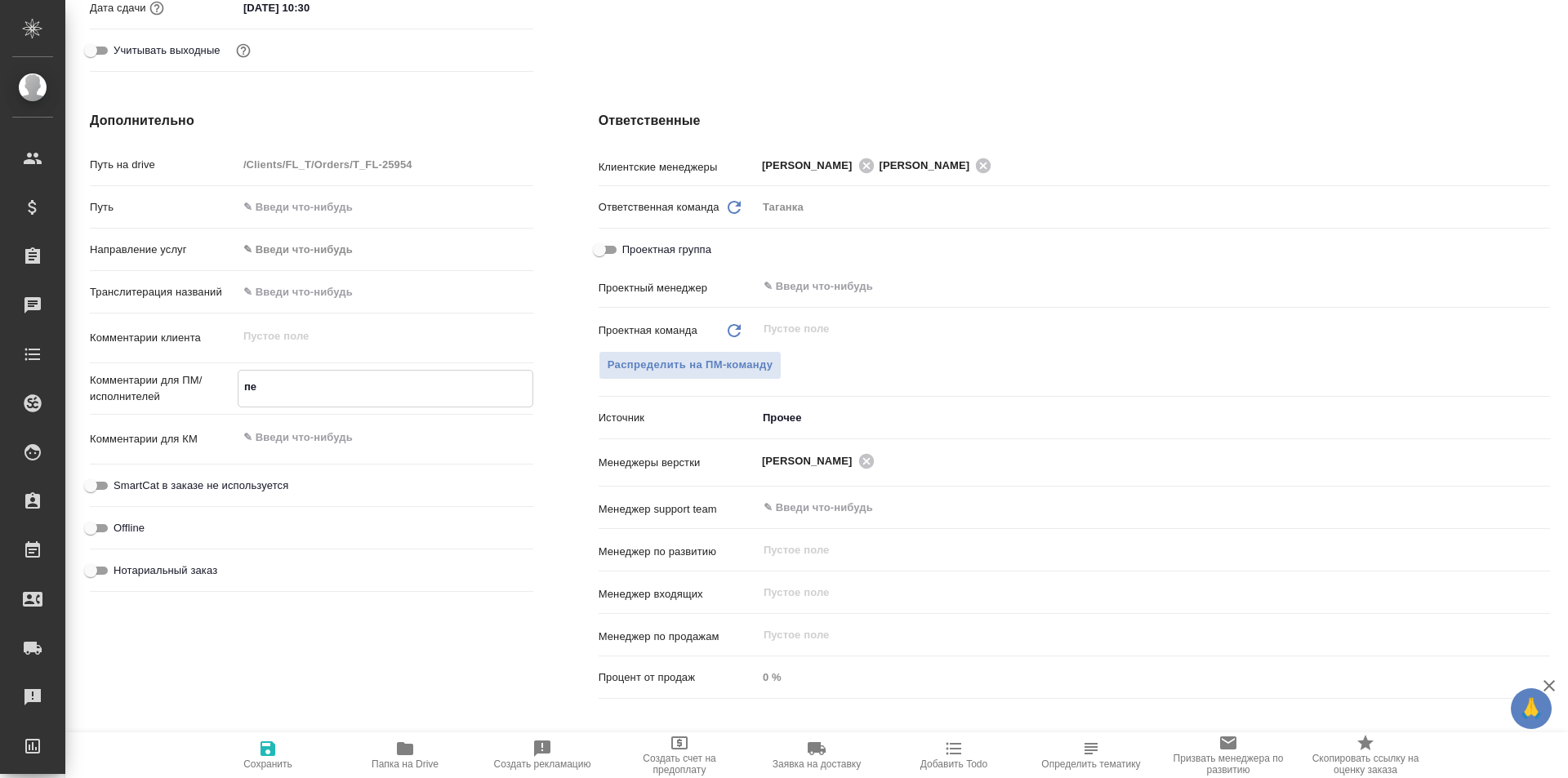
type textarea "x"
type textarea "пере"
type textarea "x"
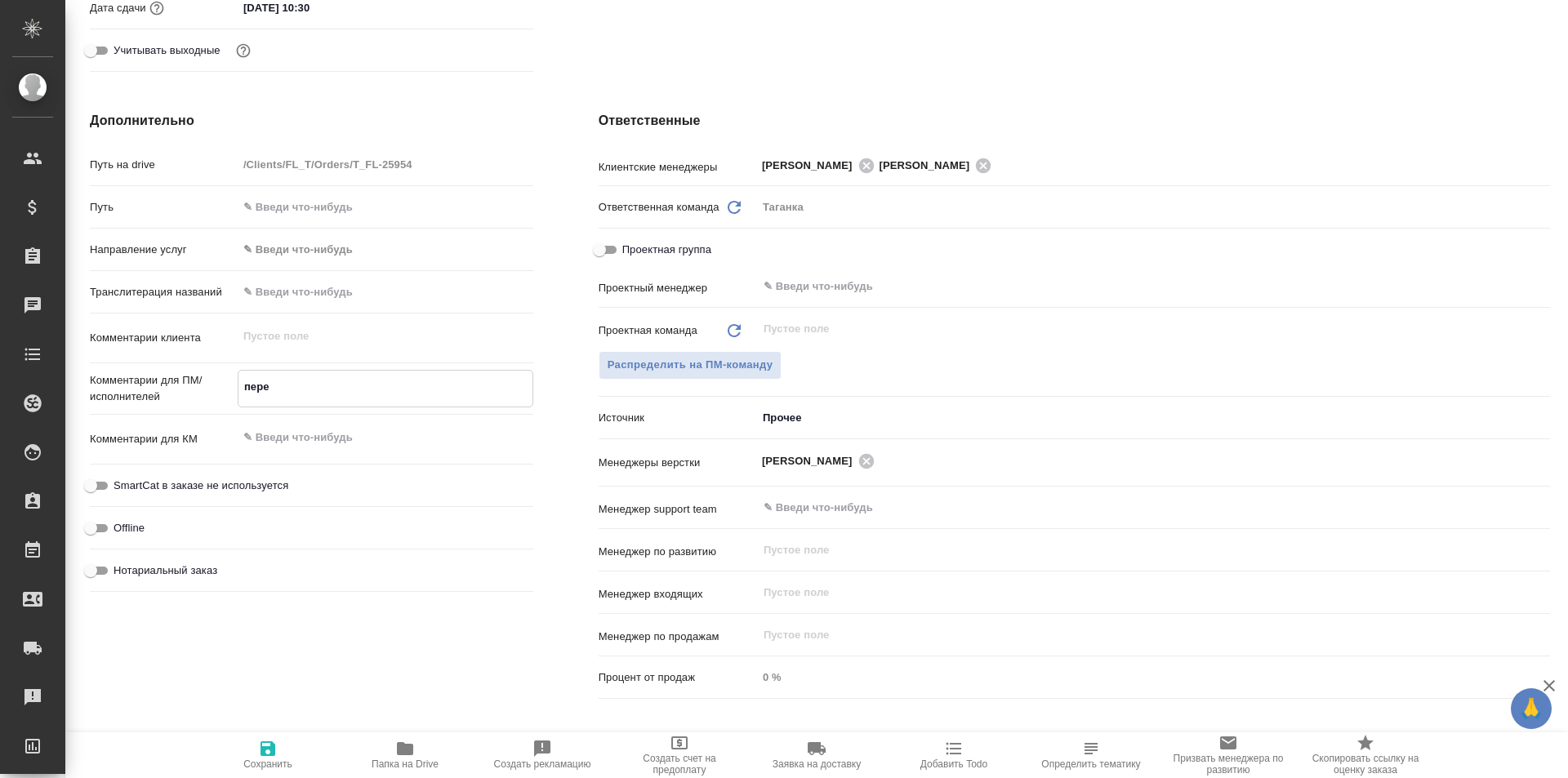
type textarea "x"
type textarea "перео"
type textarea "x"
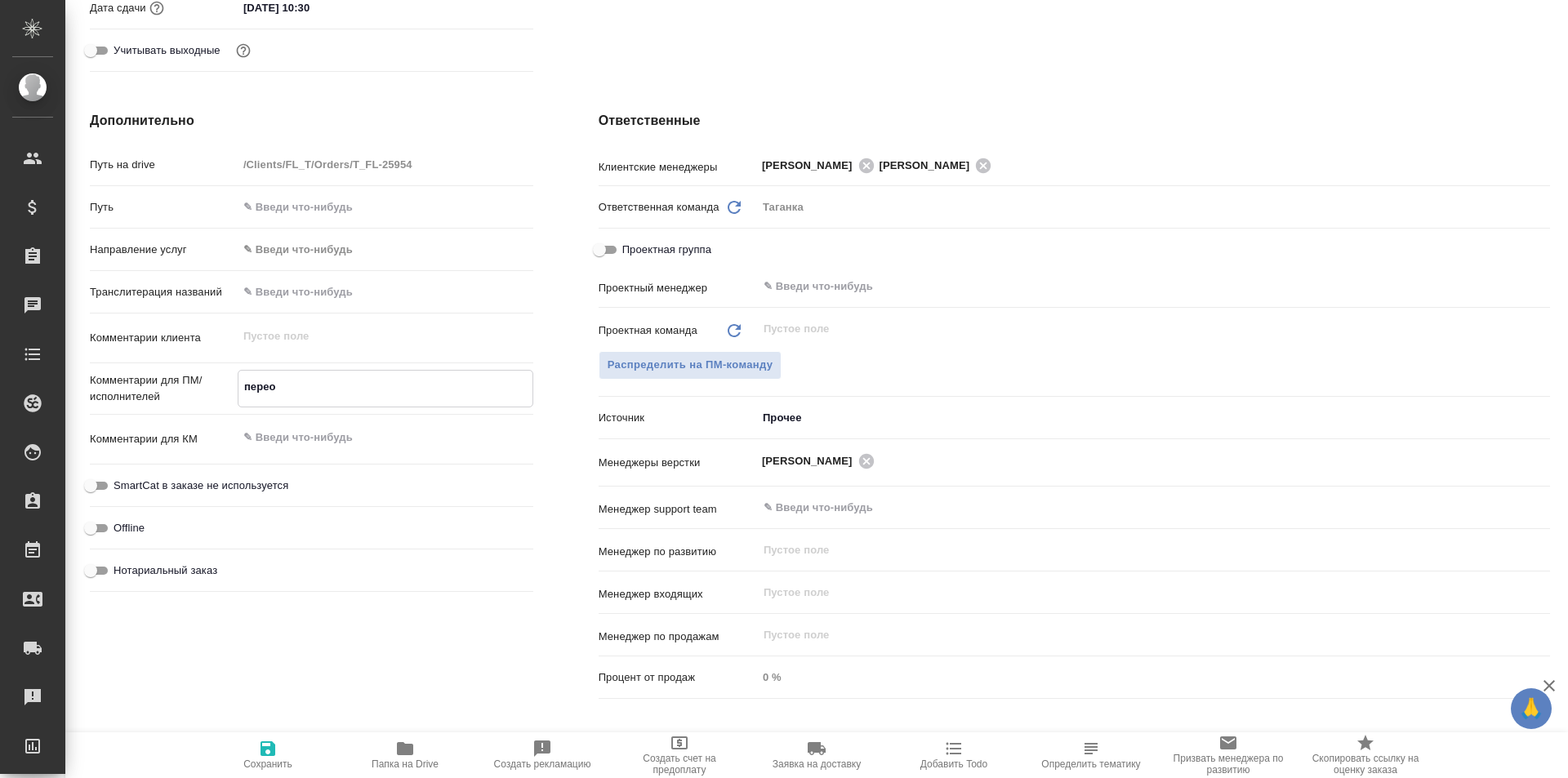
type textarea "пере"
type textarea "x"
type textarea "перев"
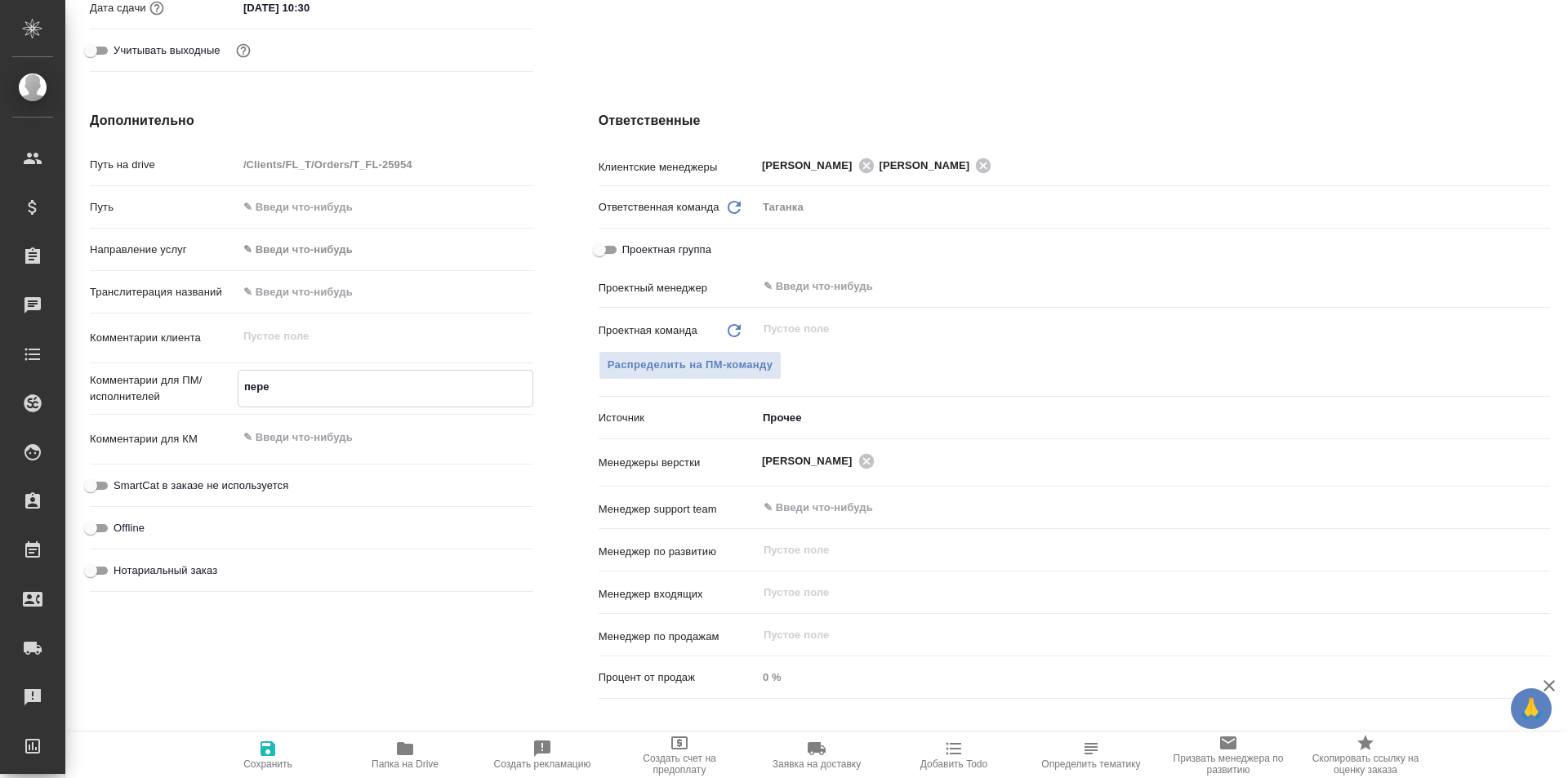
type textarea "x"
type textarea "перевл"
type textarea "x"
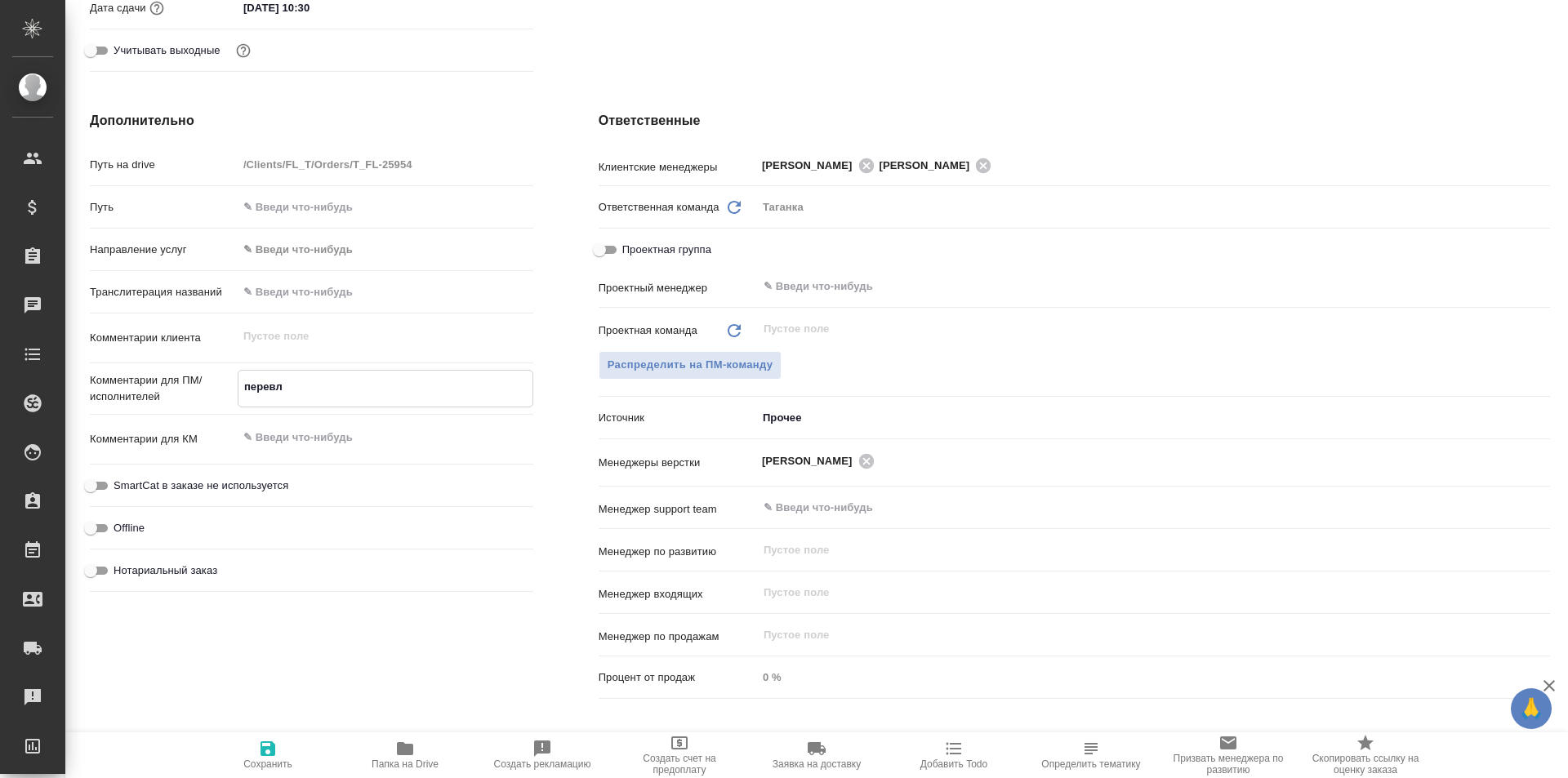
type textarea "x"
type textarea "перевлд"
type textarea "x"
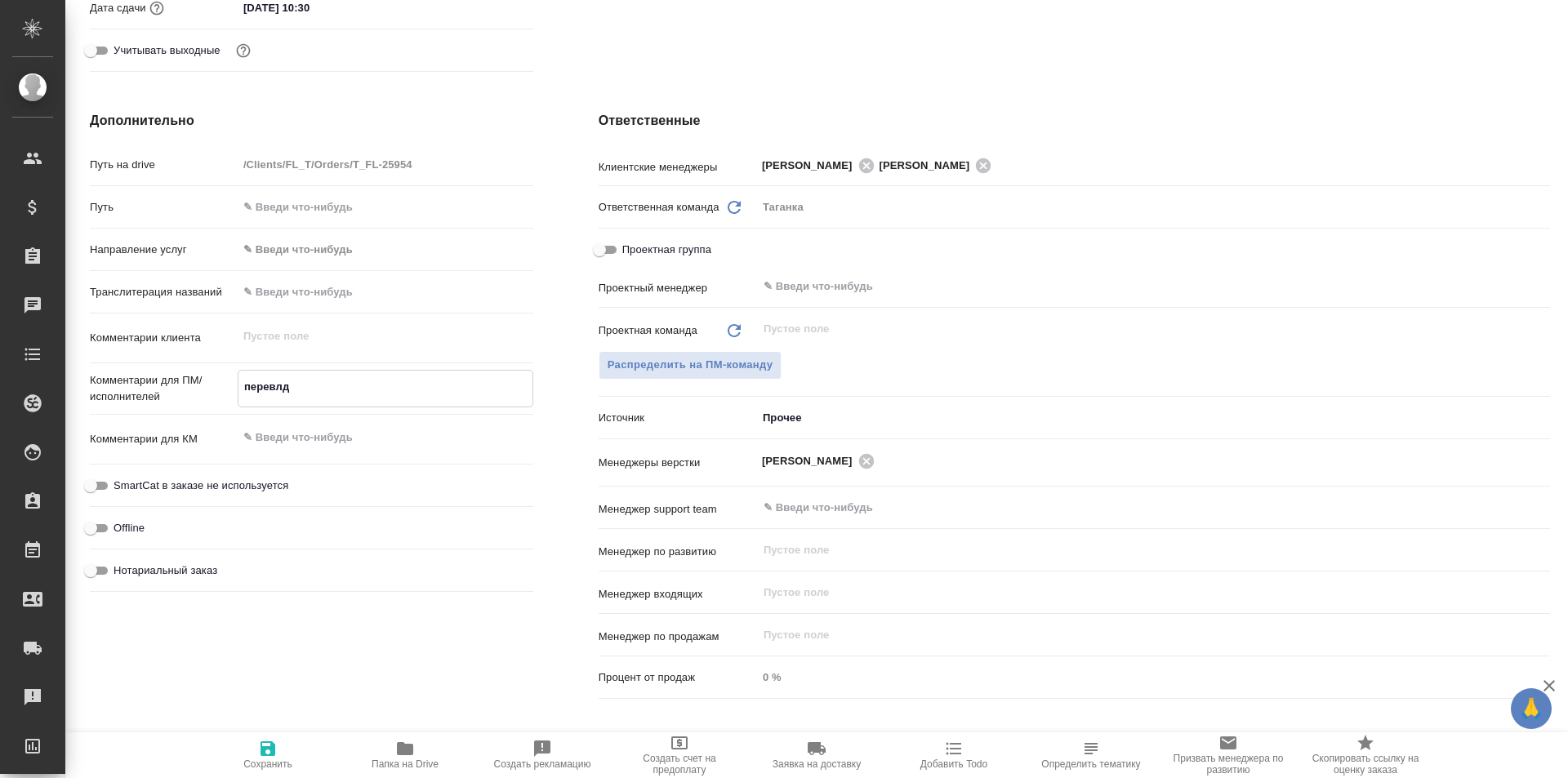
type textarea "x"
type textarea "перевл"
type textarea "x"
type textarea "перев"
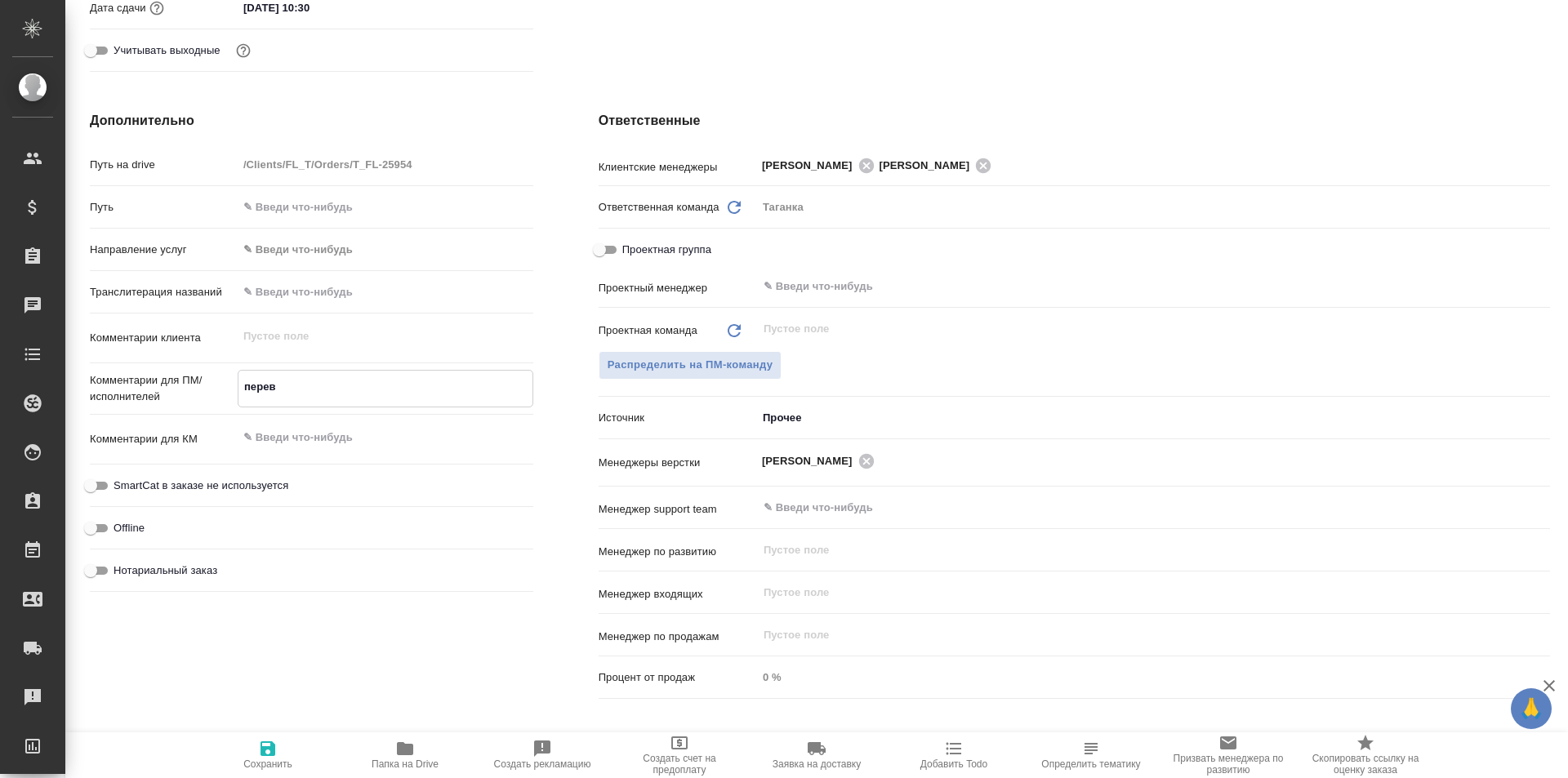
type textarea "x"
type textarea "перево"
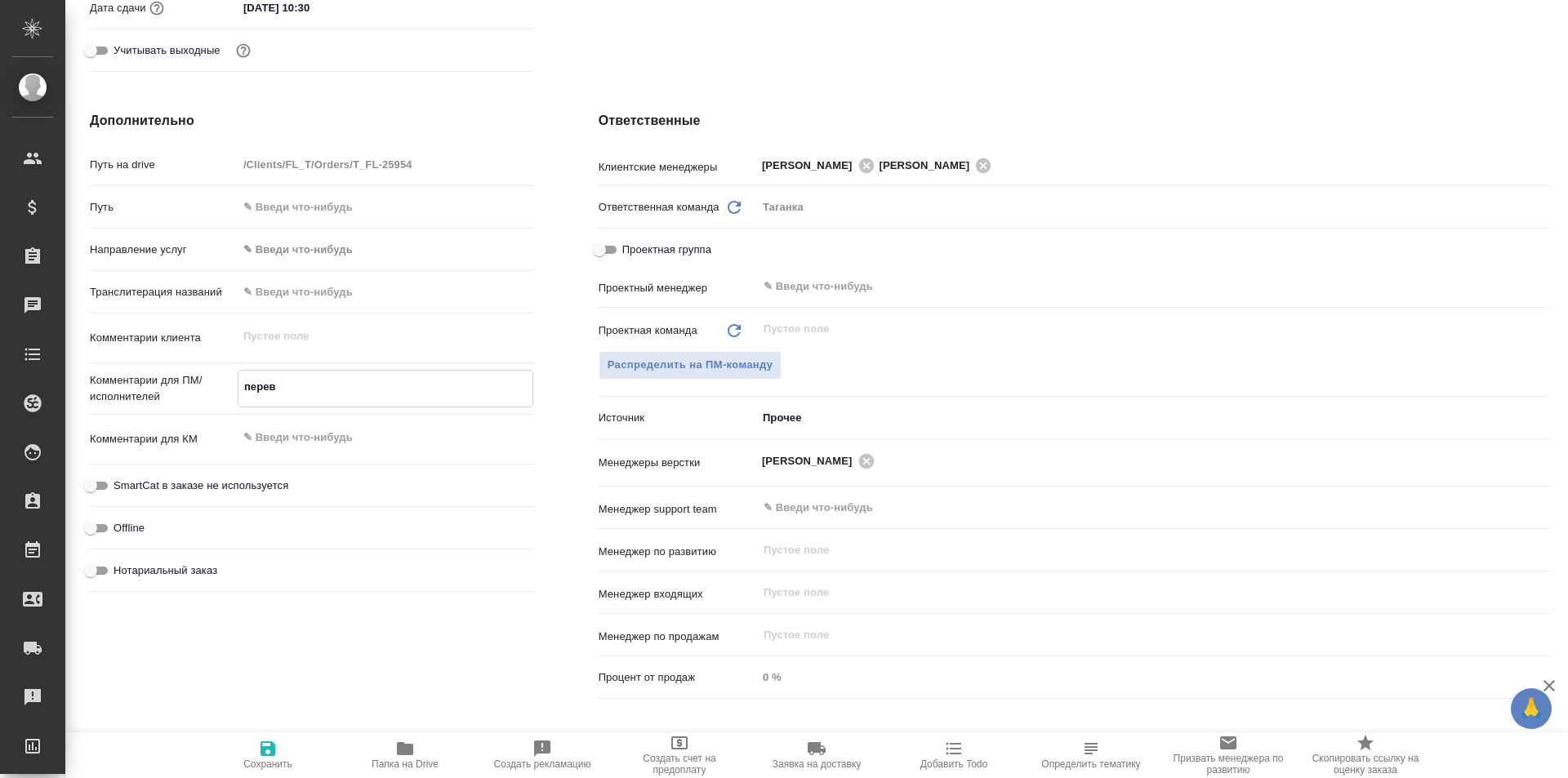
type textarea "x"
type textarea "перевод"
type textarea "x"
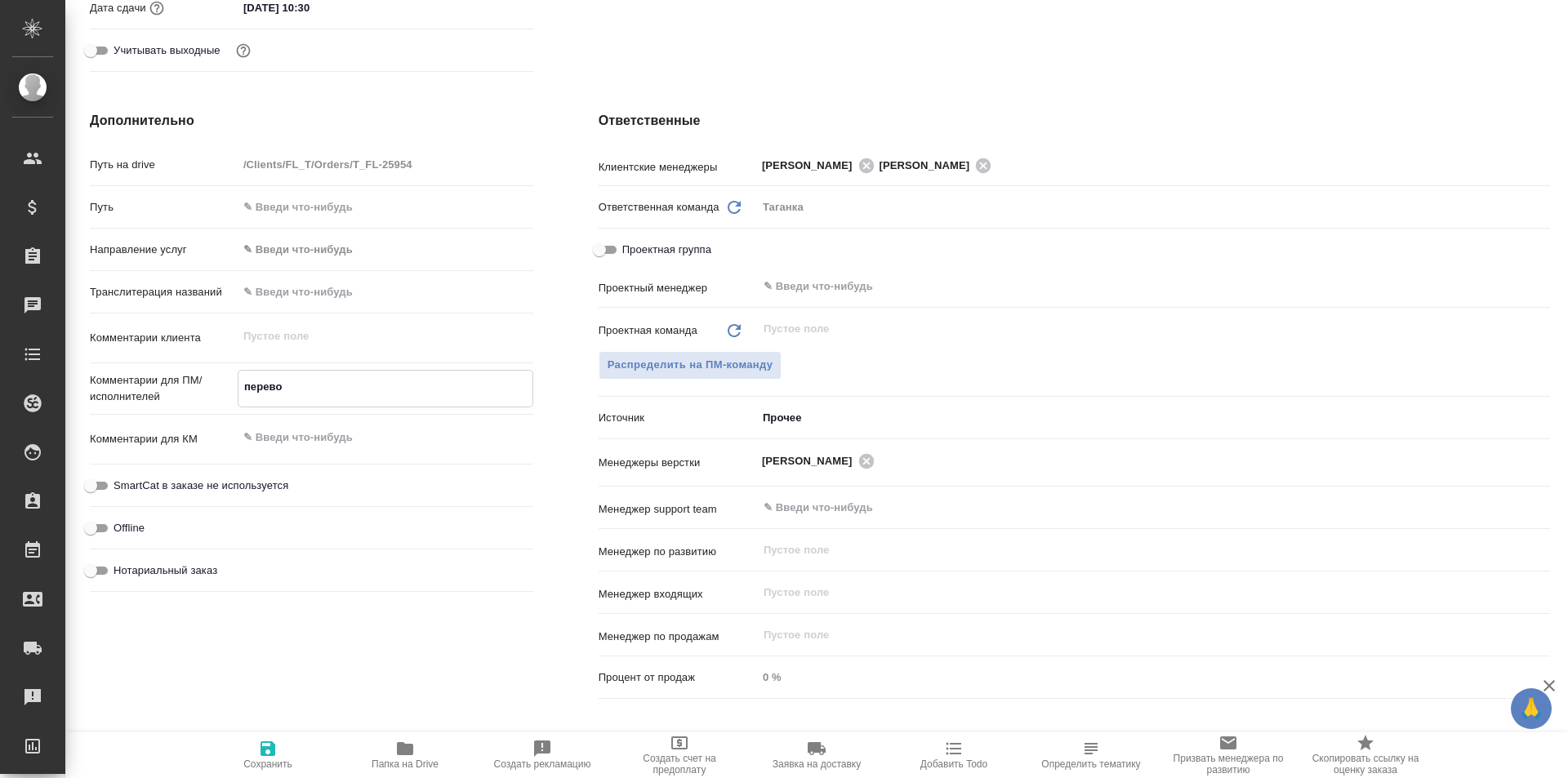
type textarea "x"
type textarea "перевод"
type textarea "x"
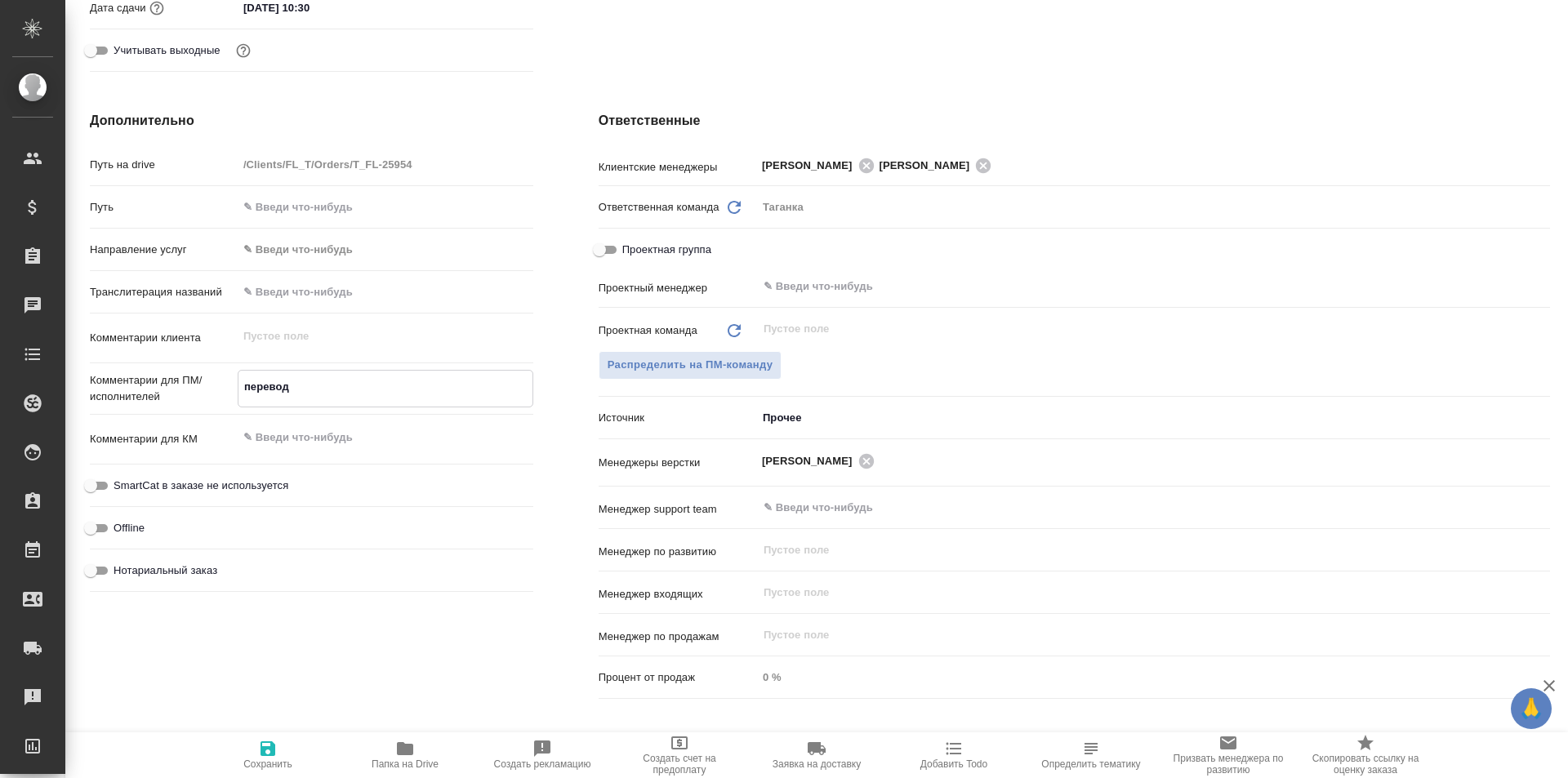
type textarea "x"
type textarea "перевод [PERSON_NAME]"
type textarea "x"
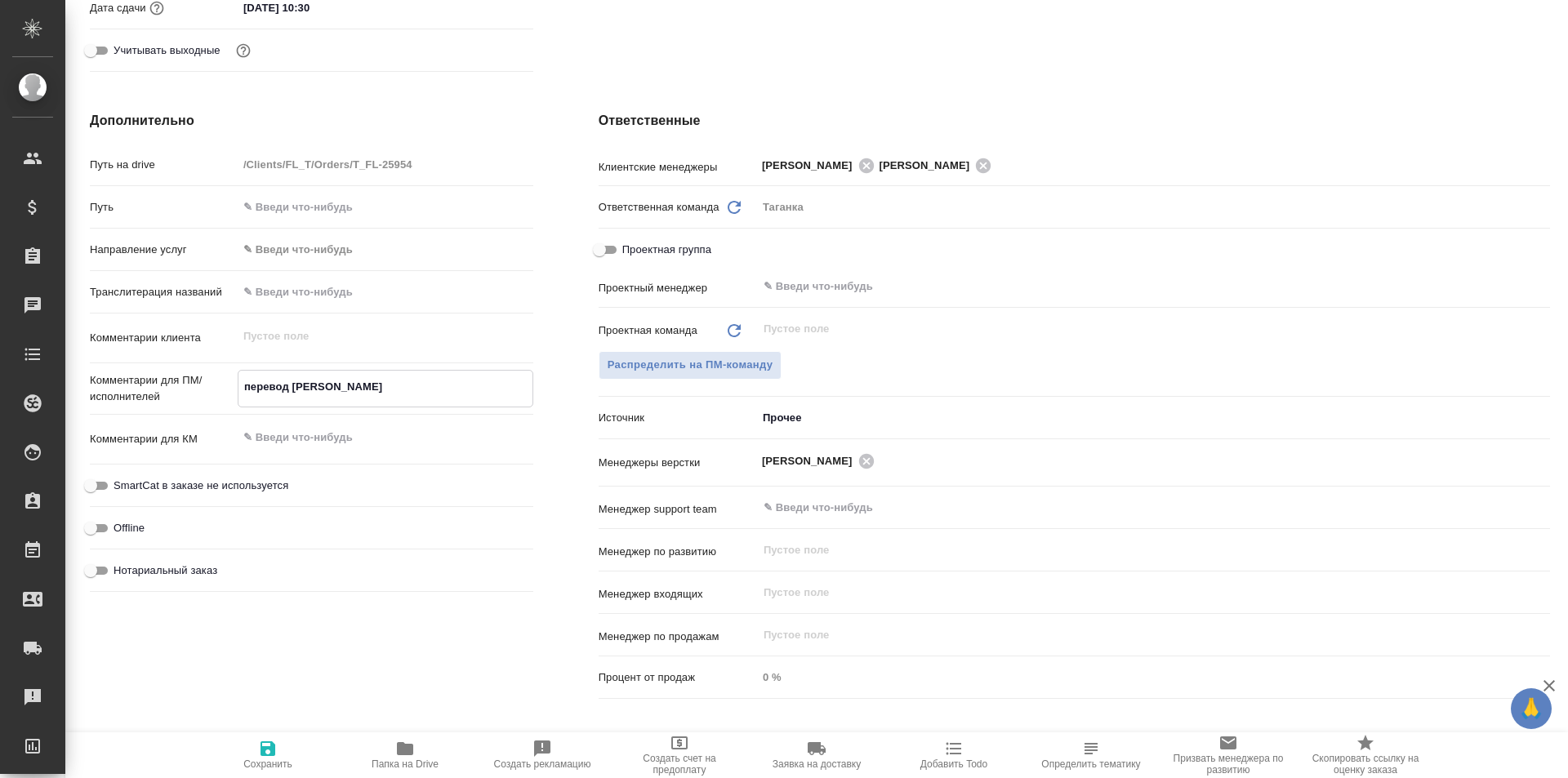
type textarea "перевод [PERSON_NAME]"
type textarea "x"
type textarea "перевод анг"
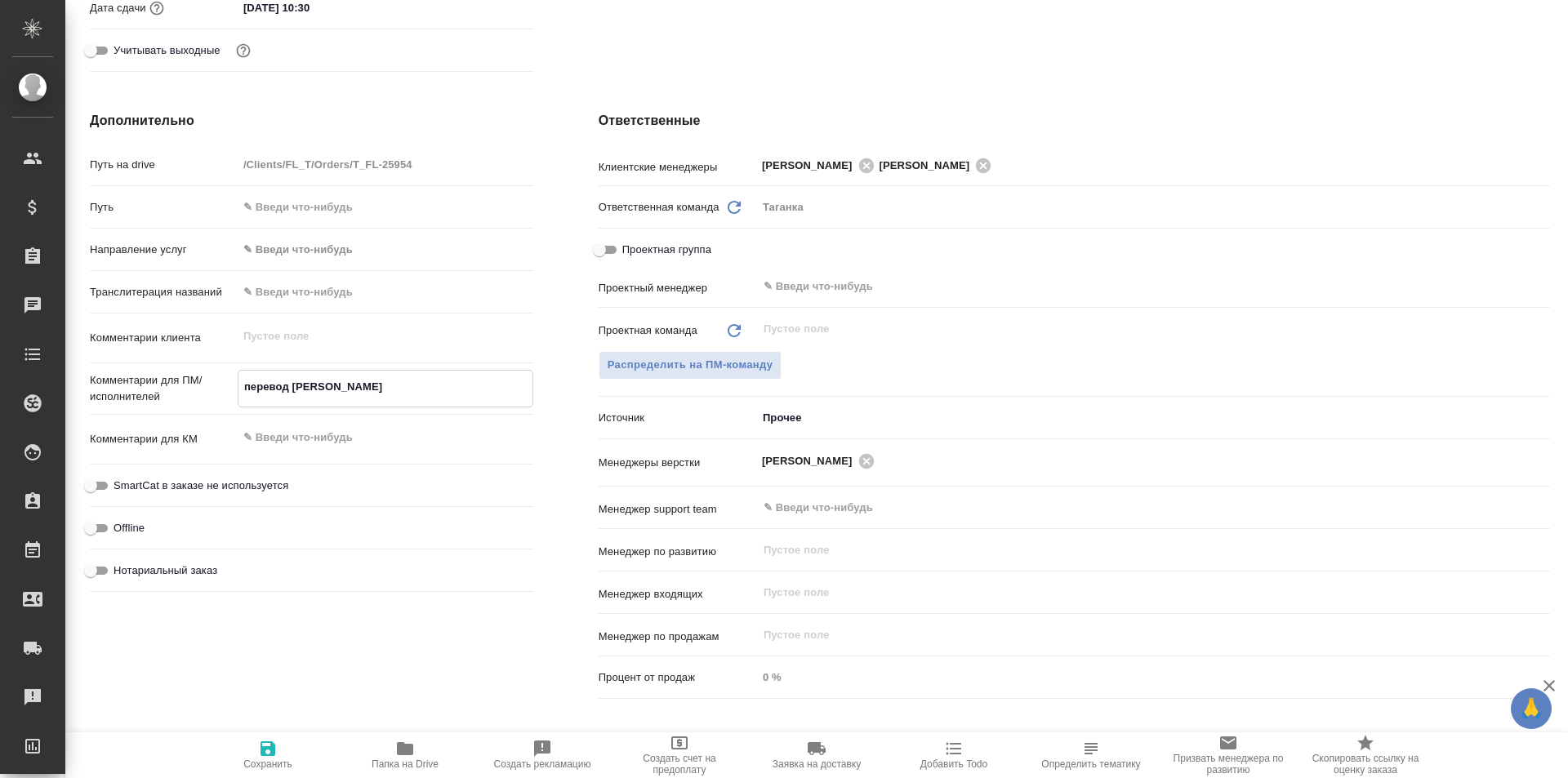
type textarea "x"
type textarea "перевод англ"
type textarea "x"
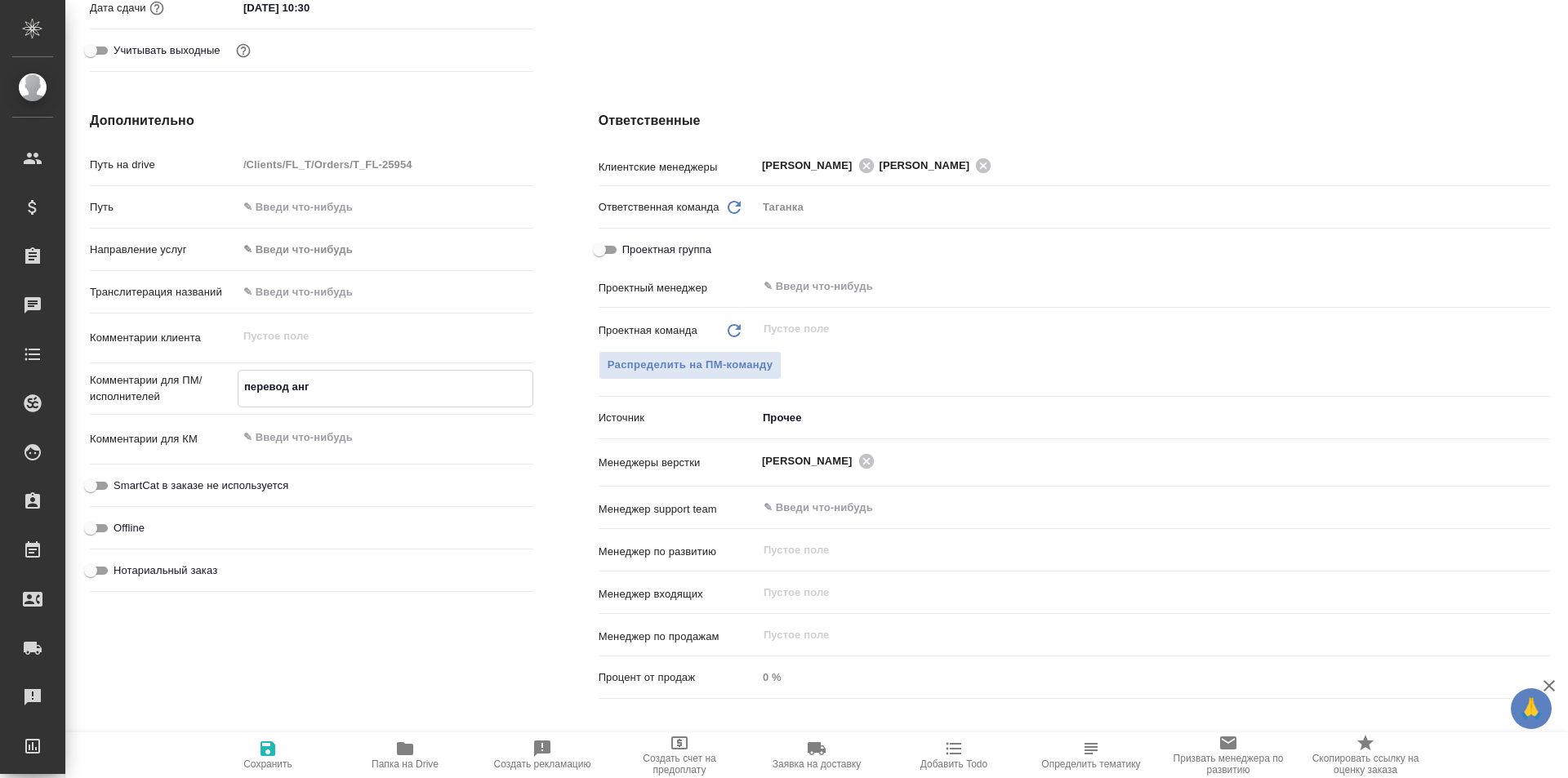
type textarea "x"
type textarea "перевод англ-"
type textarea "x"
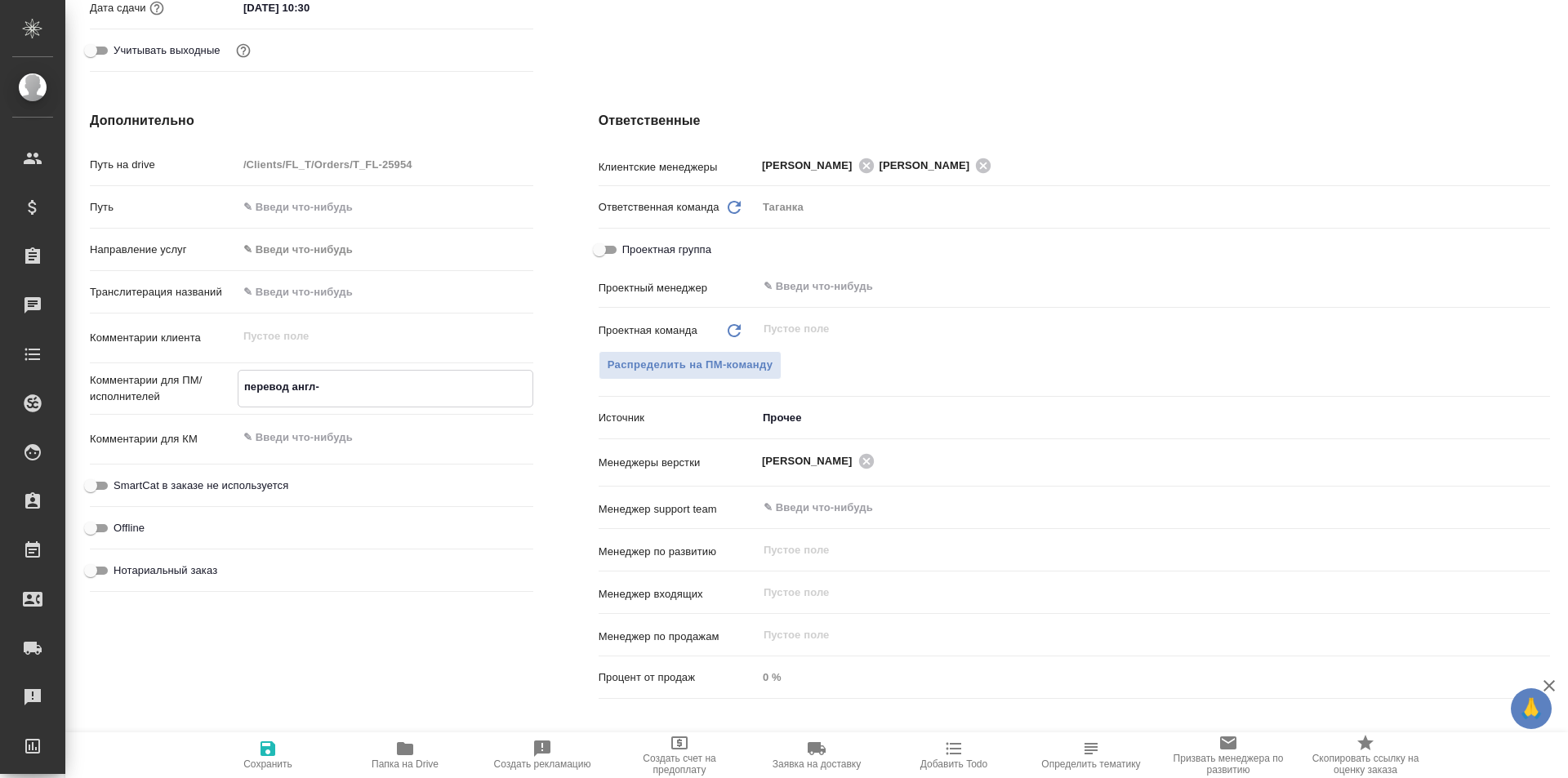
type textarea "x"
type textarea "перевод англ-[PERSON_NAME]"
type textarea "x"
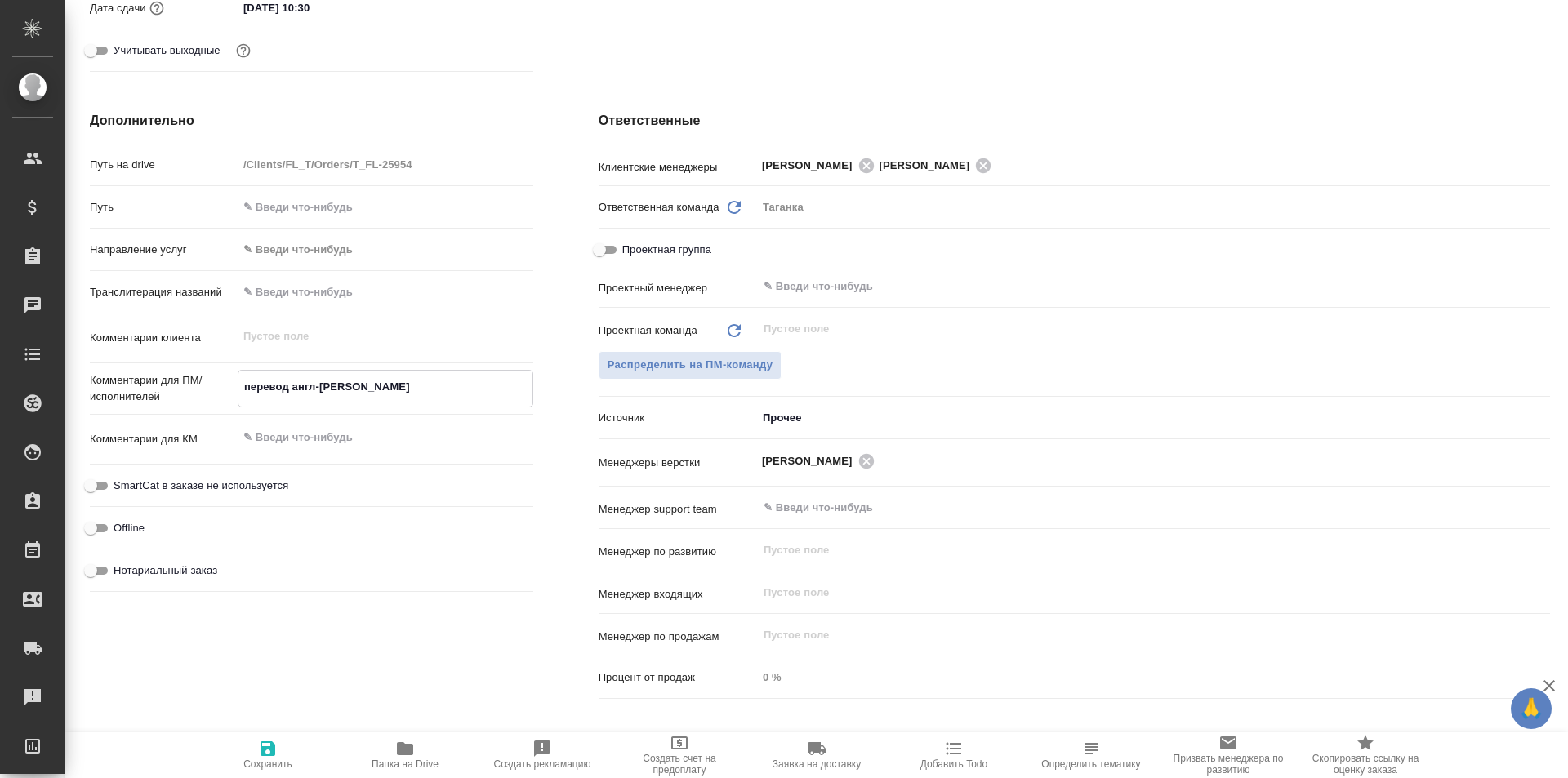
type textarea "перевод англ-фр"
type textarea "x"
type textarea "перевод англ-фра"
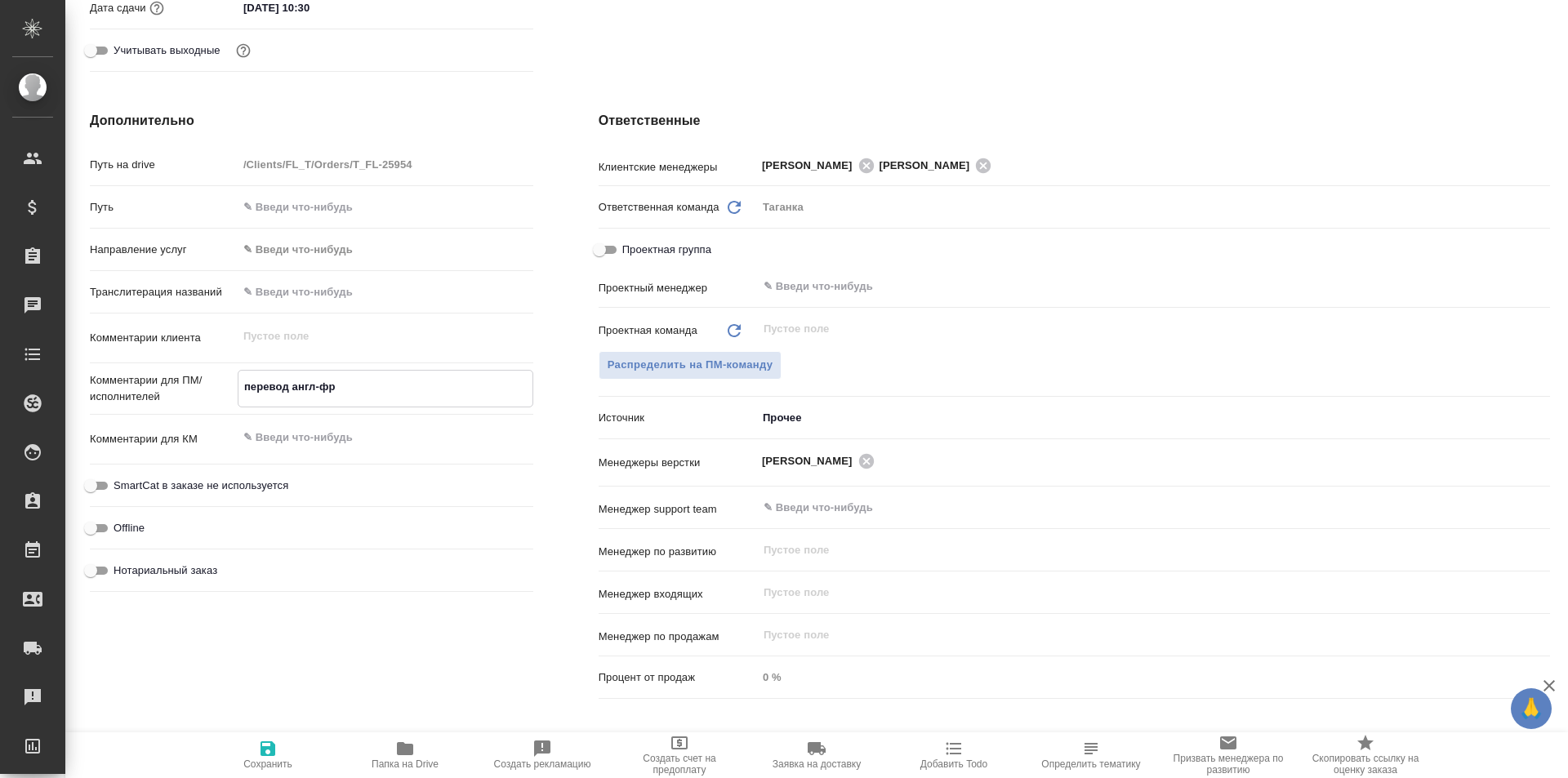
type textarea "x"
type textarea "перевод англ-фран"
type textarea "x"
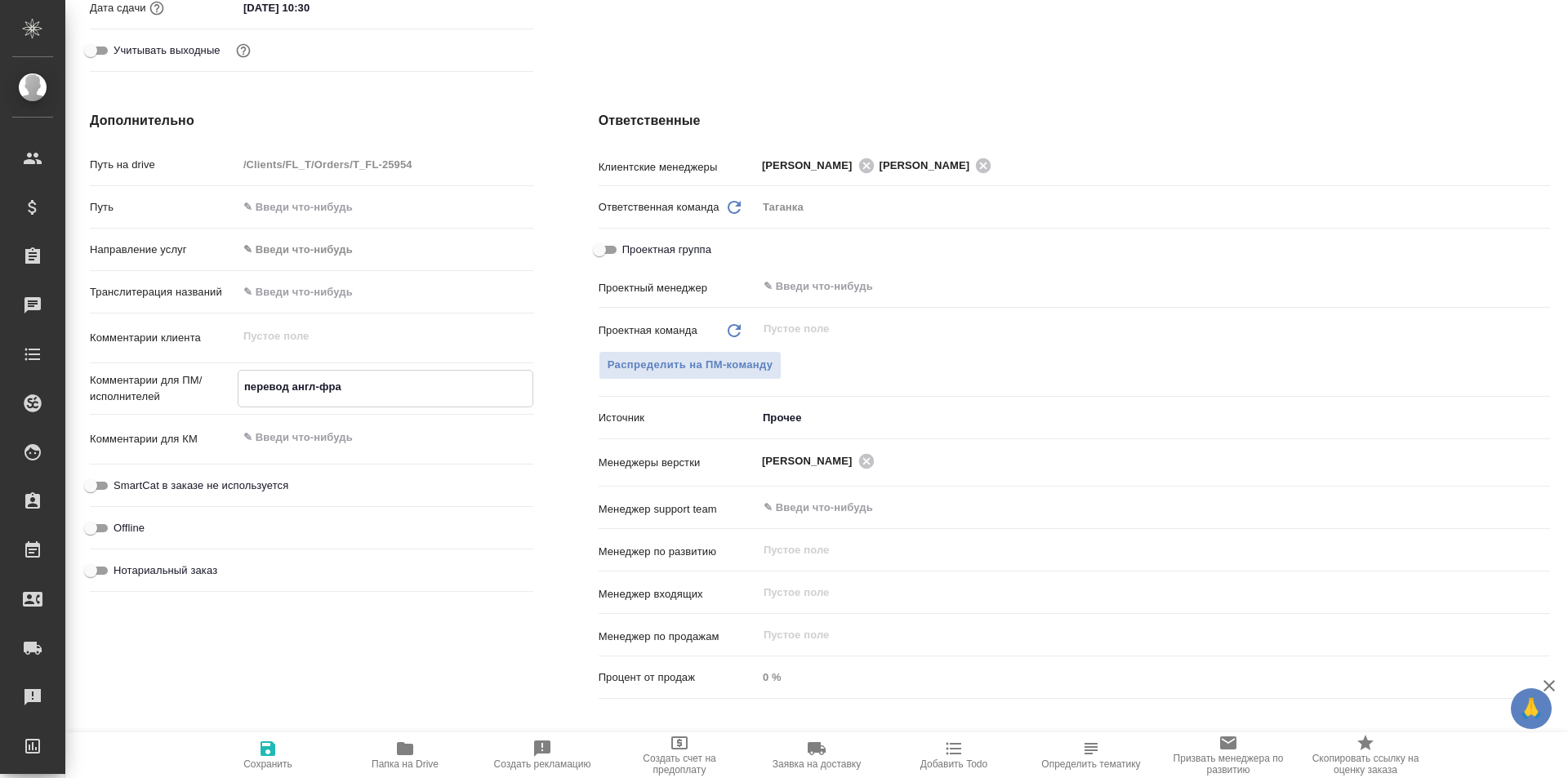
type textarea "x"
type textarea "перевод англ-франц"
type textarea "x"
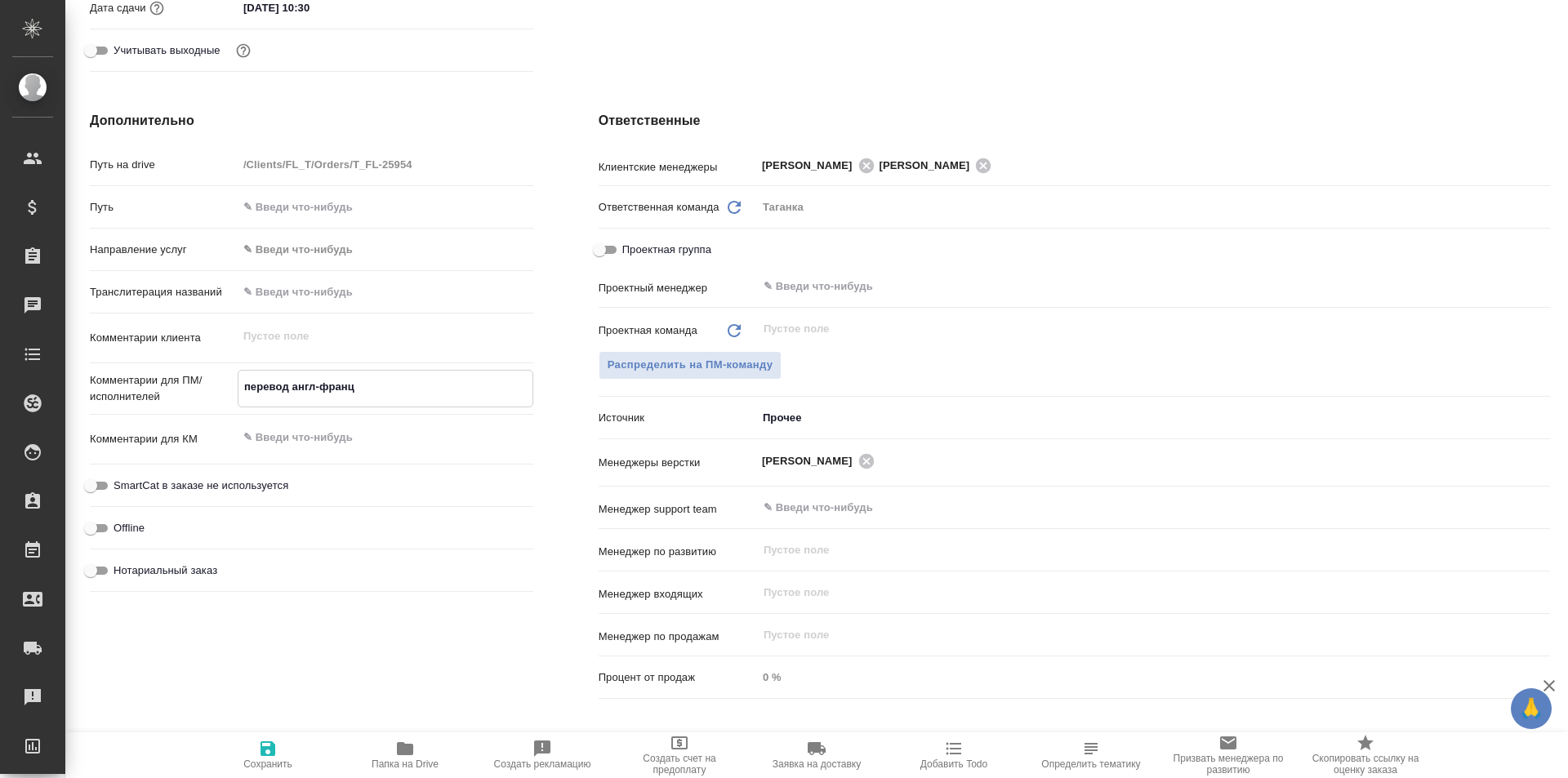
type textarea "x"
type textarea "перевод англ-фран"
type textarea "x"
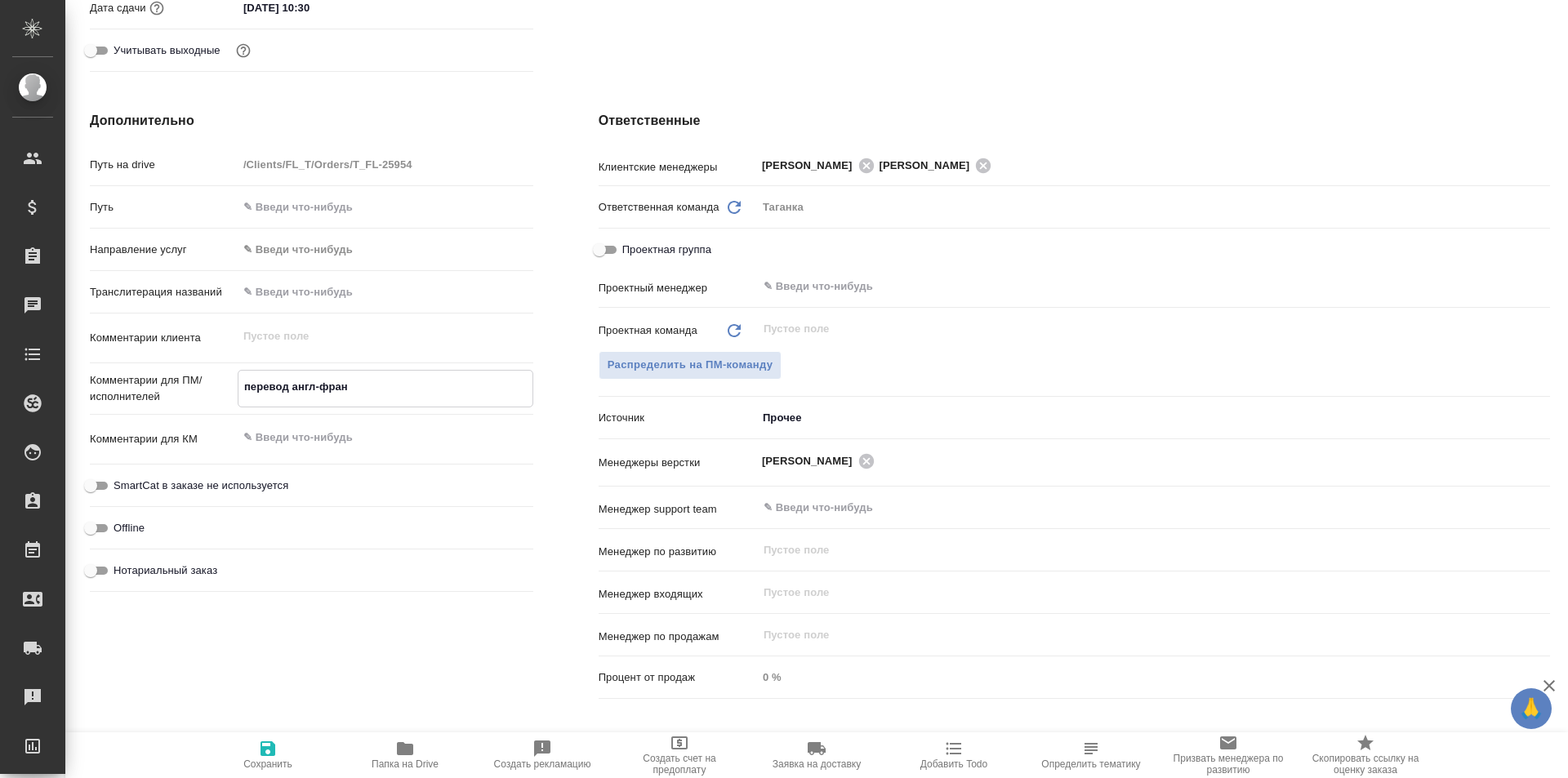
type textarea "перевод англ-фра"
type textarea "x"
type textarea "перевод англ-фр"
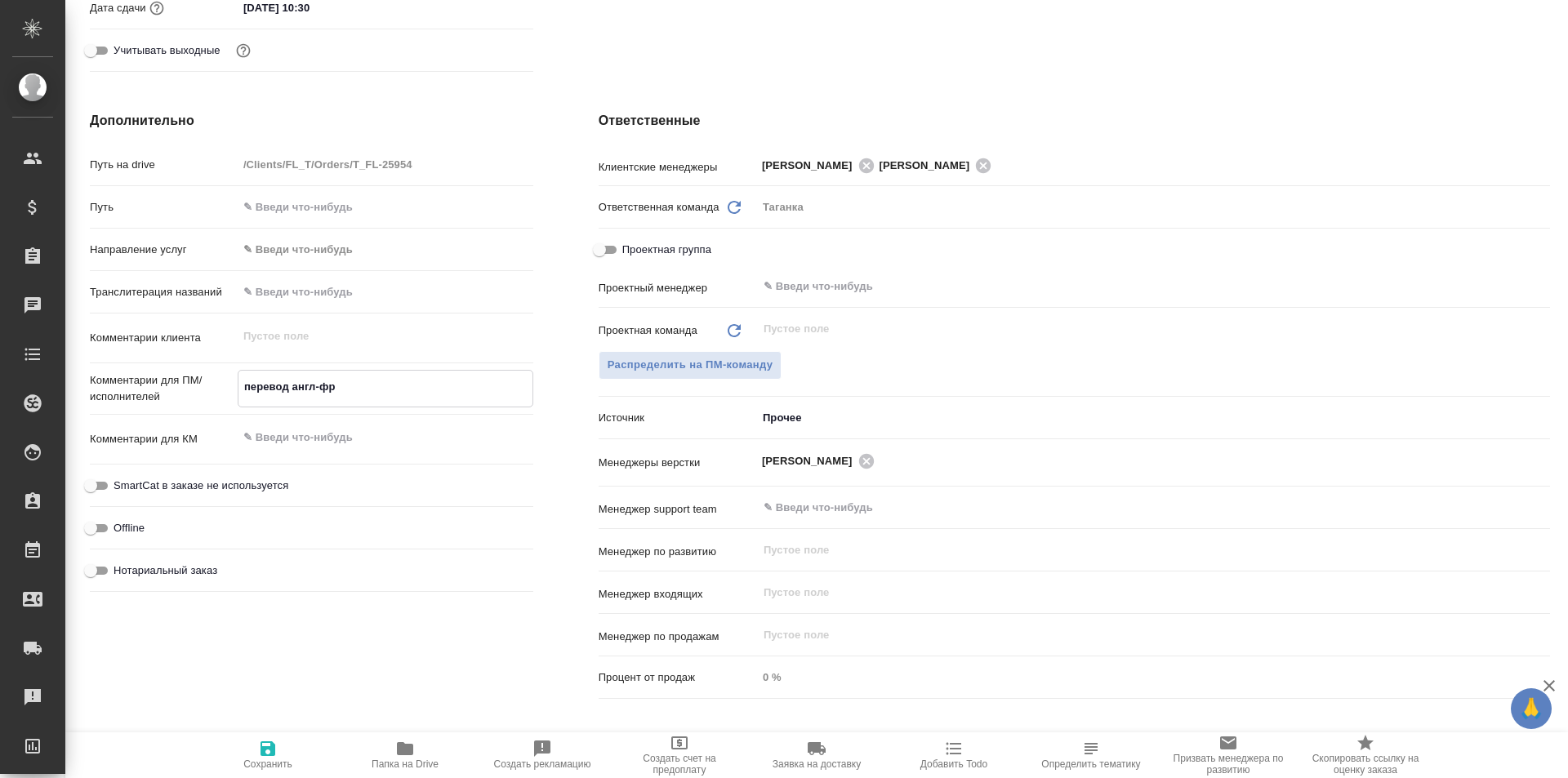
type textarea "x"
type textarea "перевод англ-[PERSON_NAME]"
type textarea "x"
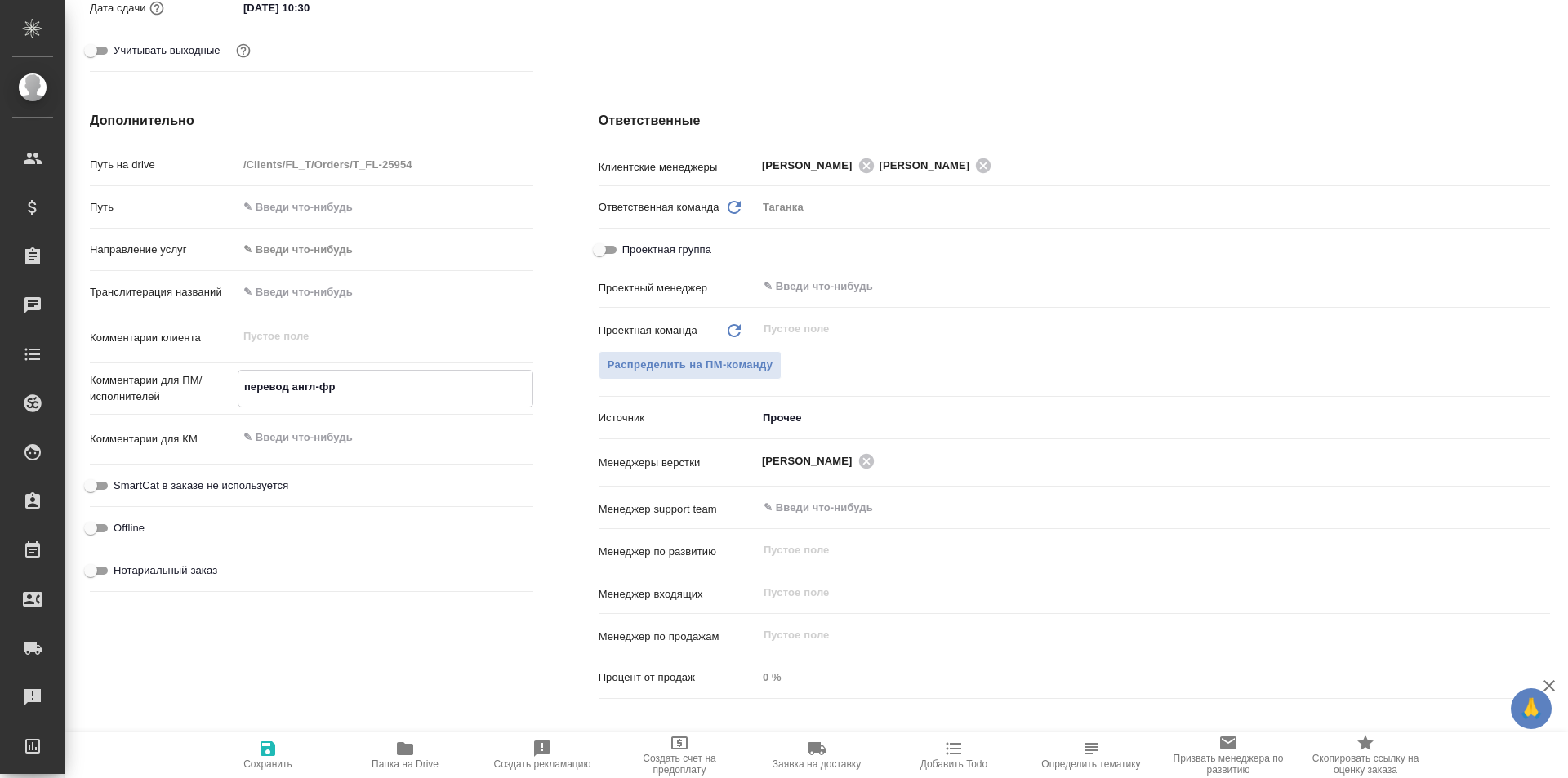
type textarea "x"
type textarea "перевод англ-"
type textarea "x"
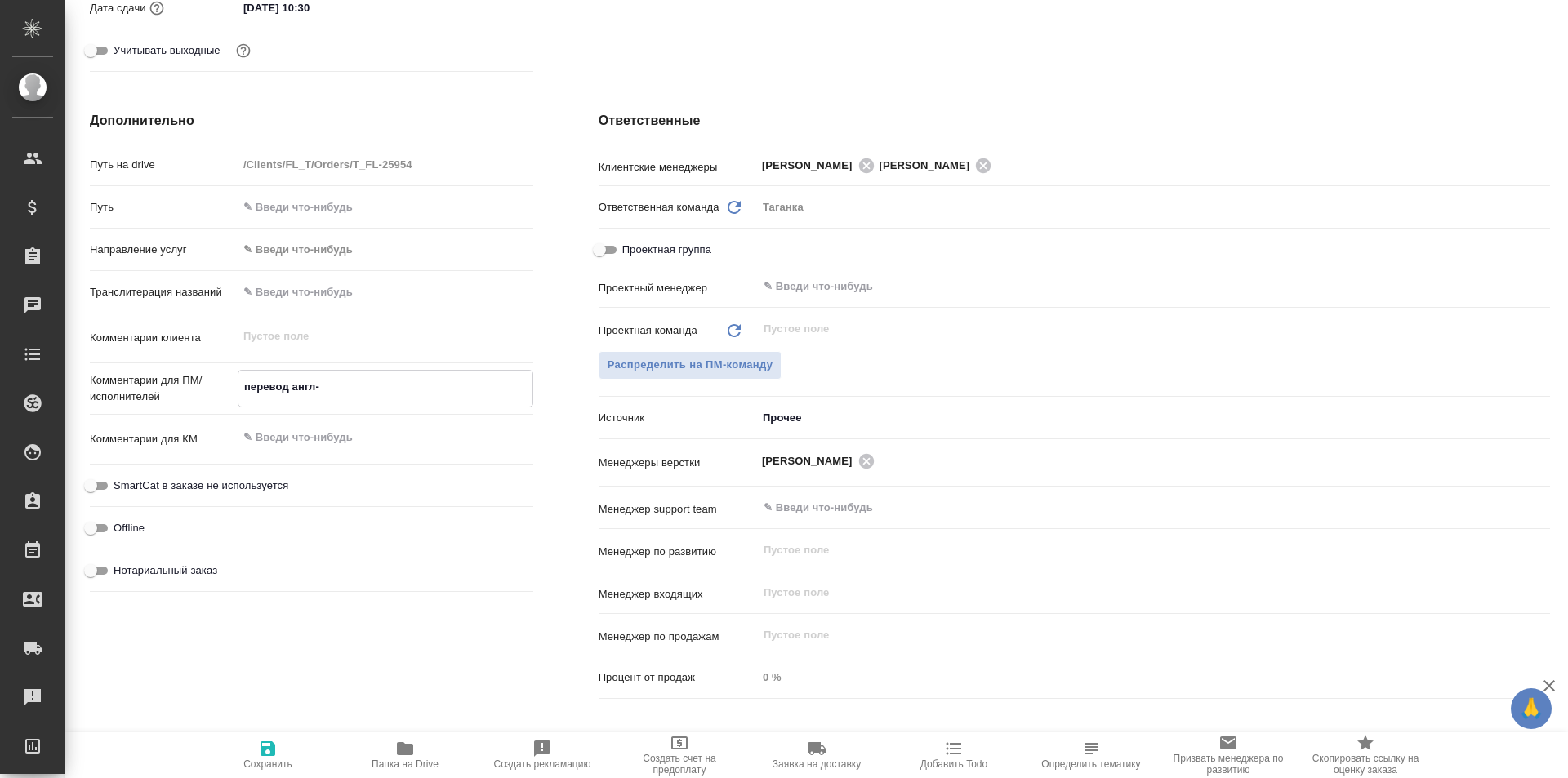
type textarea "x"
type textarea "перевод англ-[PERSON_NAME]"
type textarea "x"
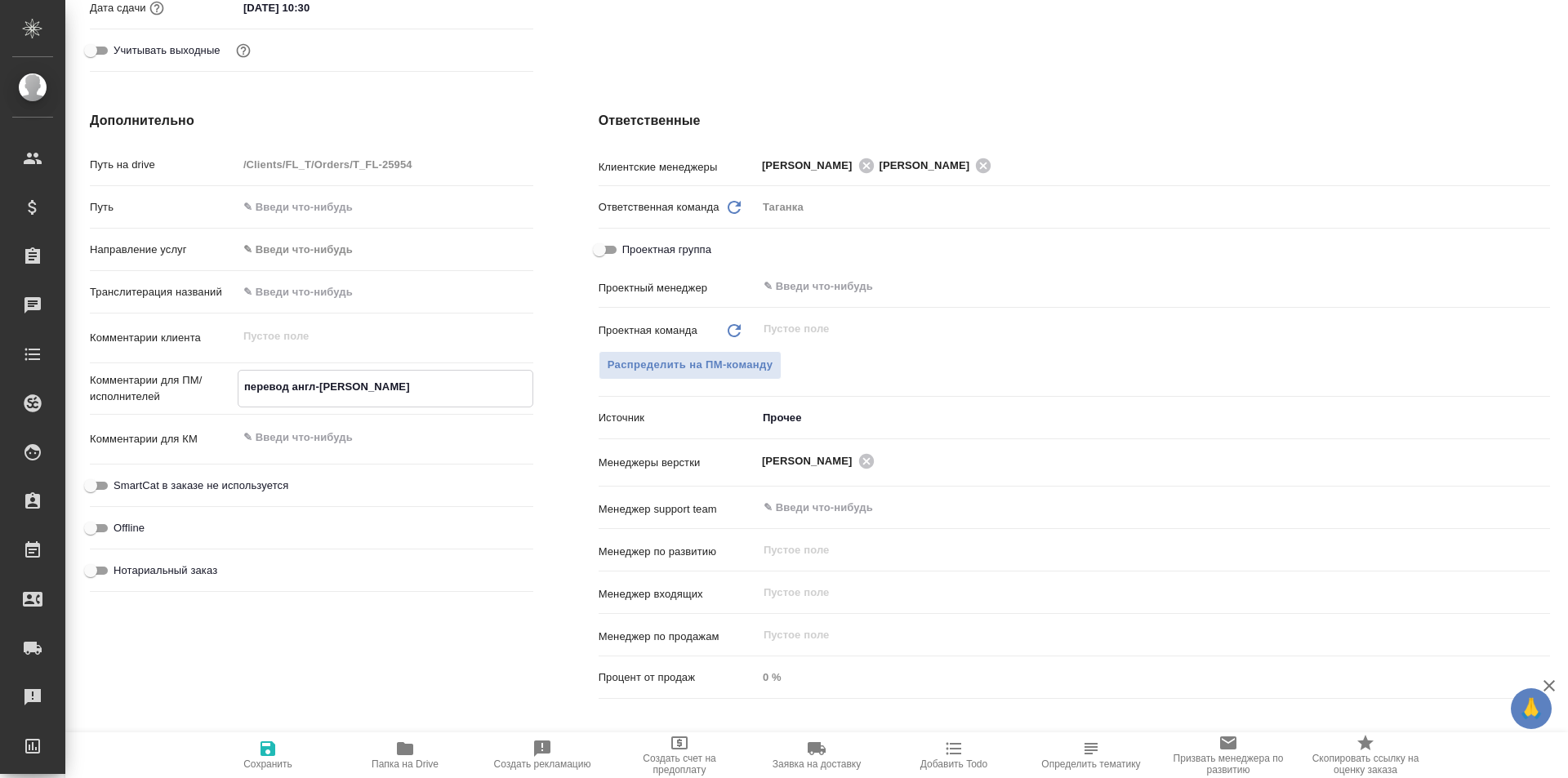
type textarea "перевод англ-ру"
type textarea "x"
type textarea "перевод англ-рус"
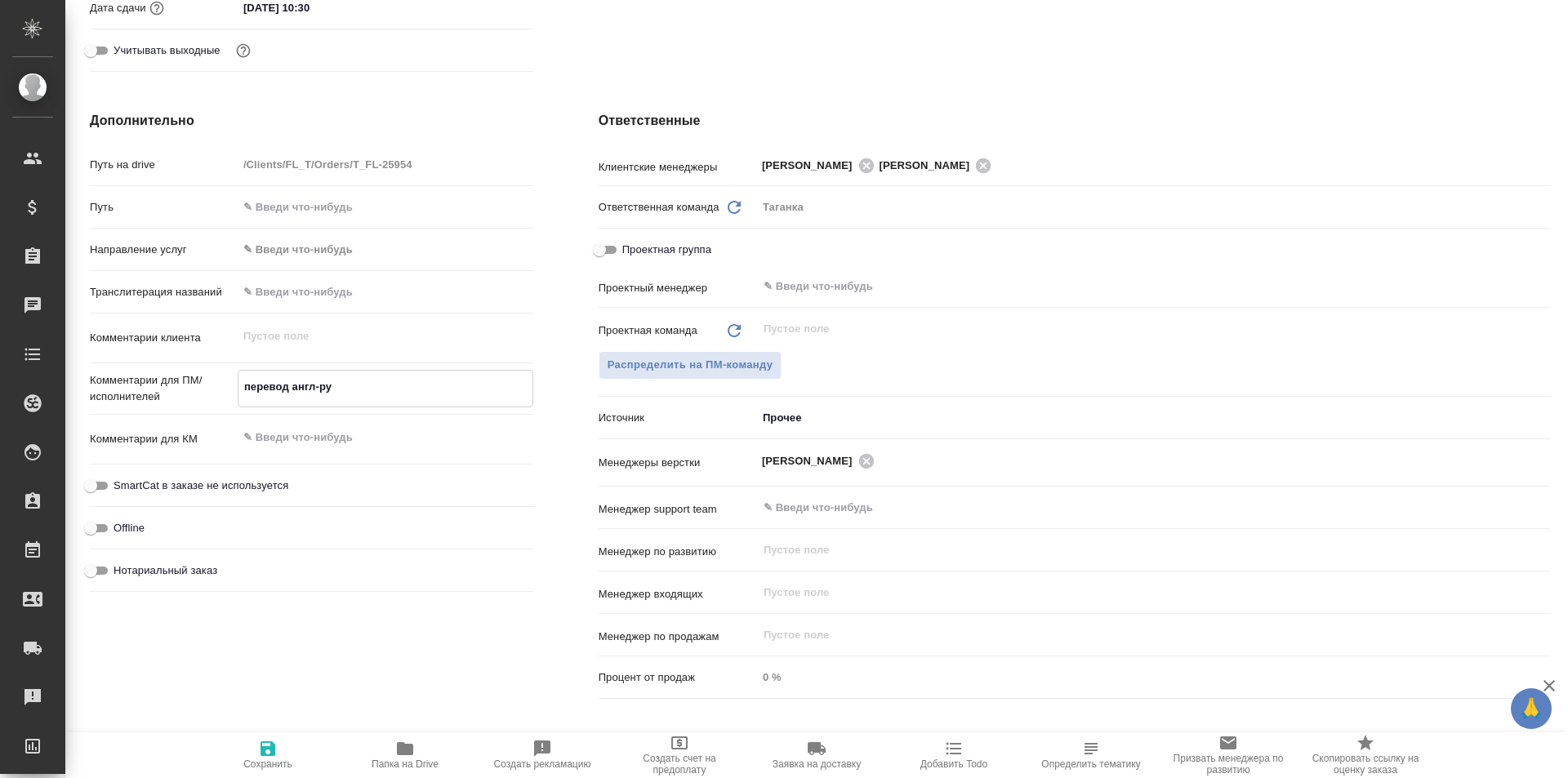
type textarea "x"
type textarea "перевод англ-рус"
type textarea "x"
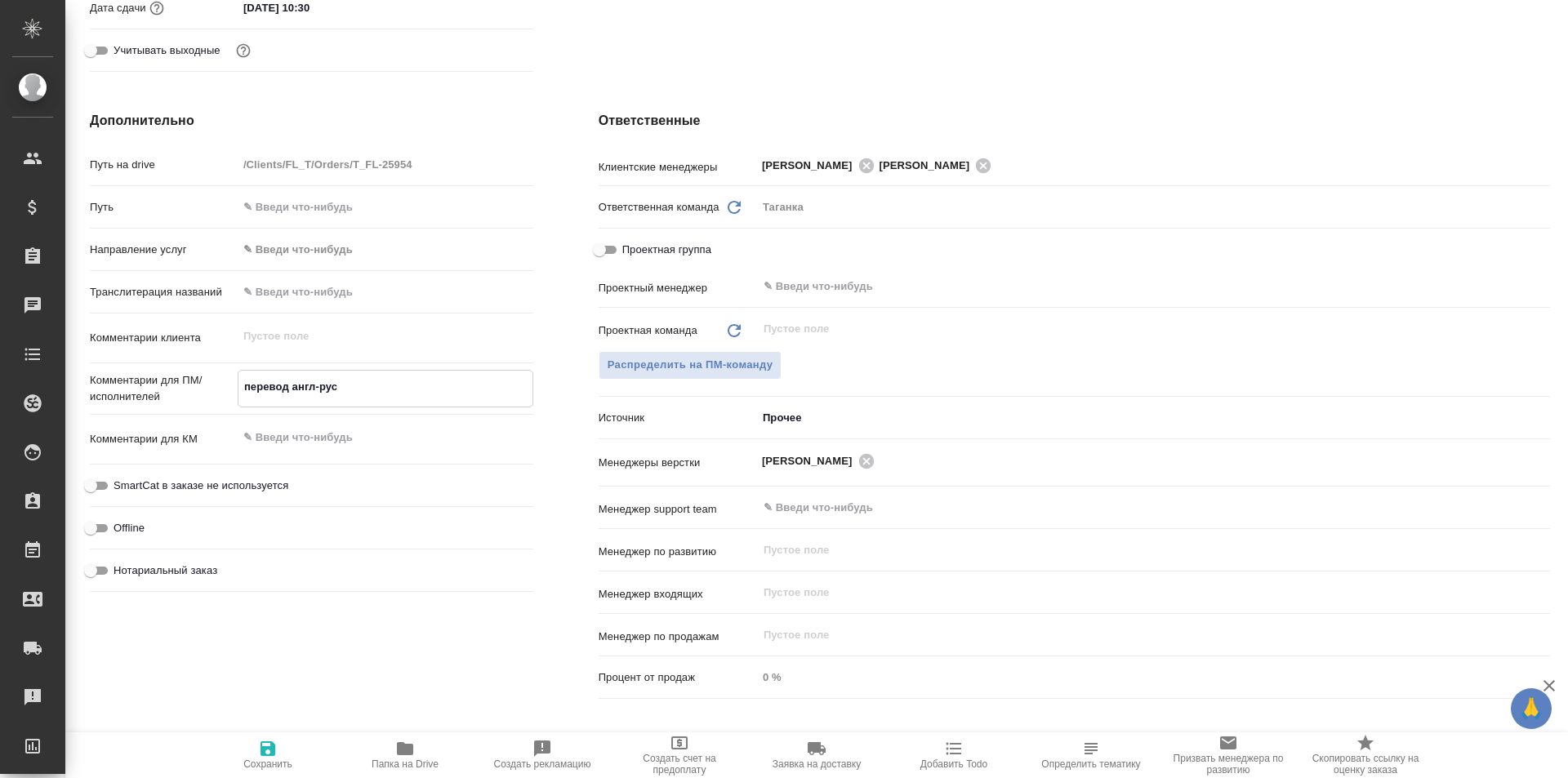
type textarea "x"
type textarea "перевод англ-рус"
type textarea "x"
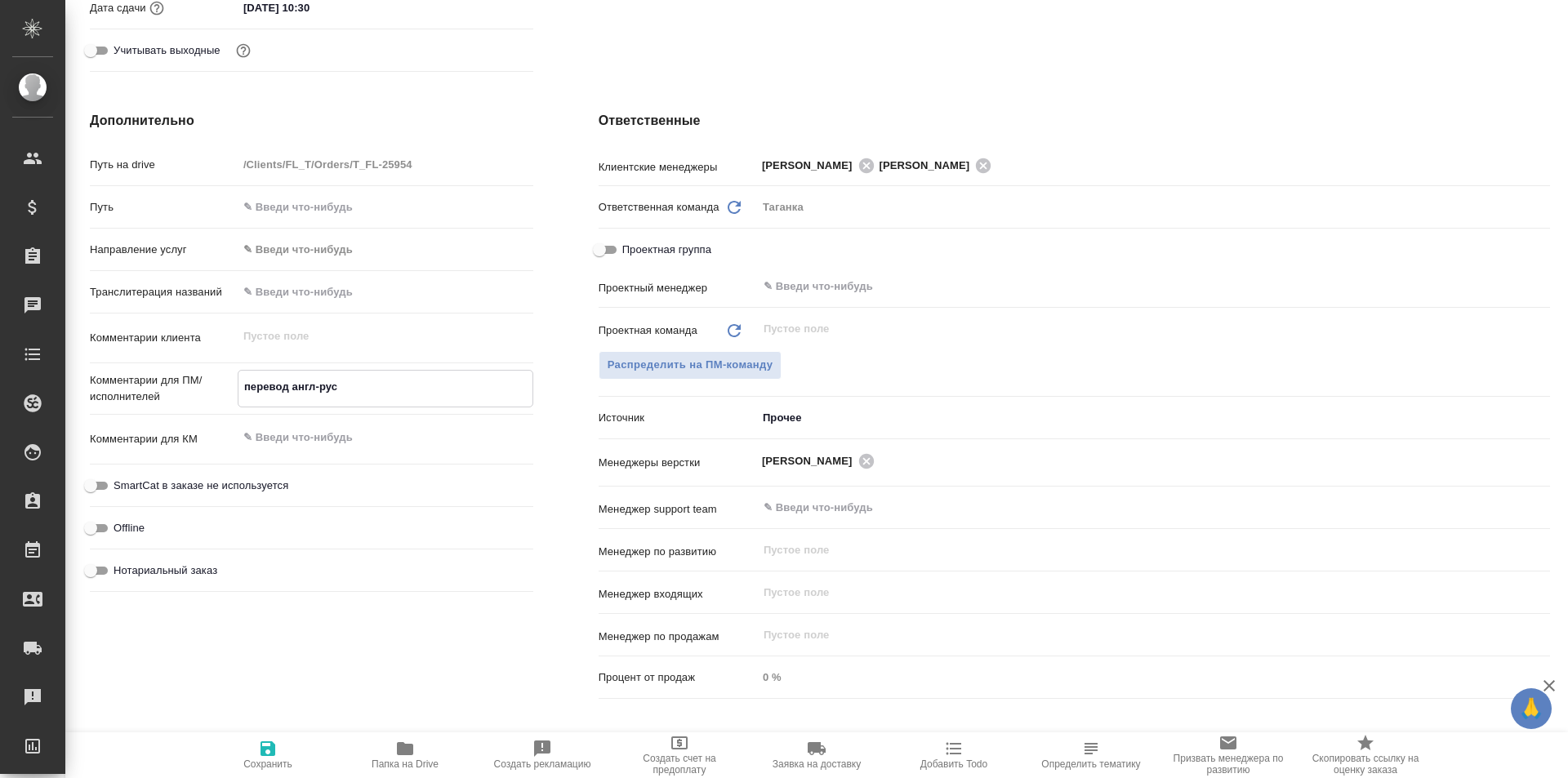
type textarea "x"
type textarea "перевод англ-рус,"
type textarea "x"
type textarea "перевод англ-рус,"
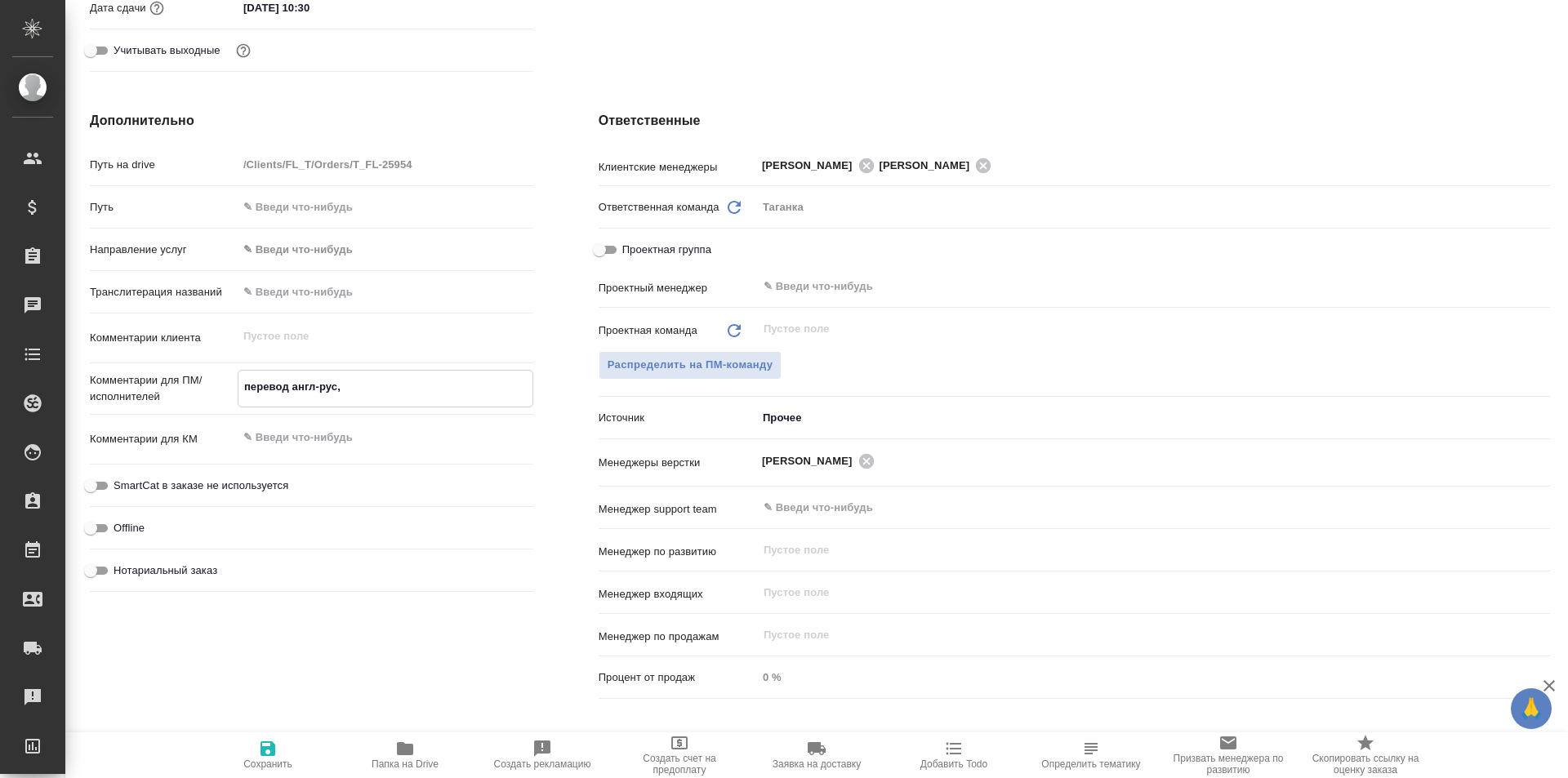
type textarea "x"
type textarea "перевод англ-рус, п"
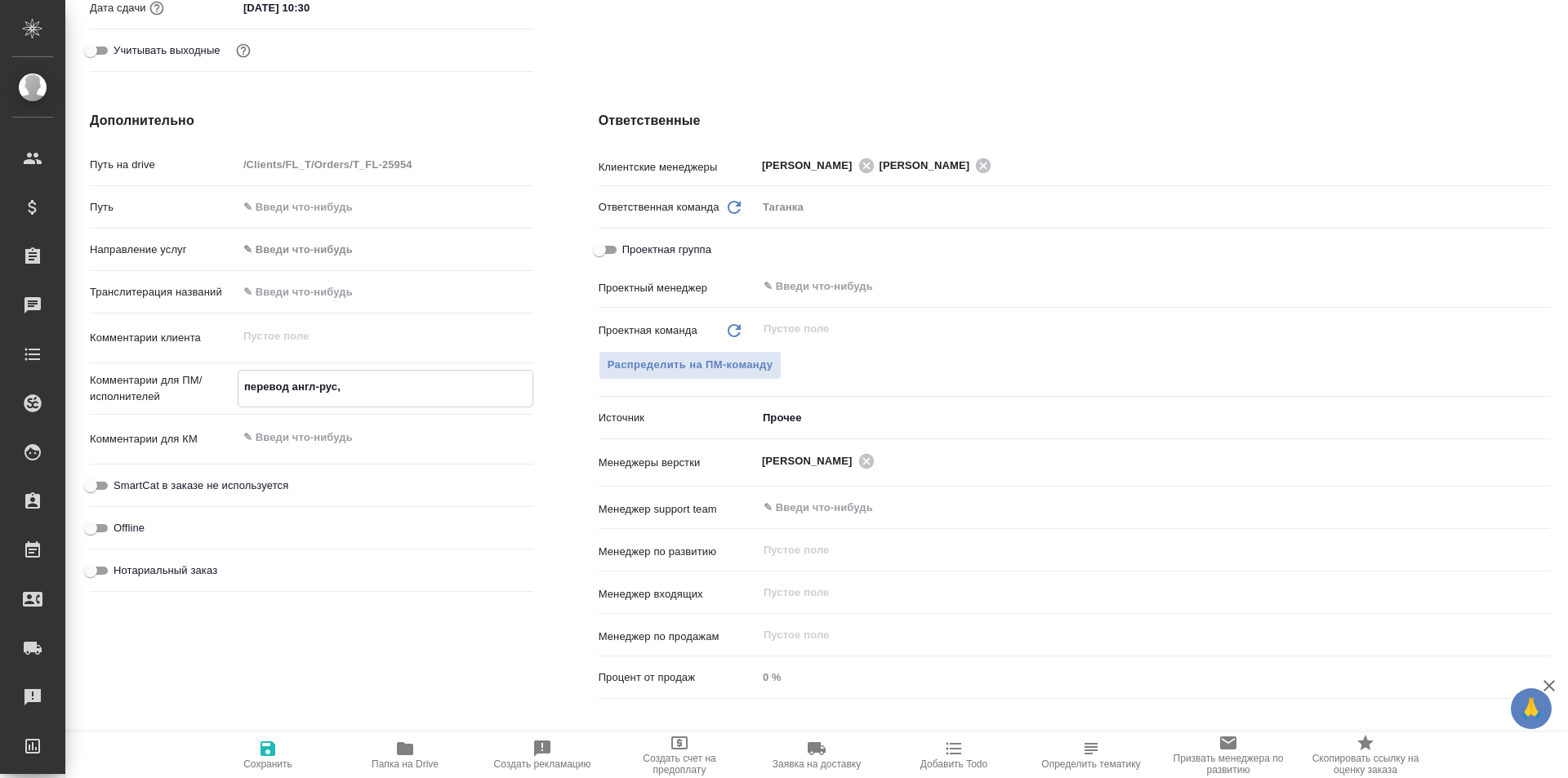
type textarea "x"
type textarea "перевод англ-рус, по"
type textarea "x"
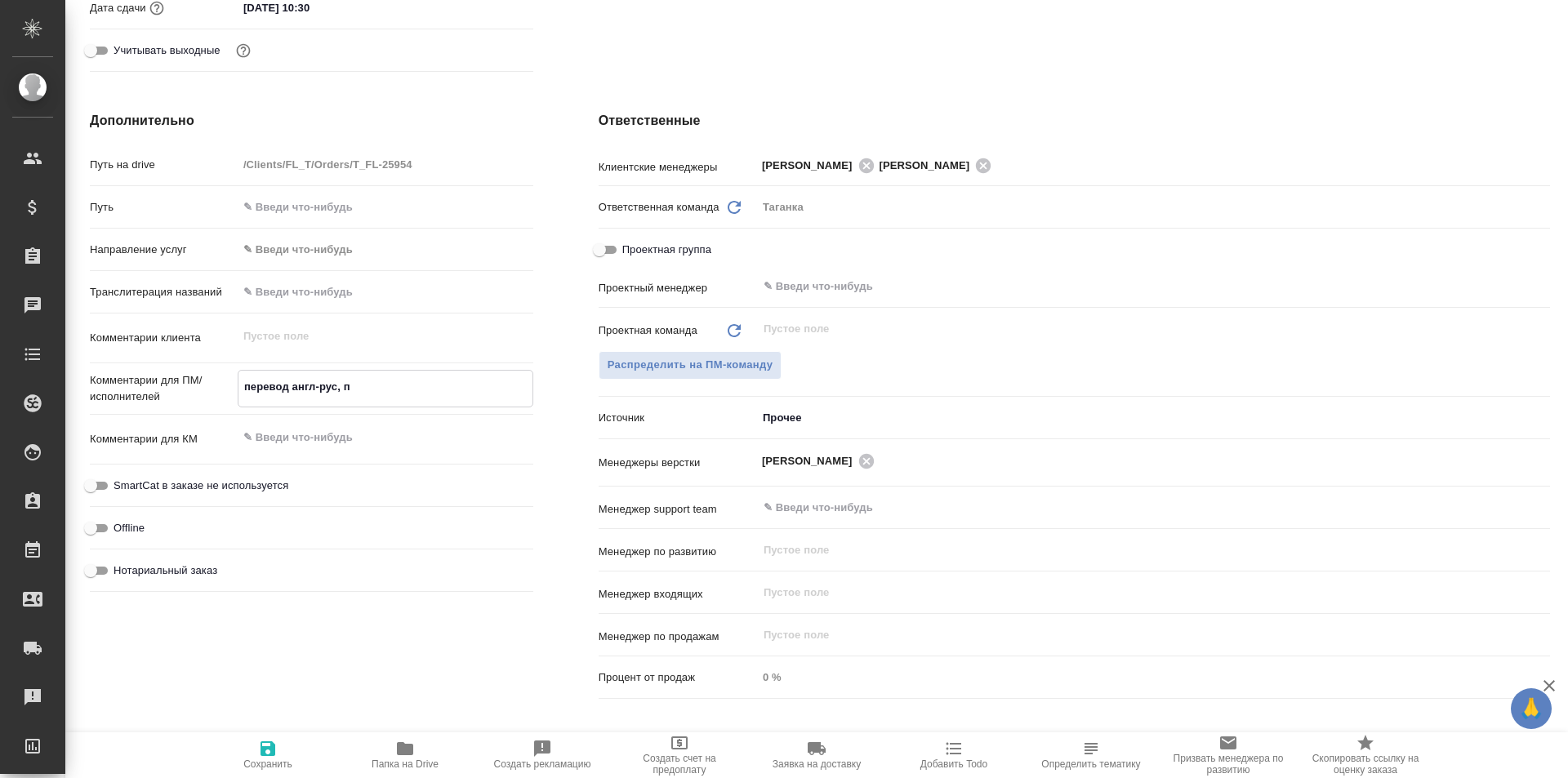
type textarea "x"
type textarea "перевод англ-рус, пот"
type textarea "x"
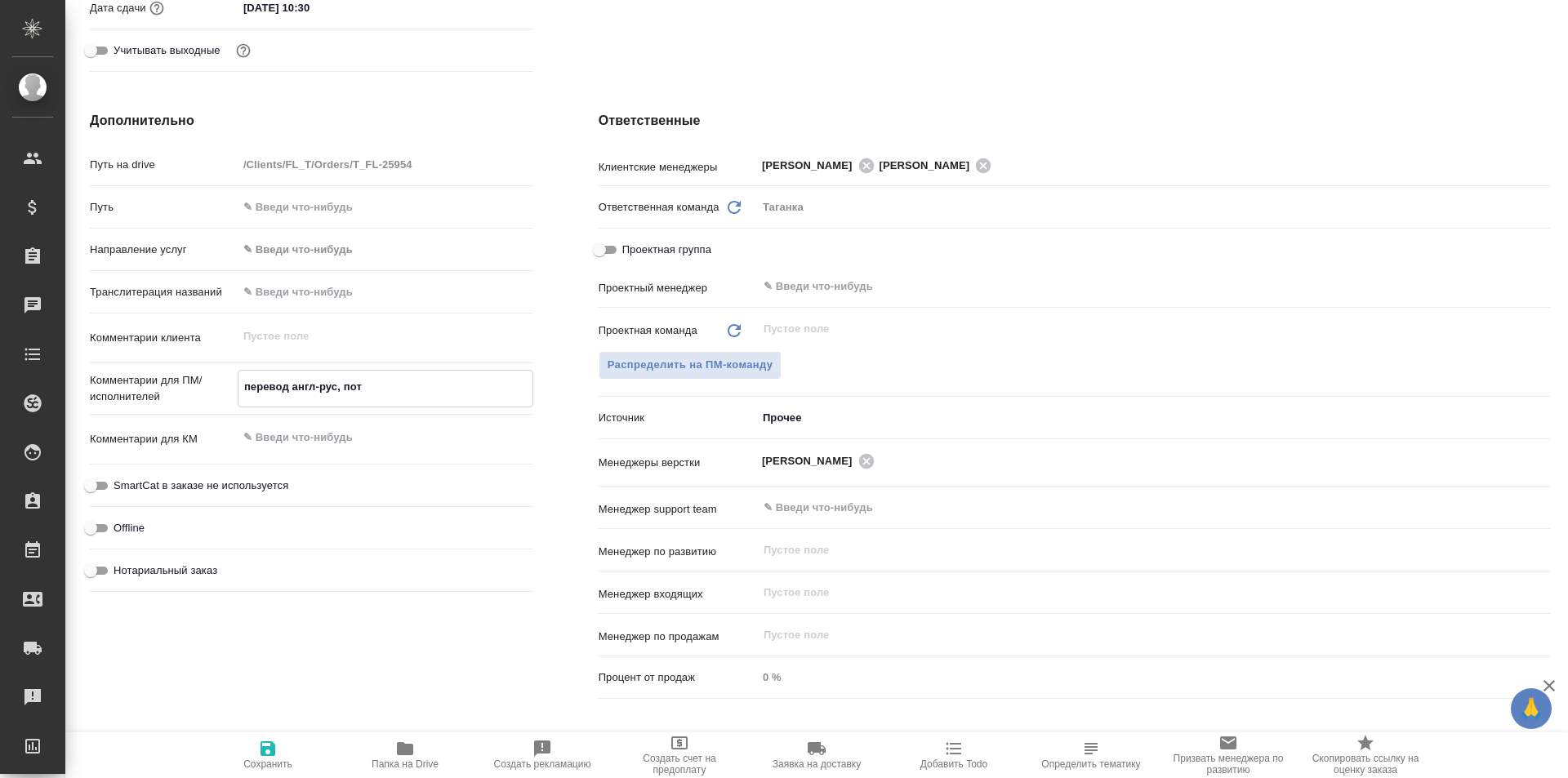
type textarea "x"
type textarea "перевод англ-рус, пото"
type textarea "x"
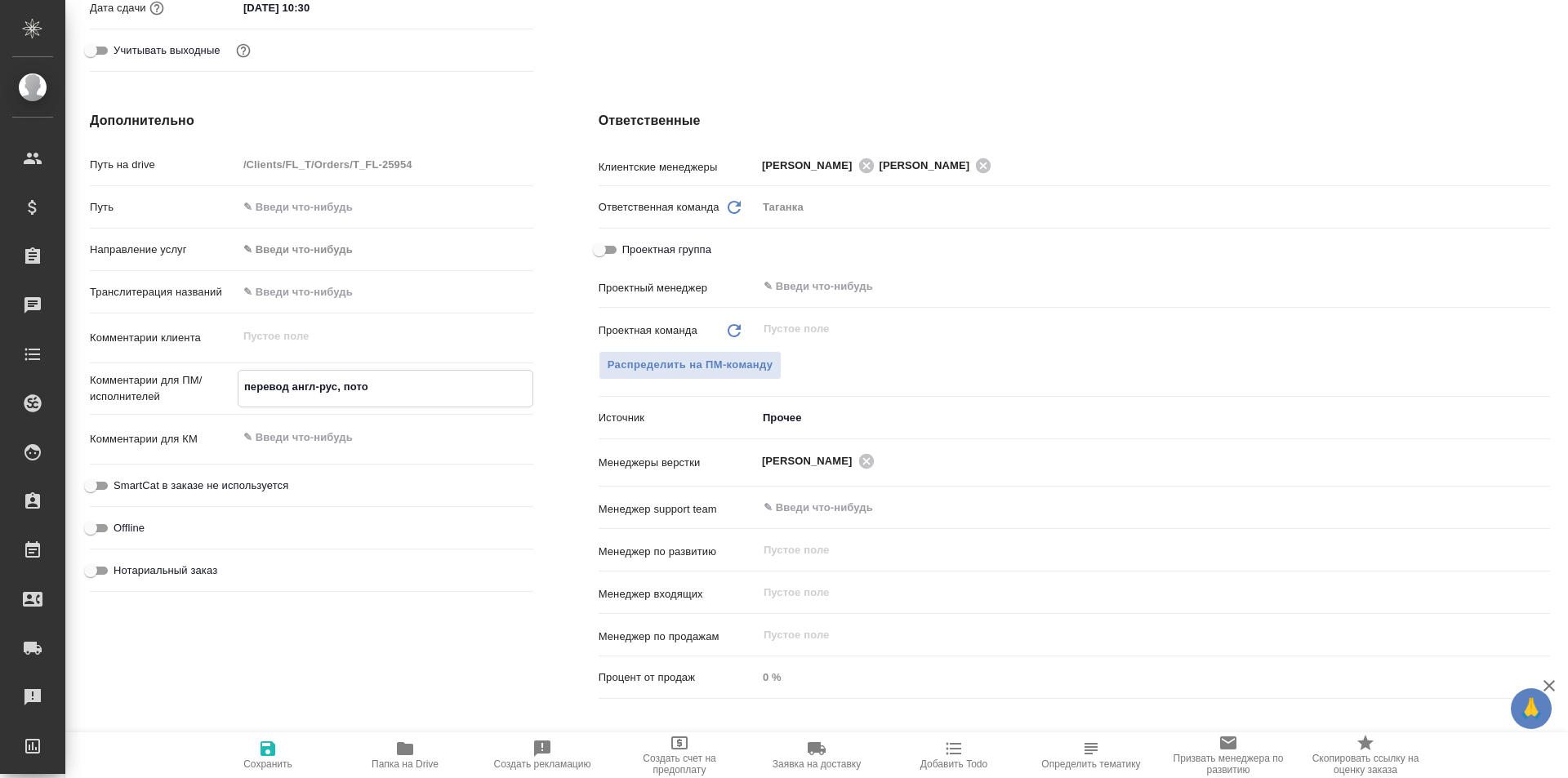
type textarea "перевод англ-рус, потом"
type textarea "x"
type textarea "перевод англ-рус, потом"
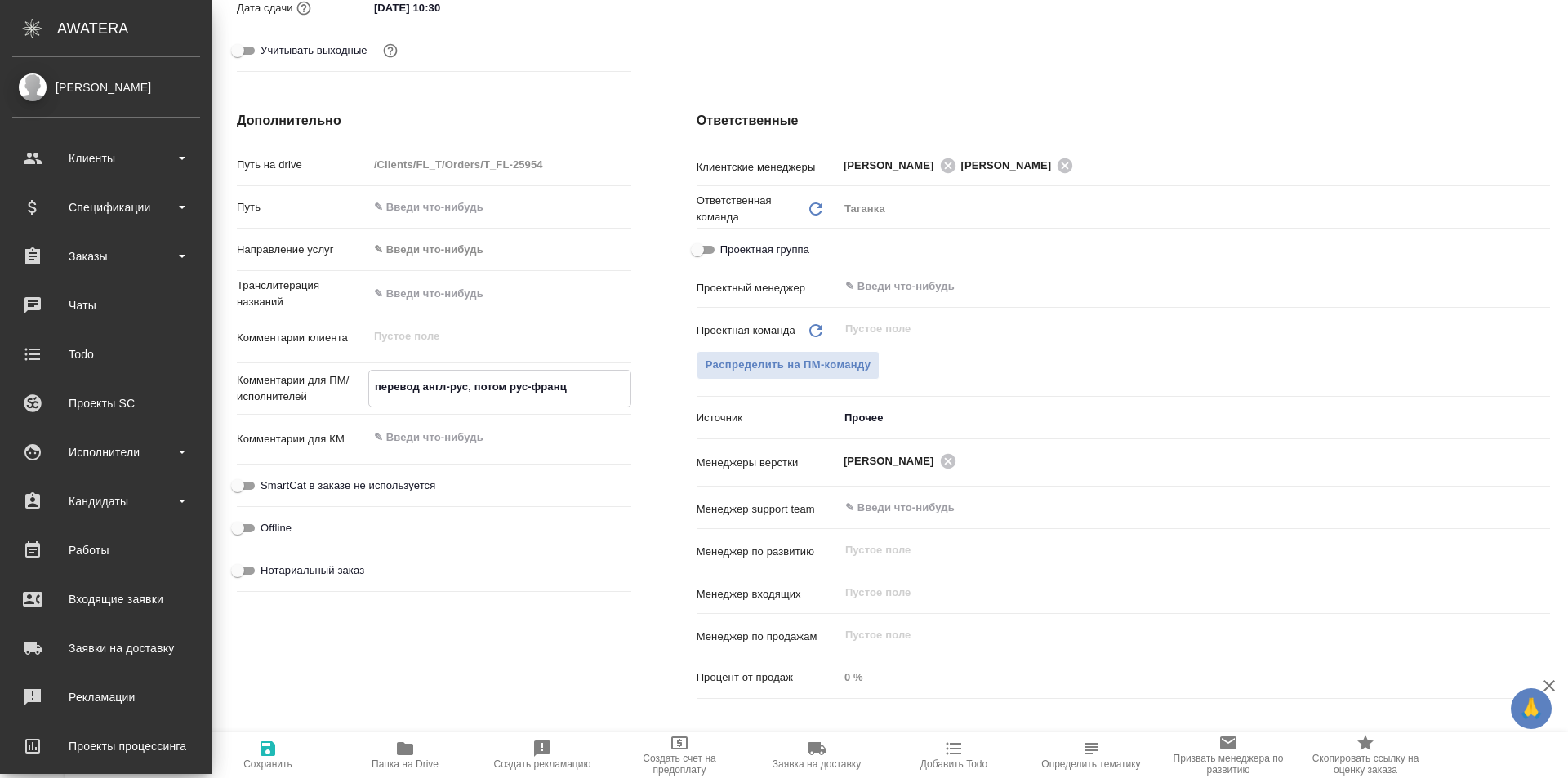
drag, startPoint x: 578, startPoint y: 388, endPoint x: 526, endPoint y: 383, distance: 52.2
click at [526, 383] on textarea "перевод англ-рус, потом рус-франц" at bounding box center [500, 386] width 261 height 28
drag, startPoint x: 579, startPoint y: 384, endPoint x: 451, endPoint y: 388, distance: 128.1
click at [451, 388] on textarea "перевод англ-рус, пото-[PERSON_NAME]" at bounding box center [500, 386] width 261 height 28
click at [280, 752] on span "Сохранить" at bounding box center [268, 754] width 118 height 31
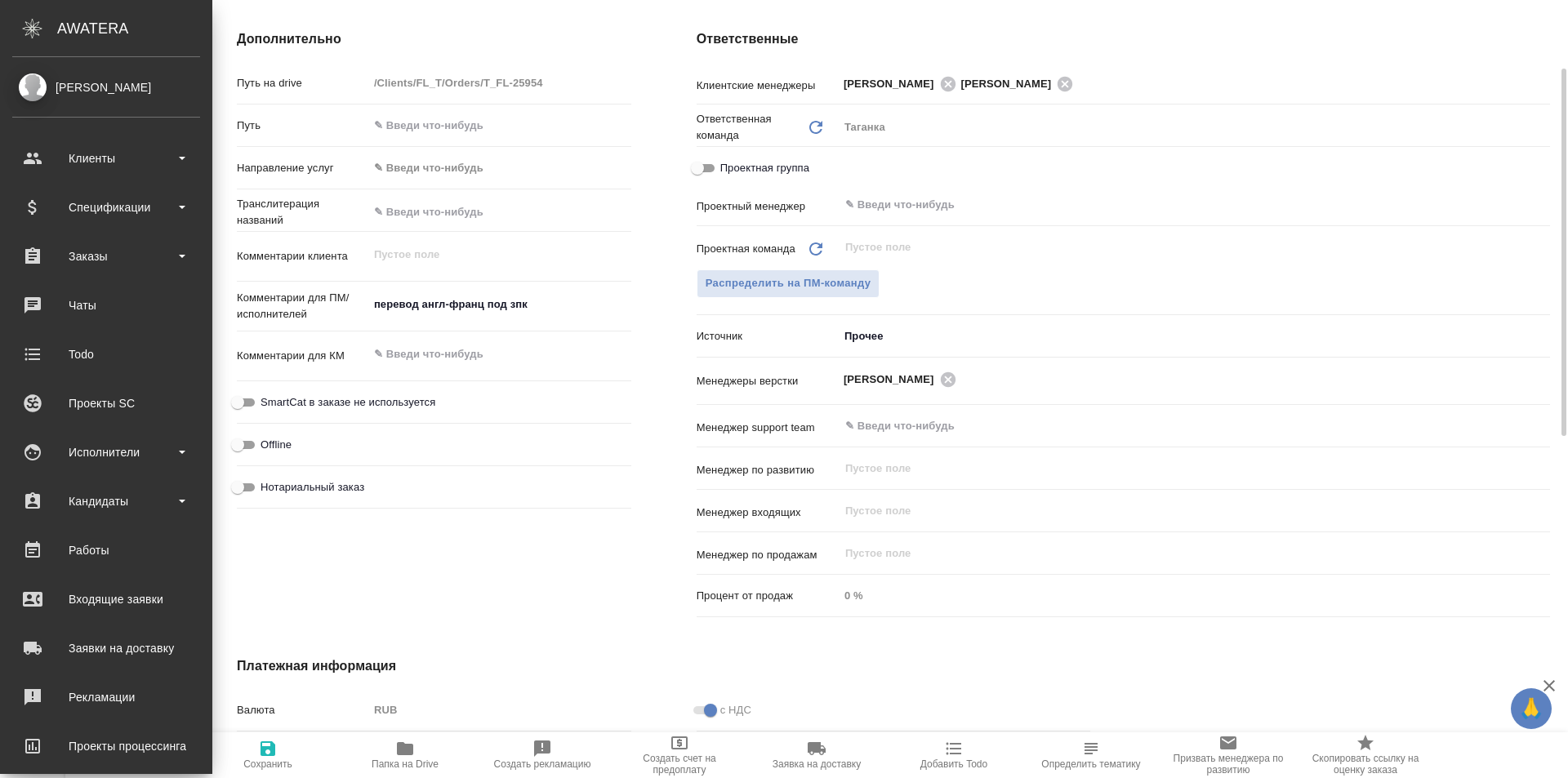
scroll to position [490, 0]
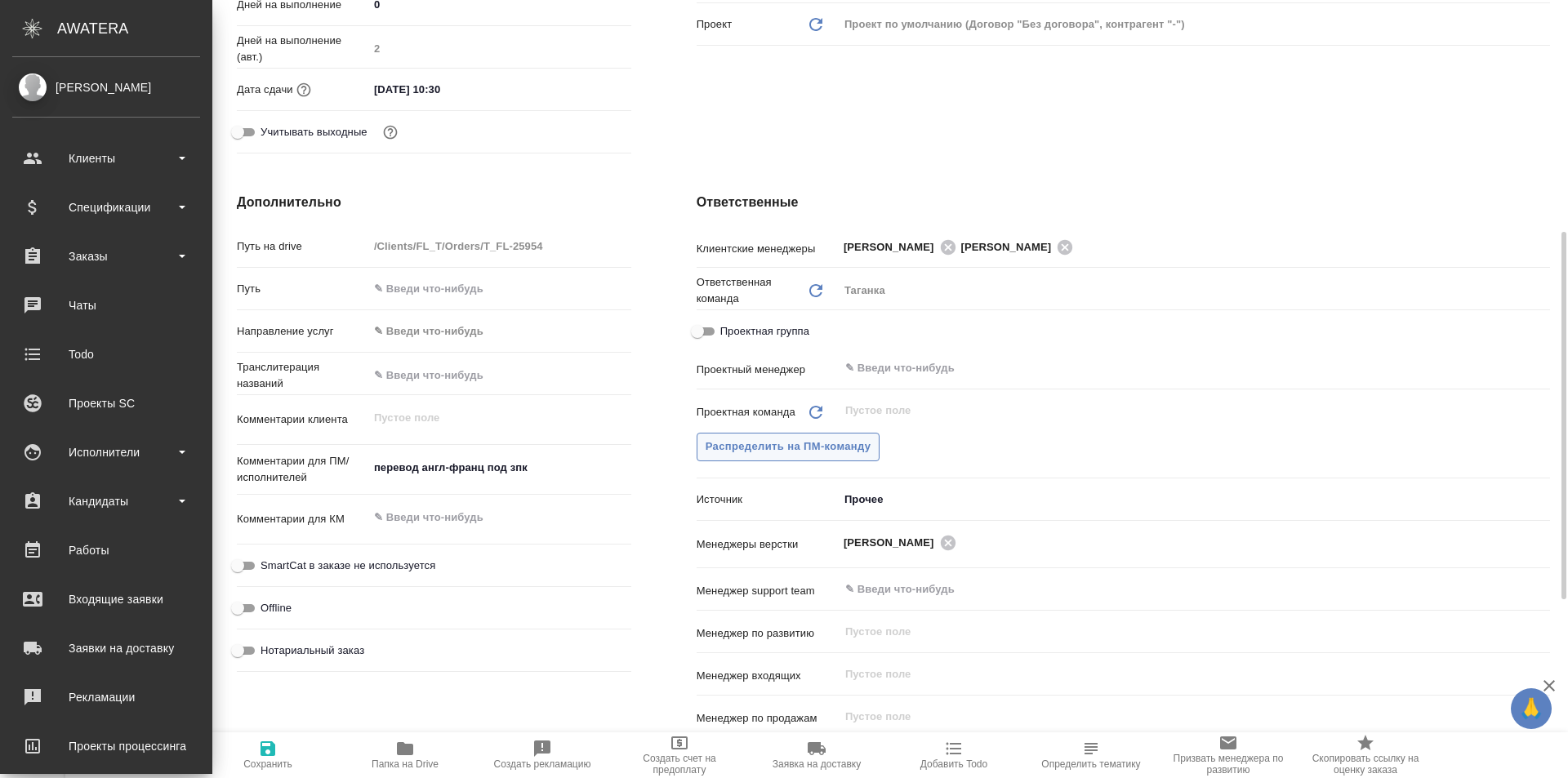
click at [771, 443] on span "Распределить на ПМ-команду" at bounding box center [788, 447] width 166 height 19
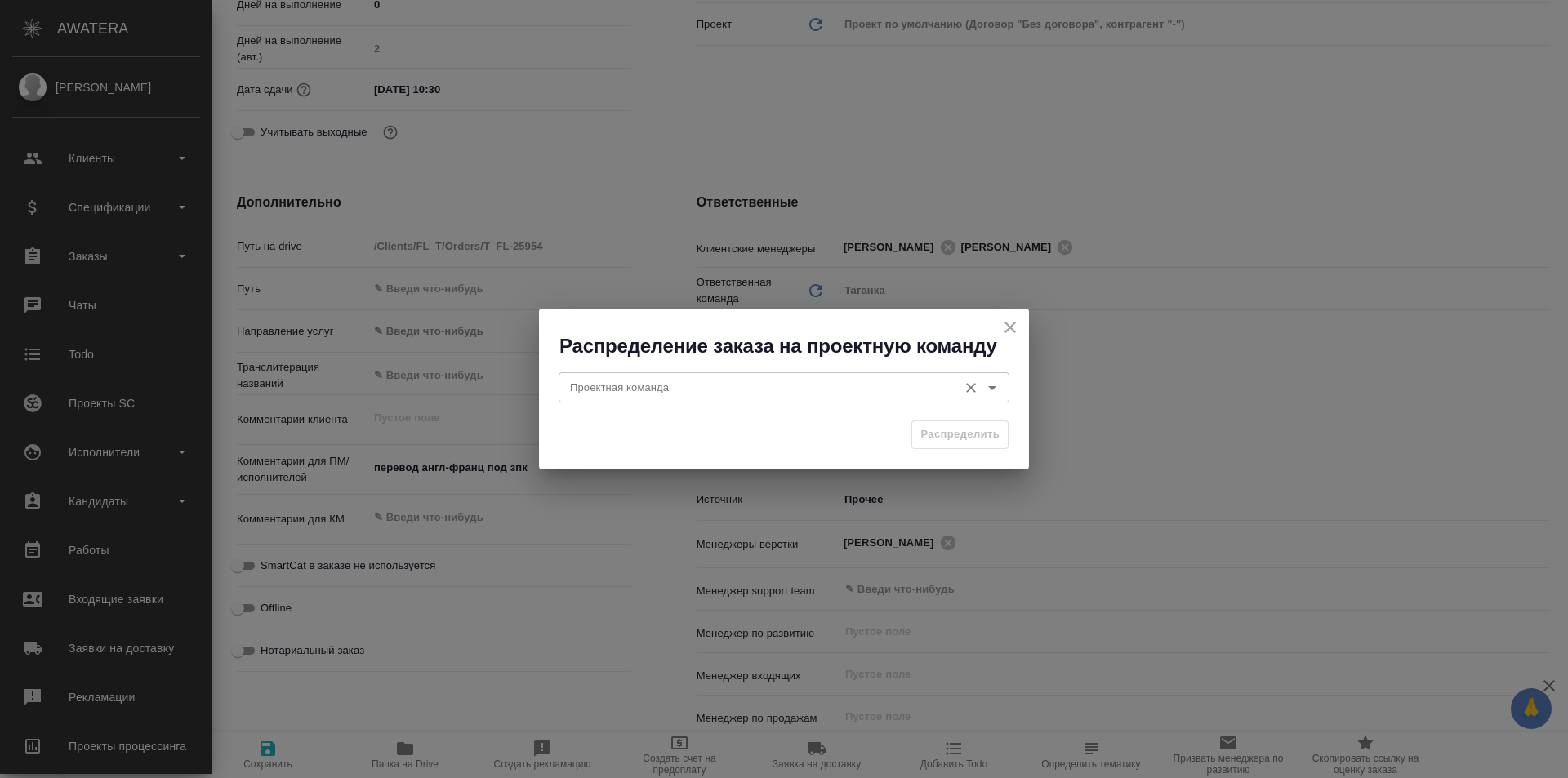
click at [746, 395] on input "Проектная команда" at bounding box center [756, 387] width 386 height 20
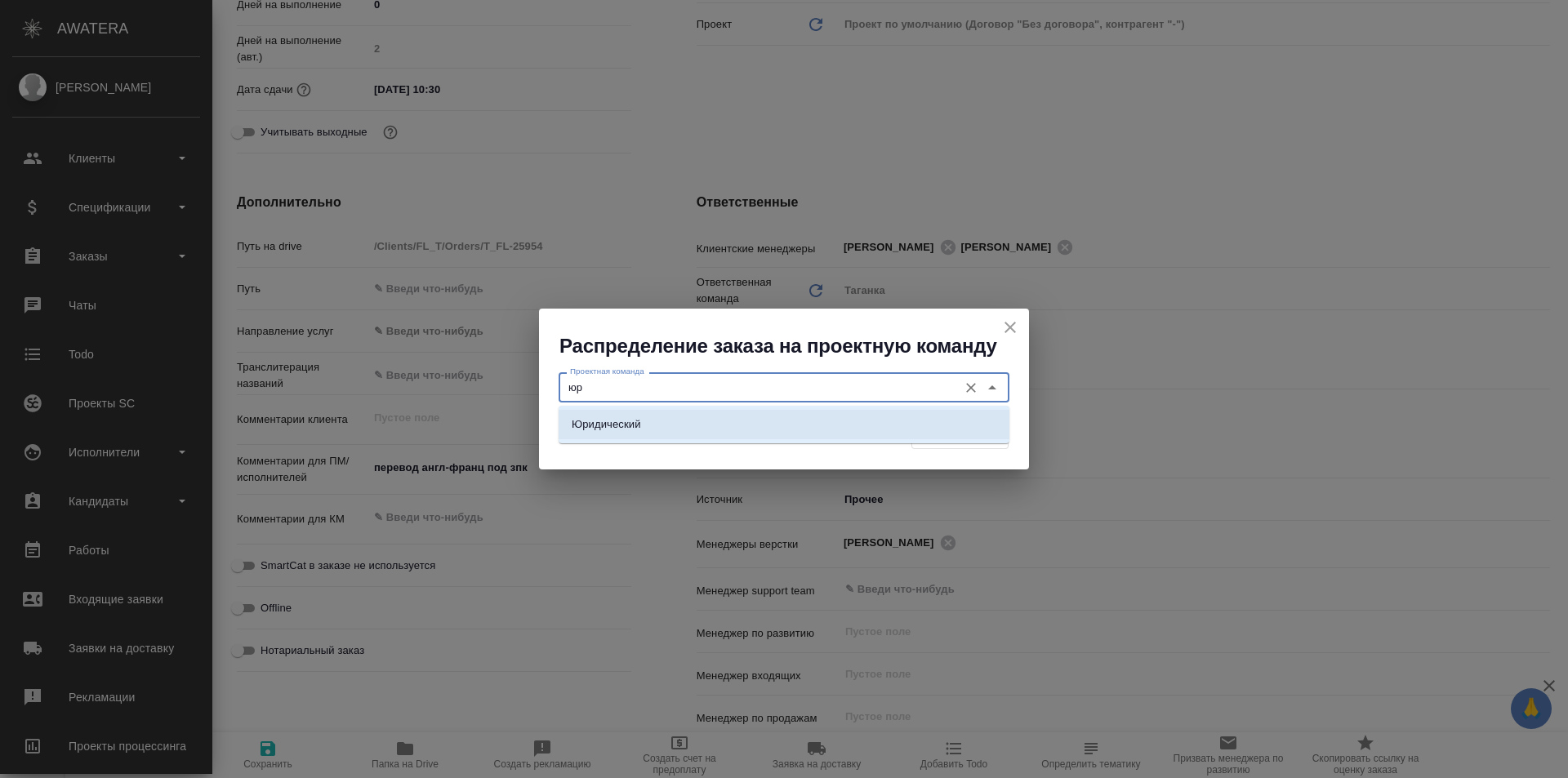
click at [760, 418] on li "Юридический" at bounding box center [784, 424] width 451 height 29
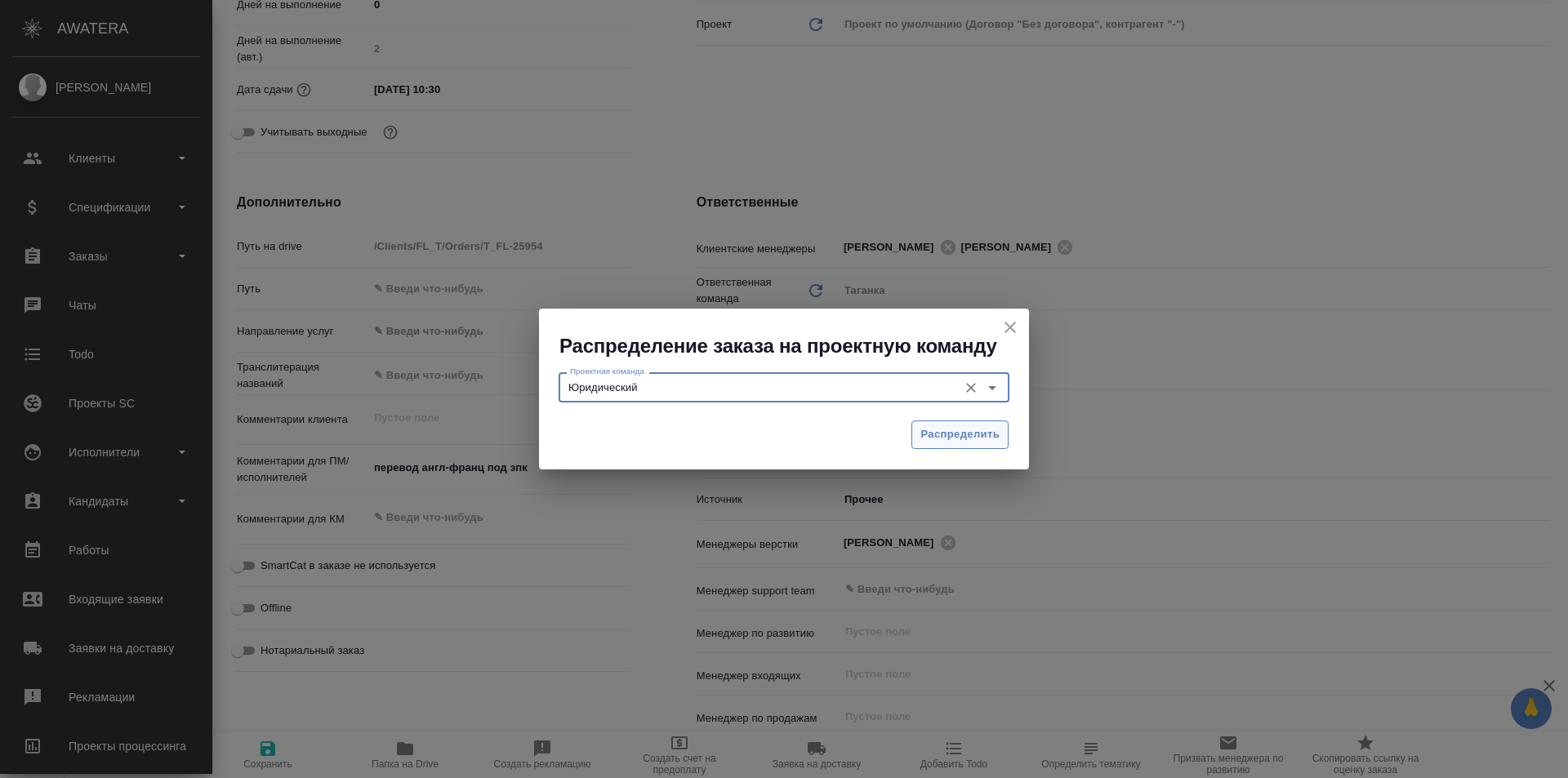
click at [922, 435] on span "Распределить" at bounding box center [959, 434] width 79 height 19
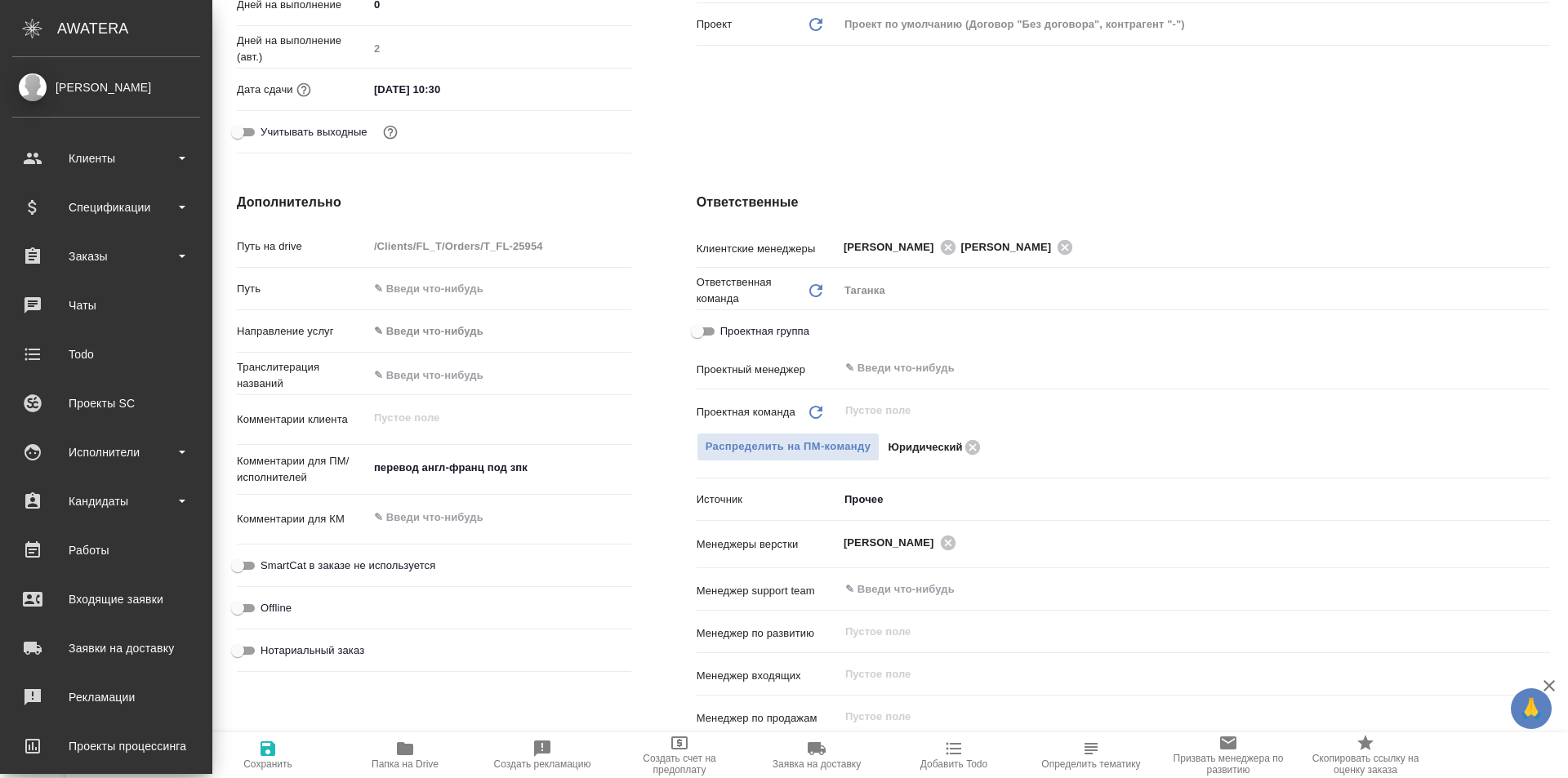
click at [268, 752] on icon "button" at bounding box center [268, 749] width 20 height 20
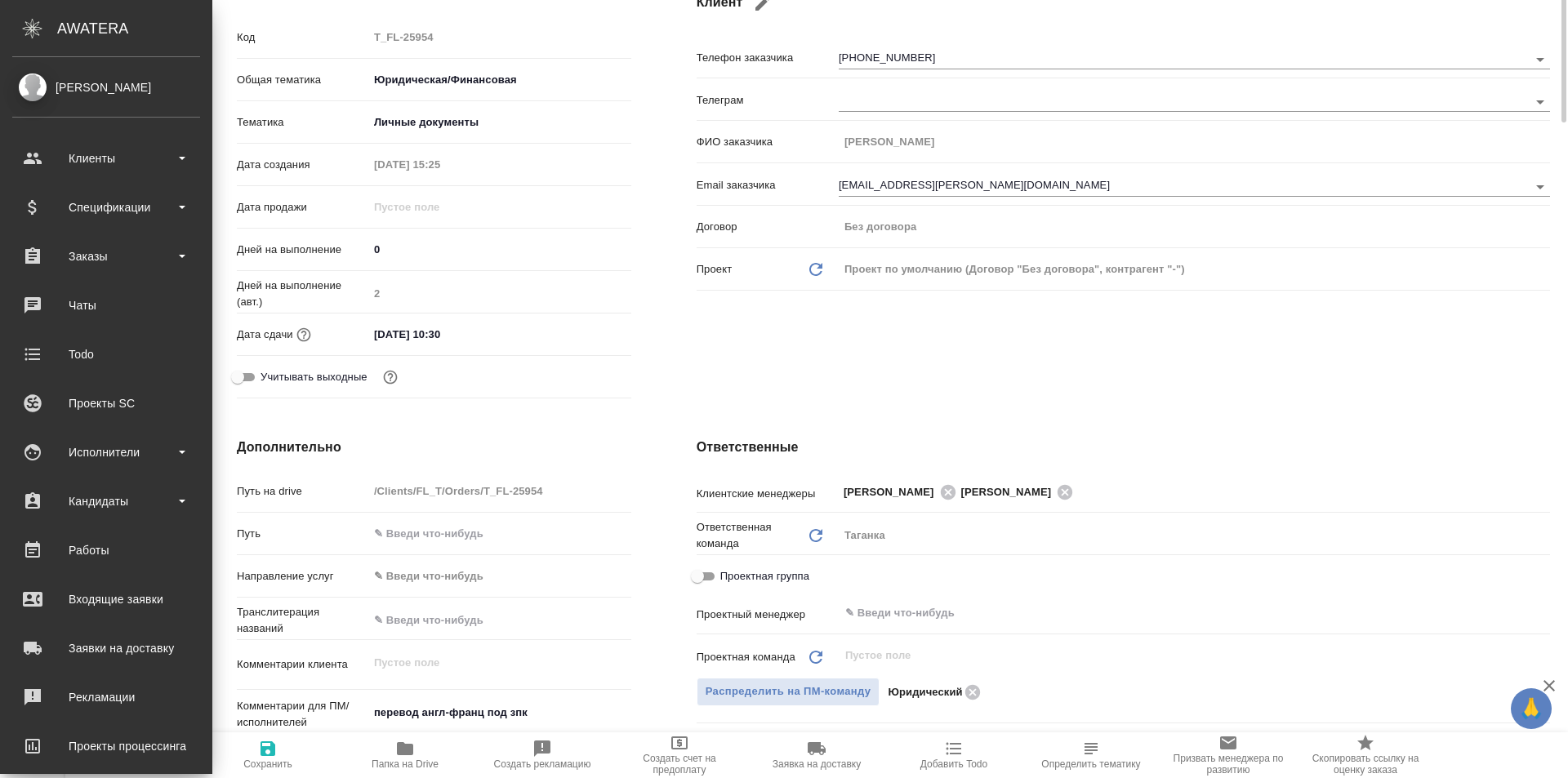
scroll to position [0, 0]
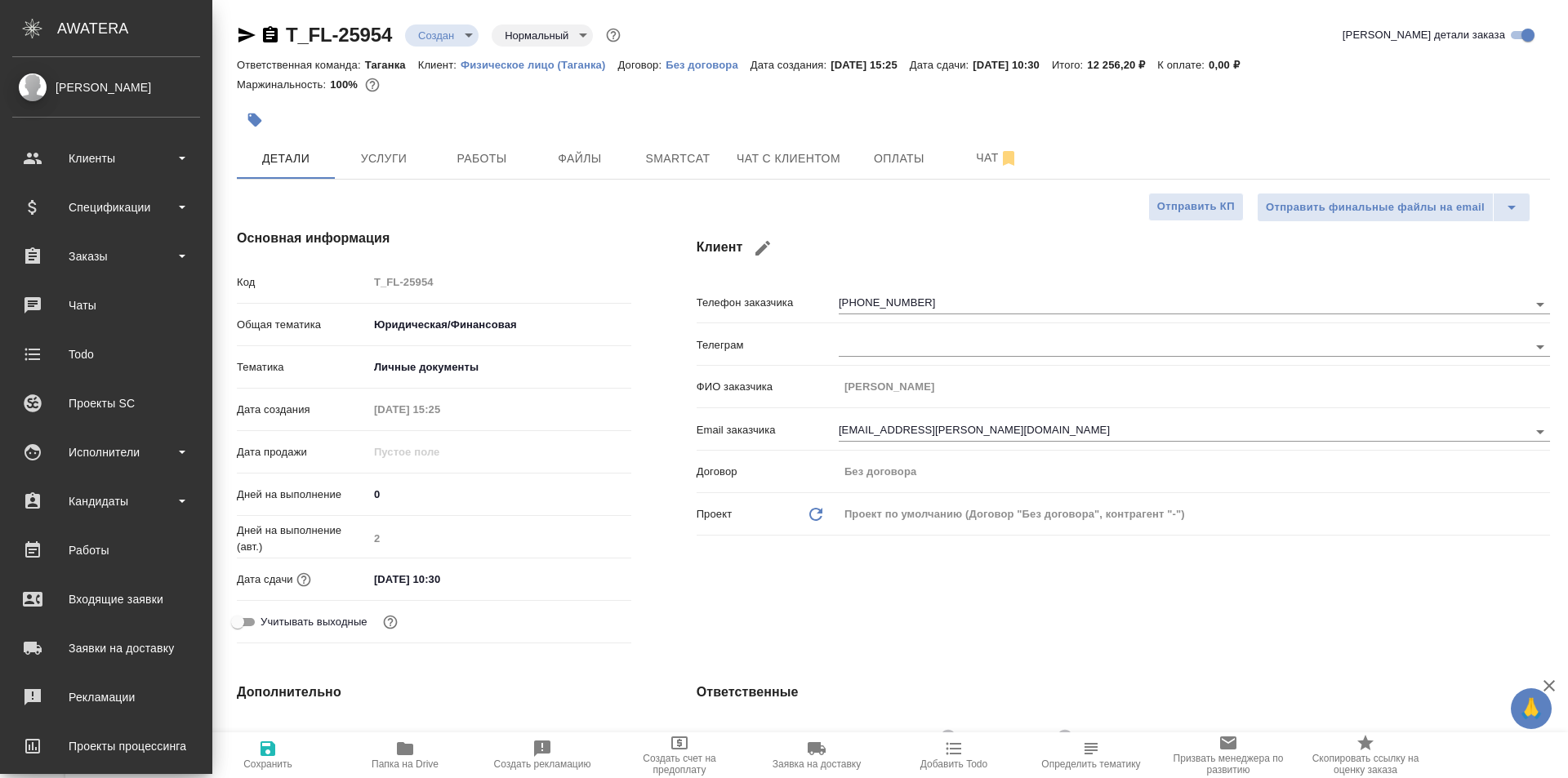
click at [444, 44] on body "🙏 .cls-1 fill:#fff; AWATERA Galisheva [PERSON_NAME] Спецификации Заказы 0 Чаты …" at bounding box center [784, 454] width 1568 height 909
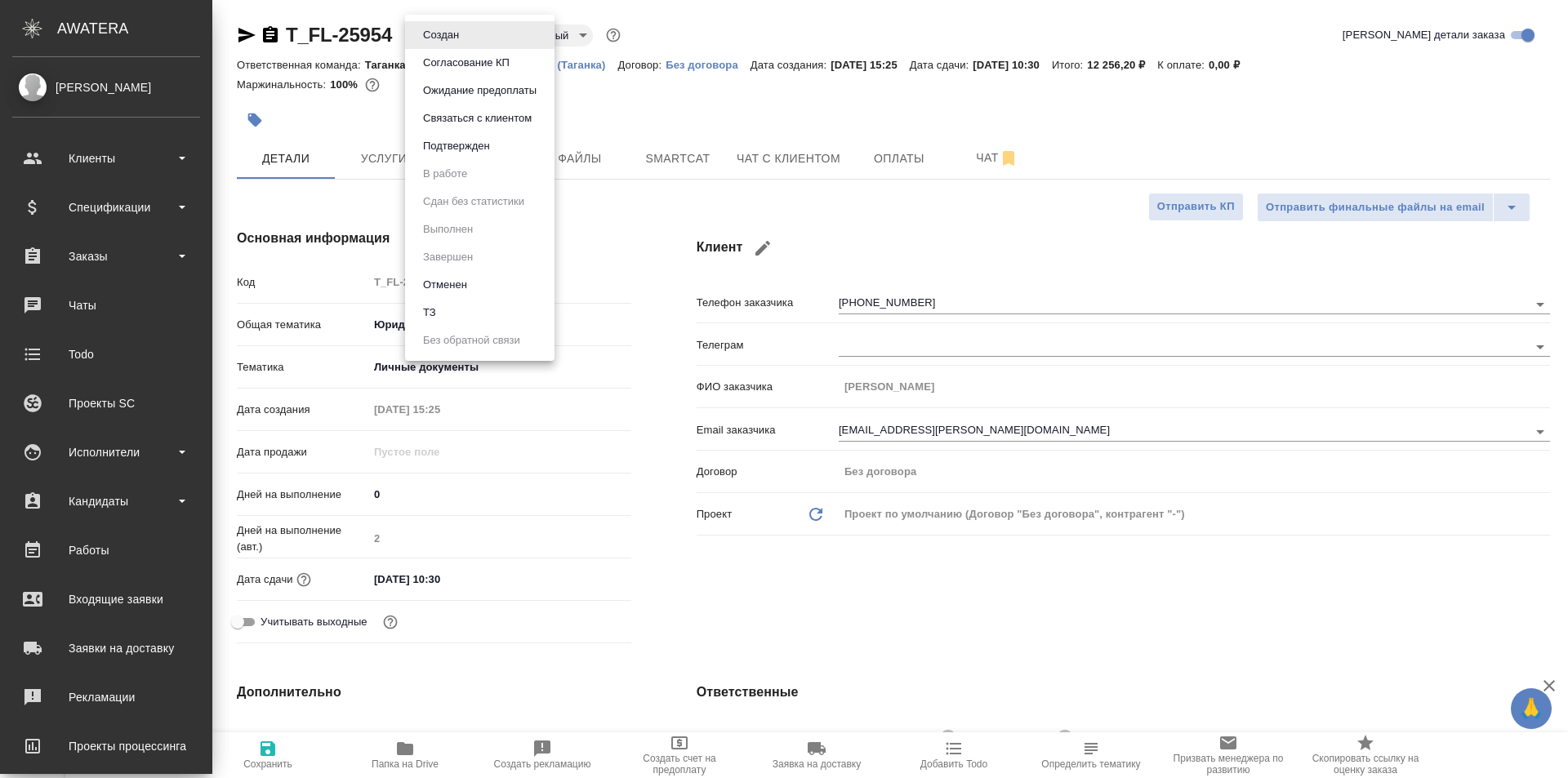
click at [505, 141] on li "Подтвержден" at bounding box center [480, 146] width 150 height 28
